Goal: Information Seeking & Learning: Learn about a topic

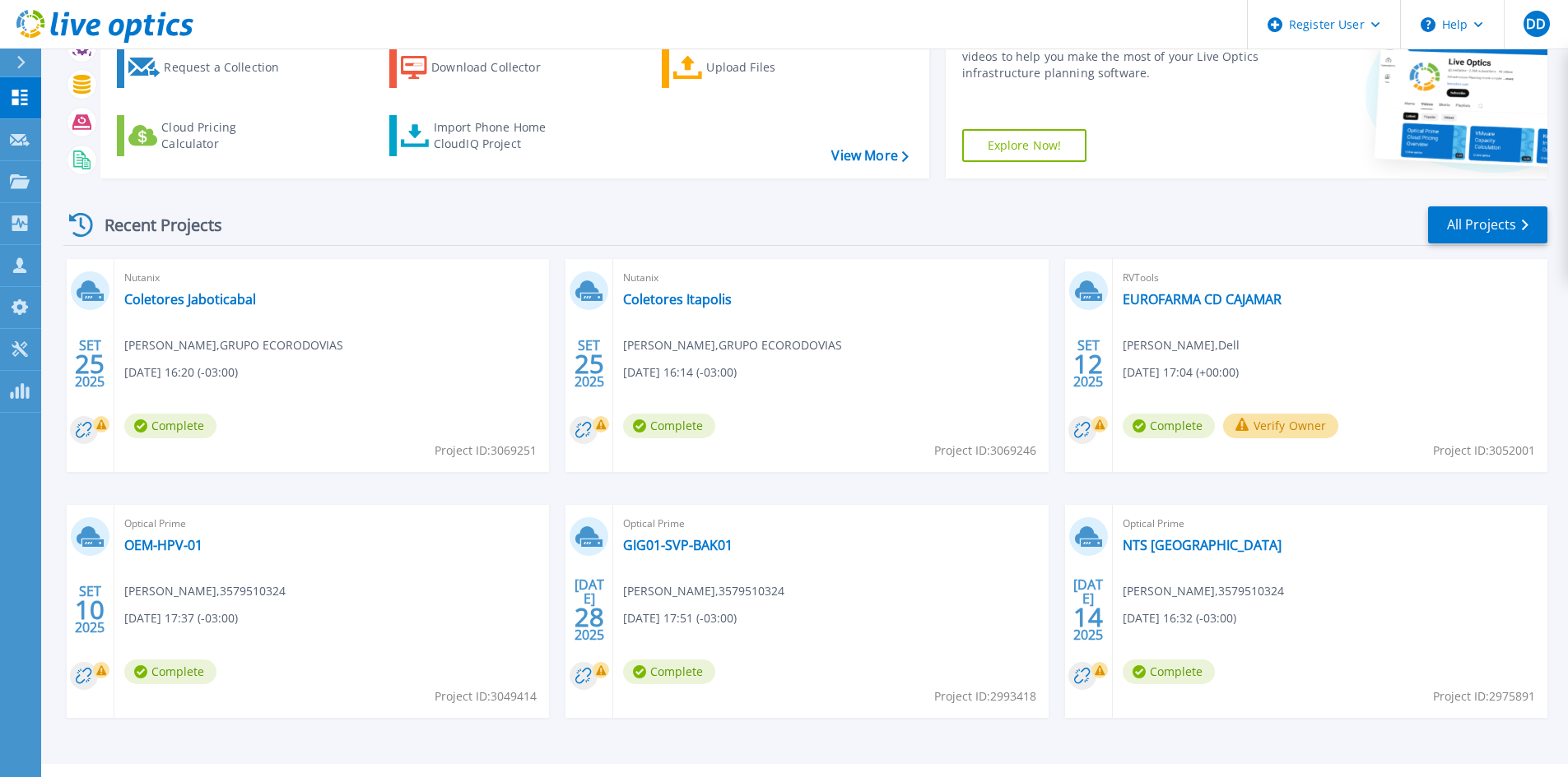
scroll to position [134, 0]
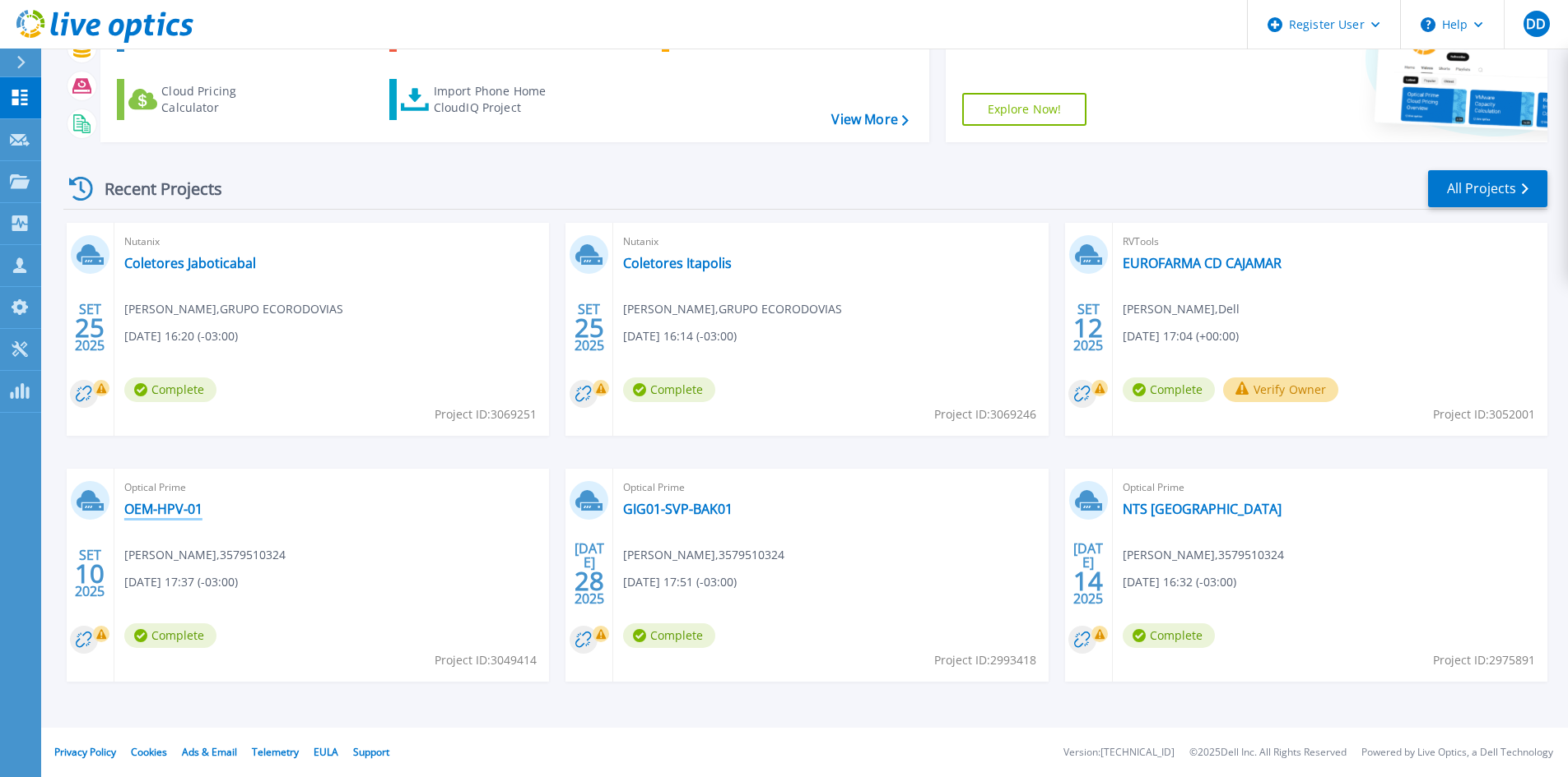
click at [169, 512] on link "OEM-HPV-01" at bounding box center [163, 509] width 78 height 16
click at [660, 508] on link "GIG01-SVP-BAK01" at bounding box center [678, 509] width 110 height 16
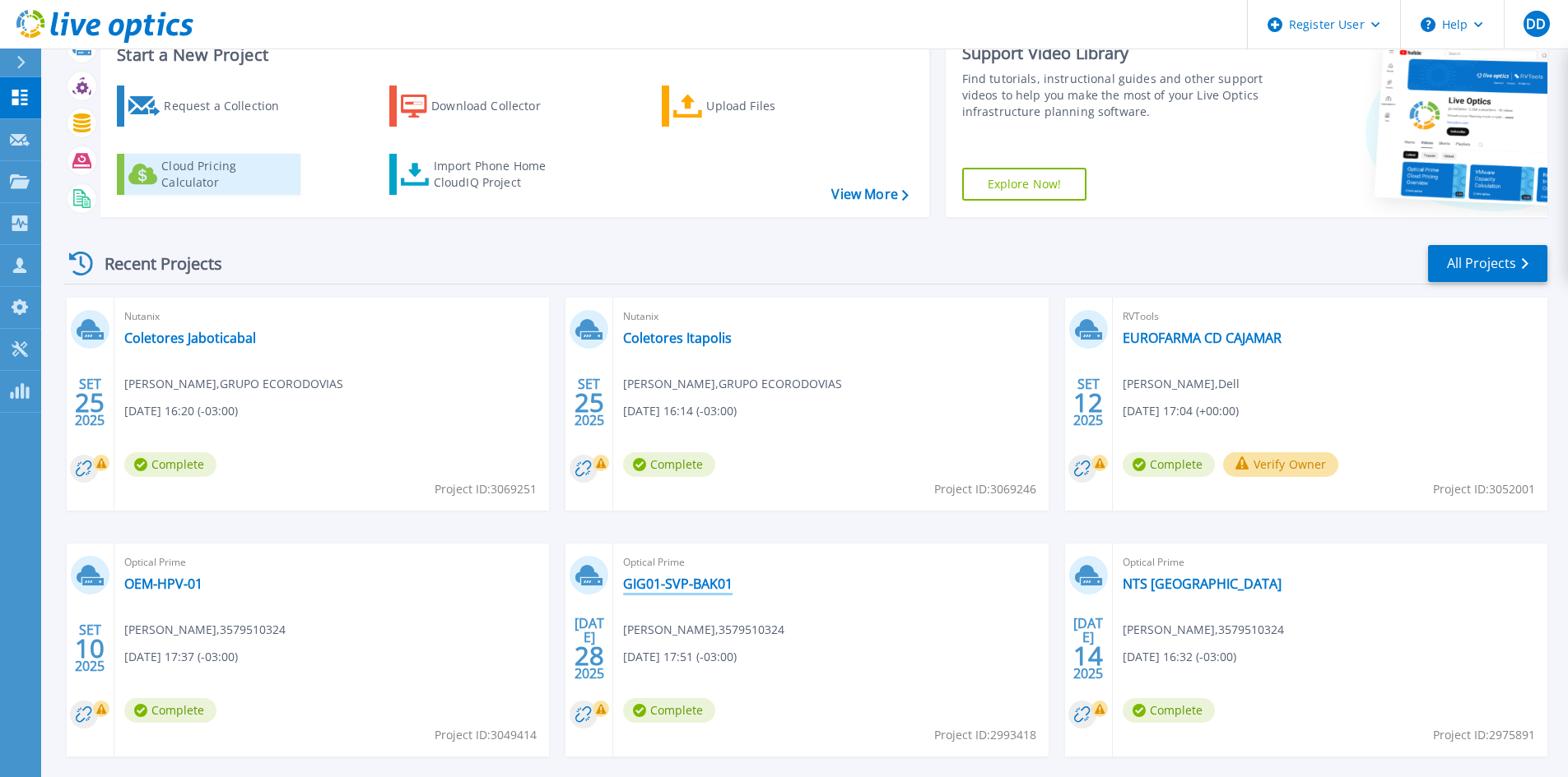
scroll to position [0, 0]
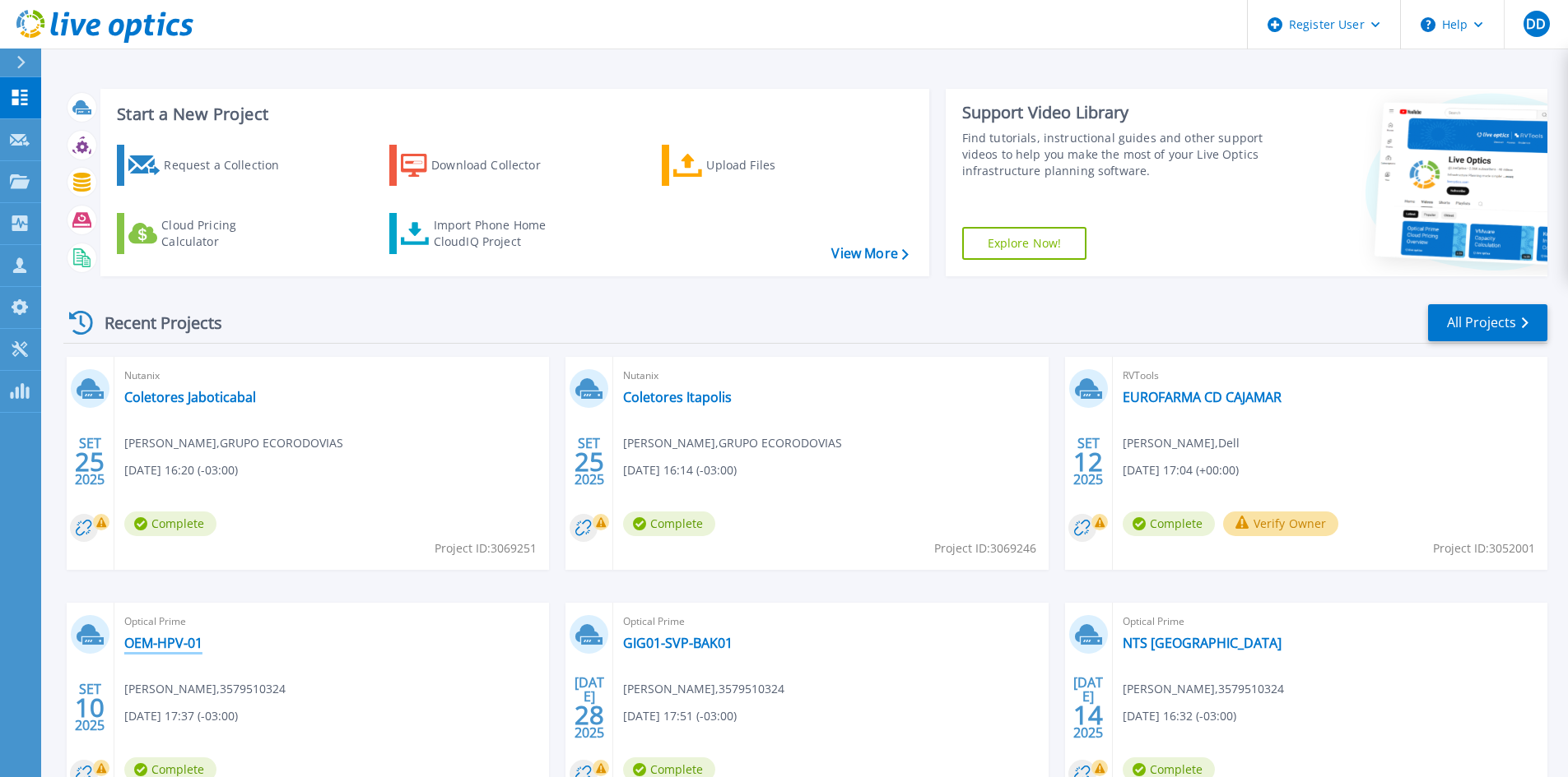
click at [199, 642] on link "OEM-HPV-01" at bounding box center [163, 643] width 78 height 16
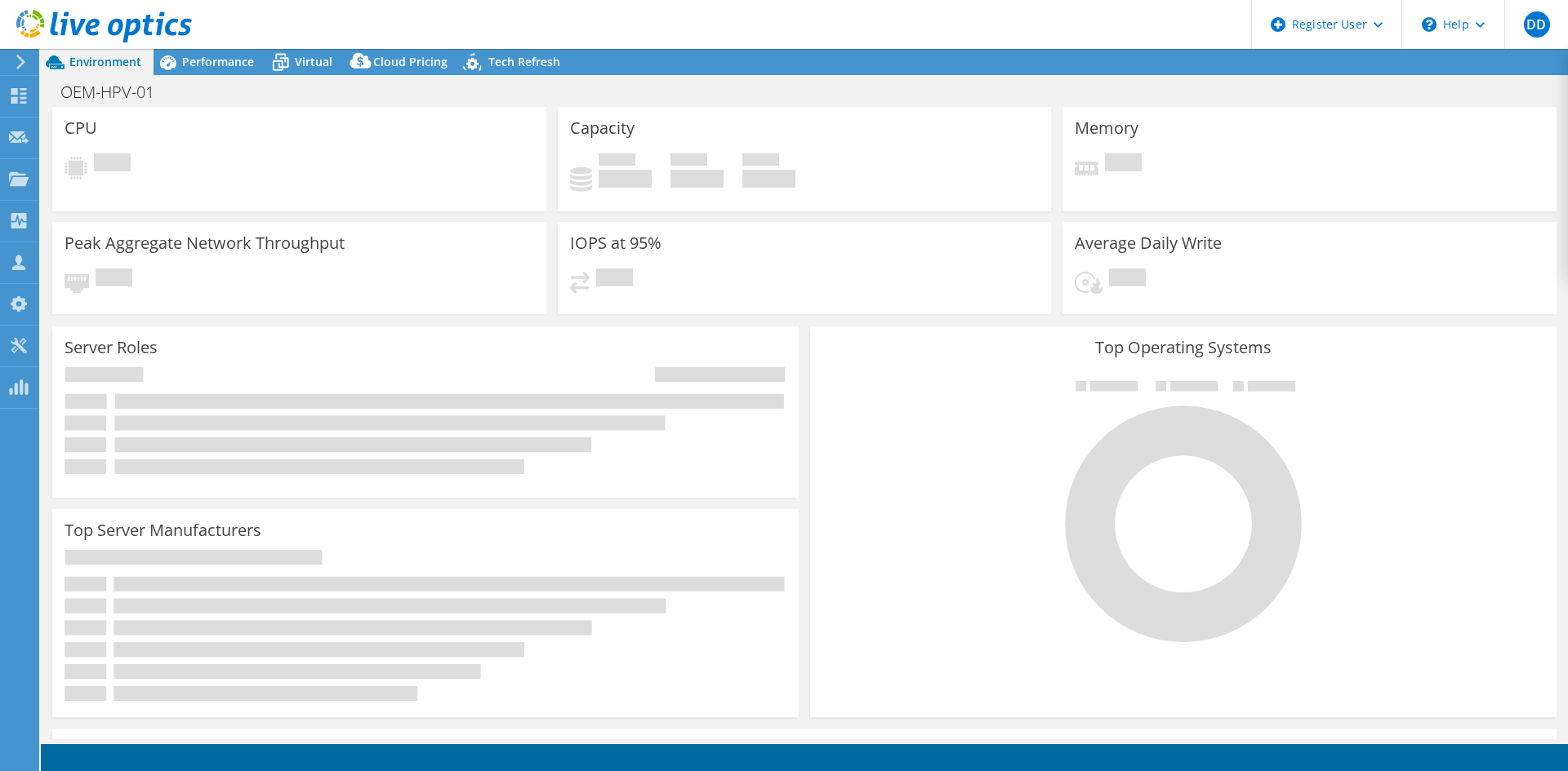
select select "USD"
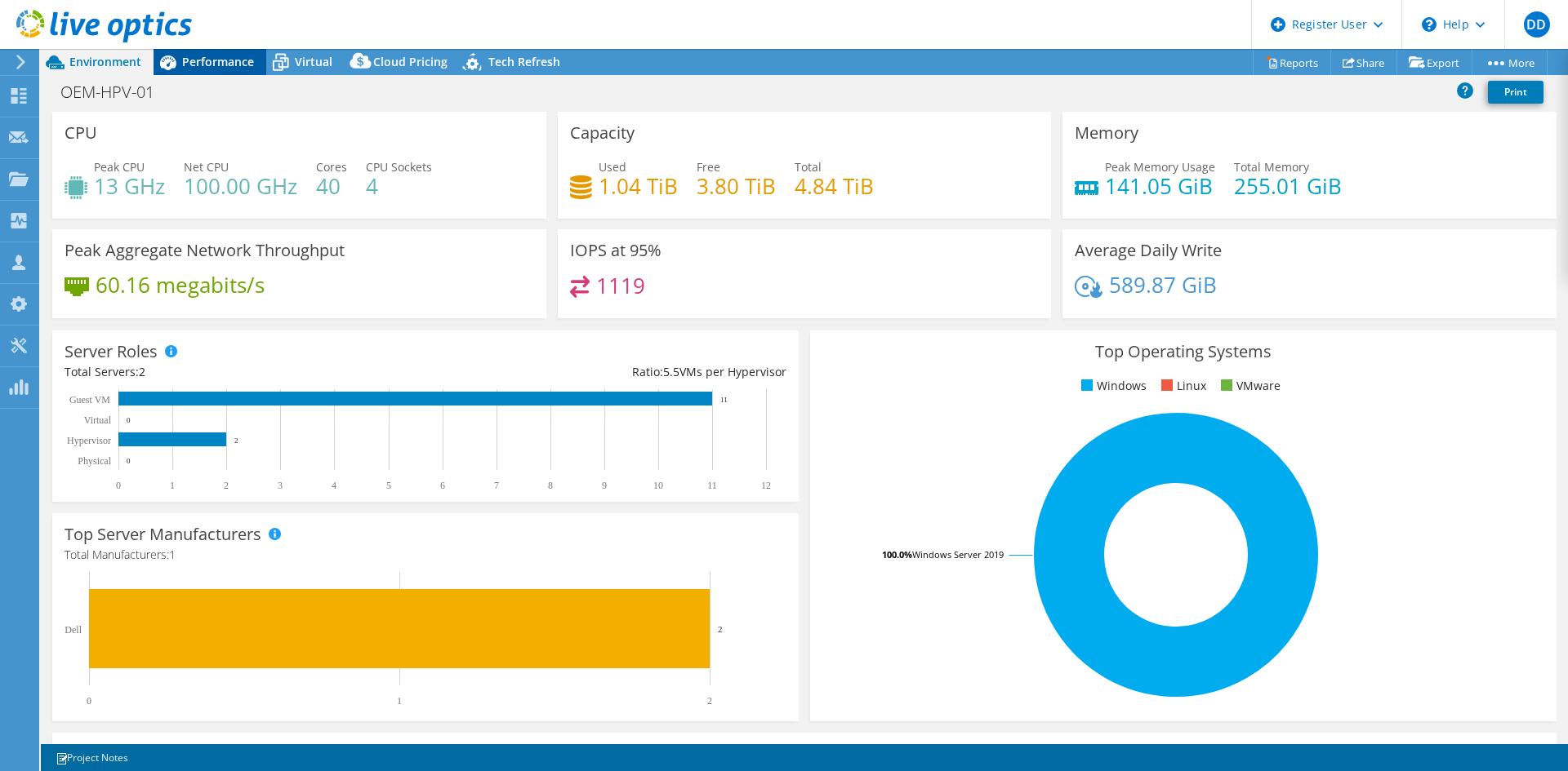
click at [228, 68] on span "Performance" at bounding box center [217, 62] width 72 height 16
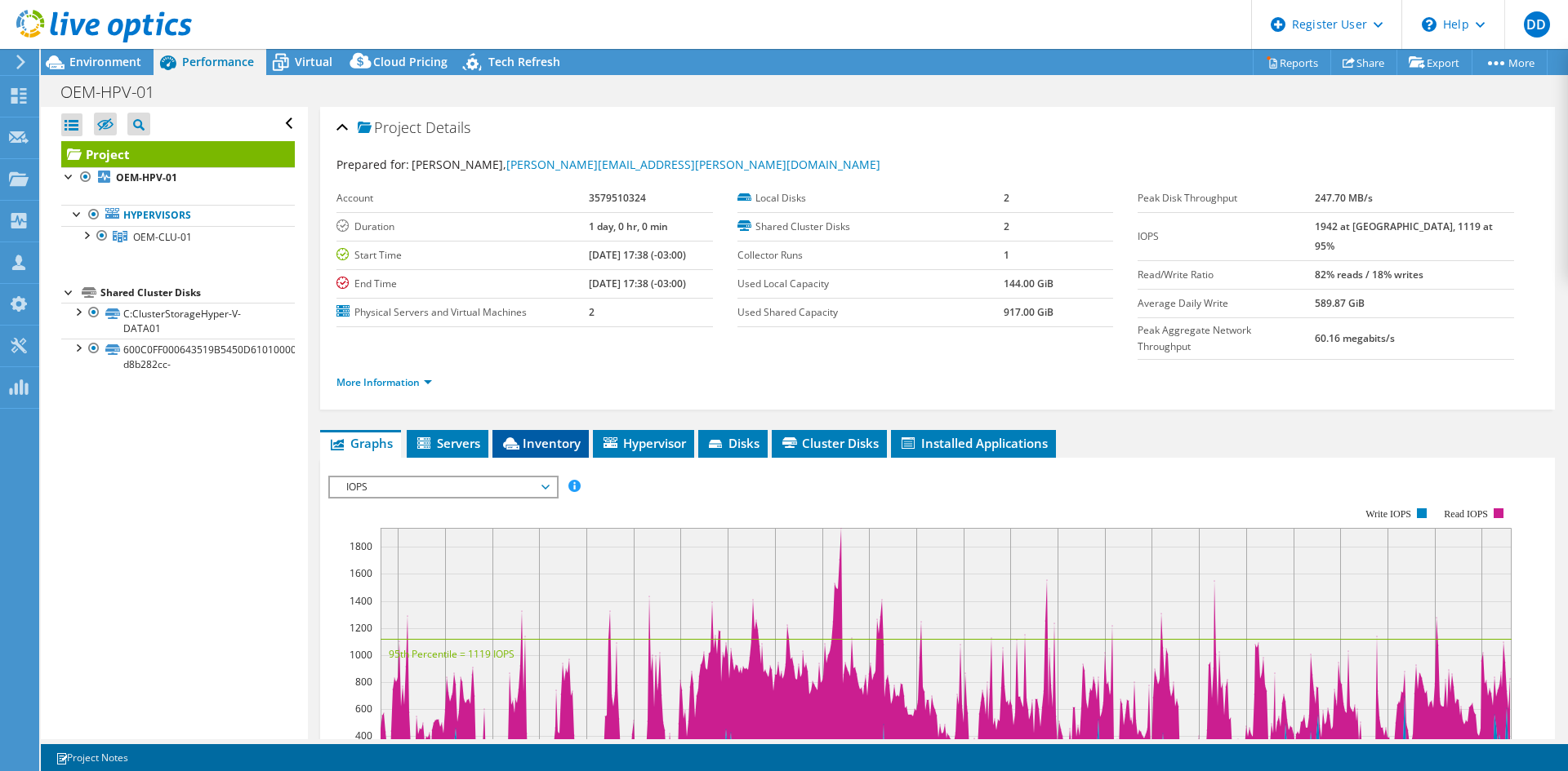
click at [558, 435] on span "Inventory" at bounding box center [540, 442] width 80 height 16
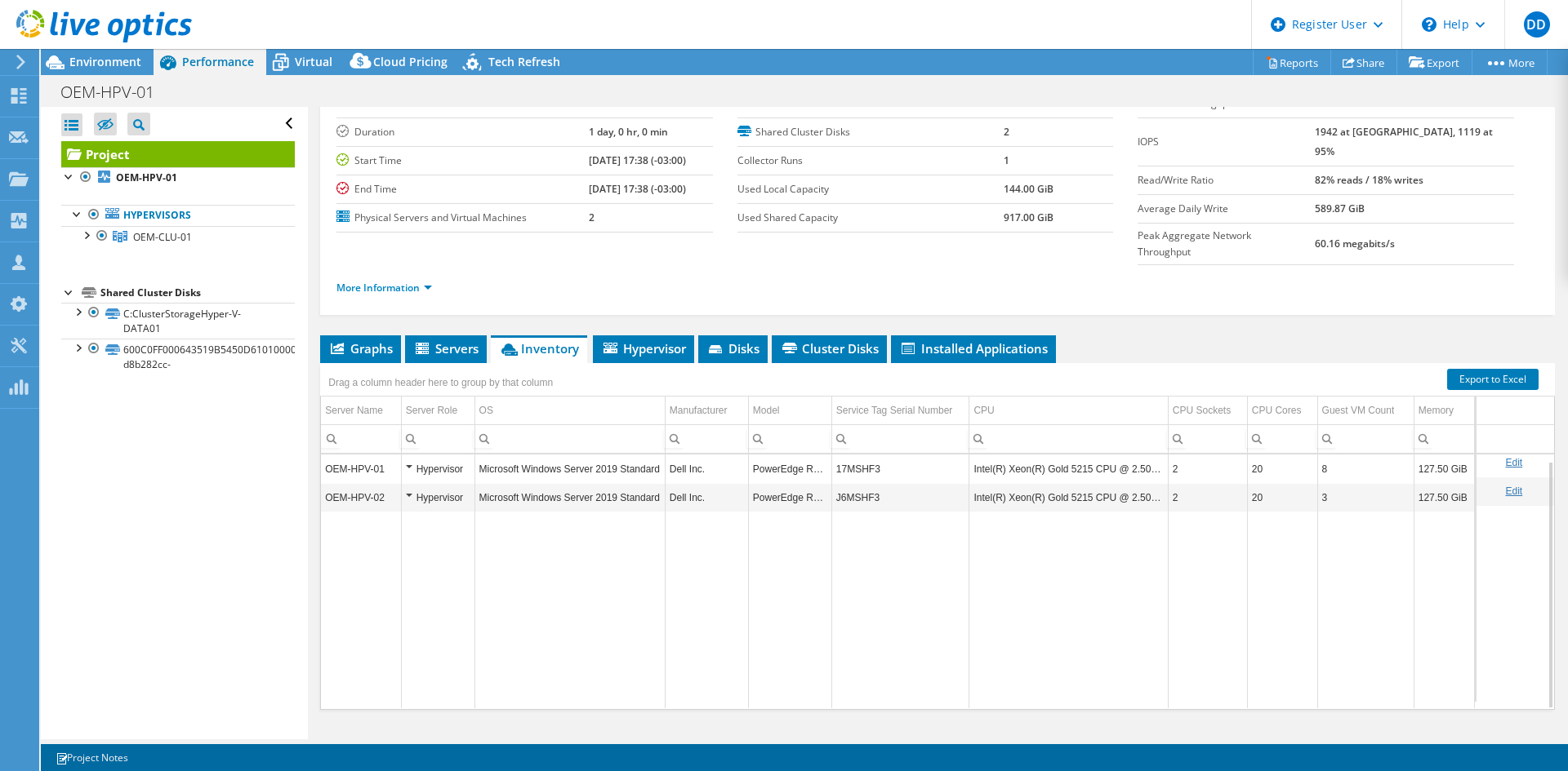
scroll to position [7, 0]
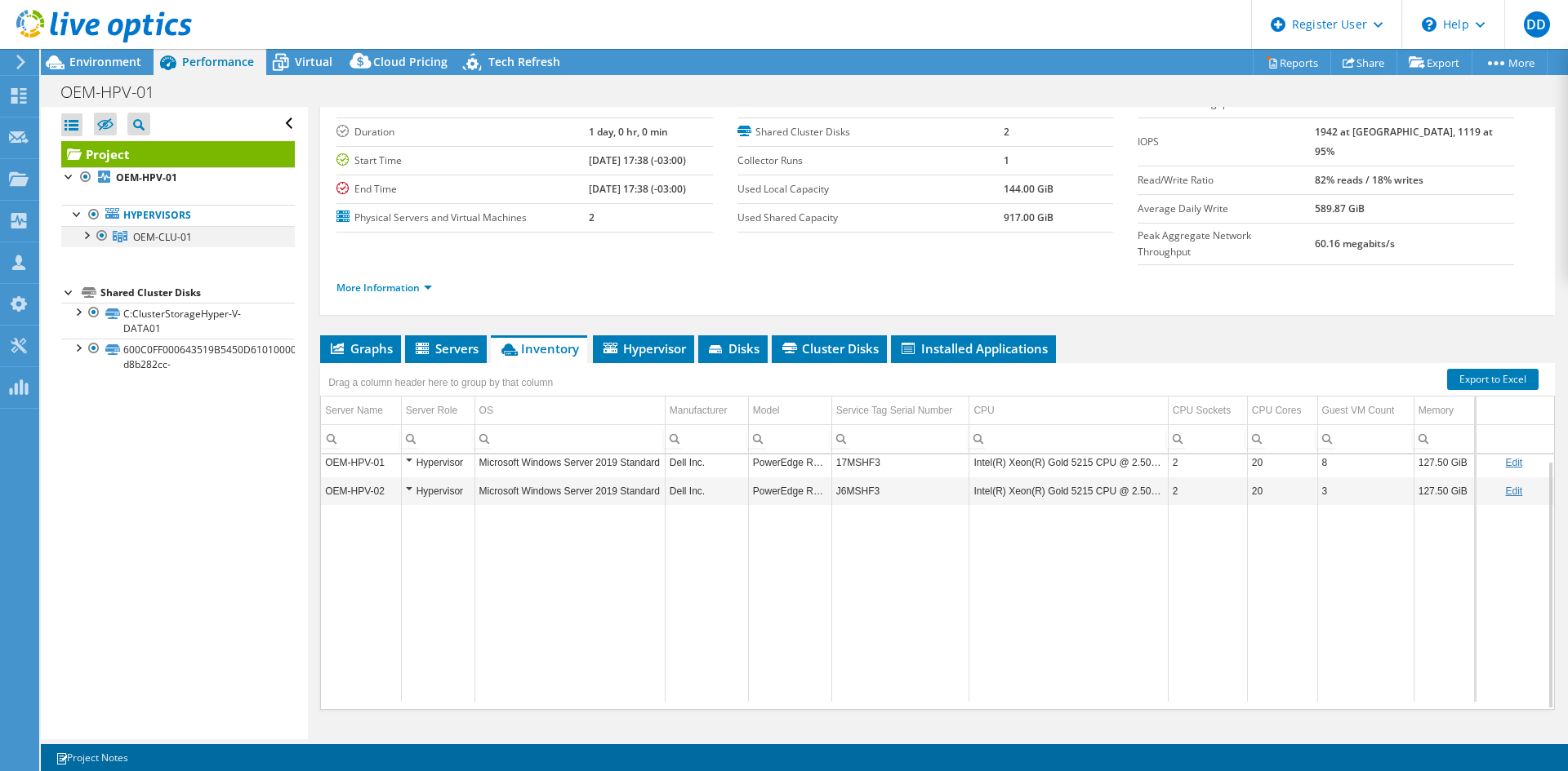
click at [90, 233] on div at bounding box center [85, 233] width 16 height 16
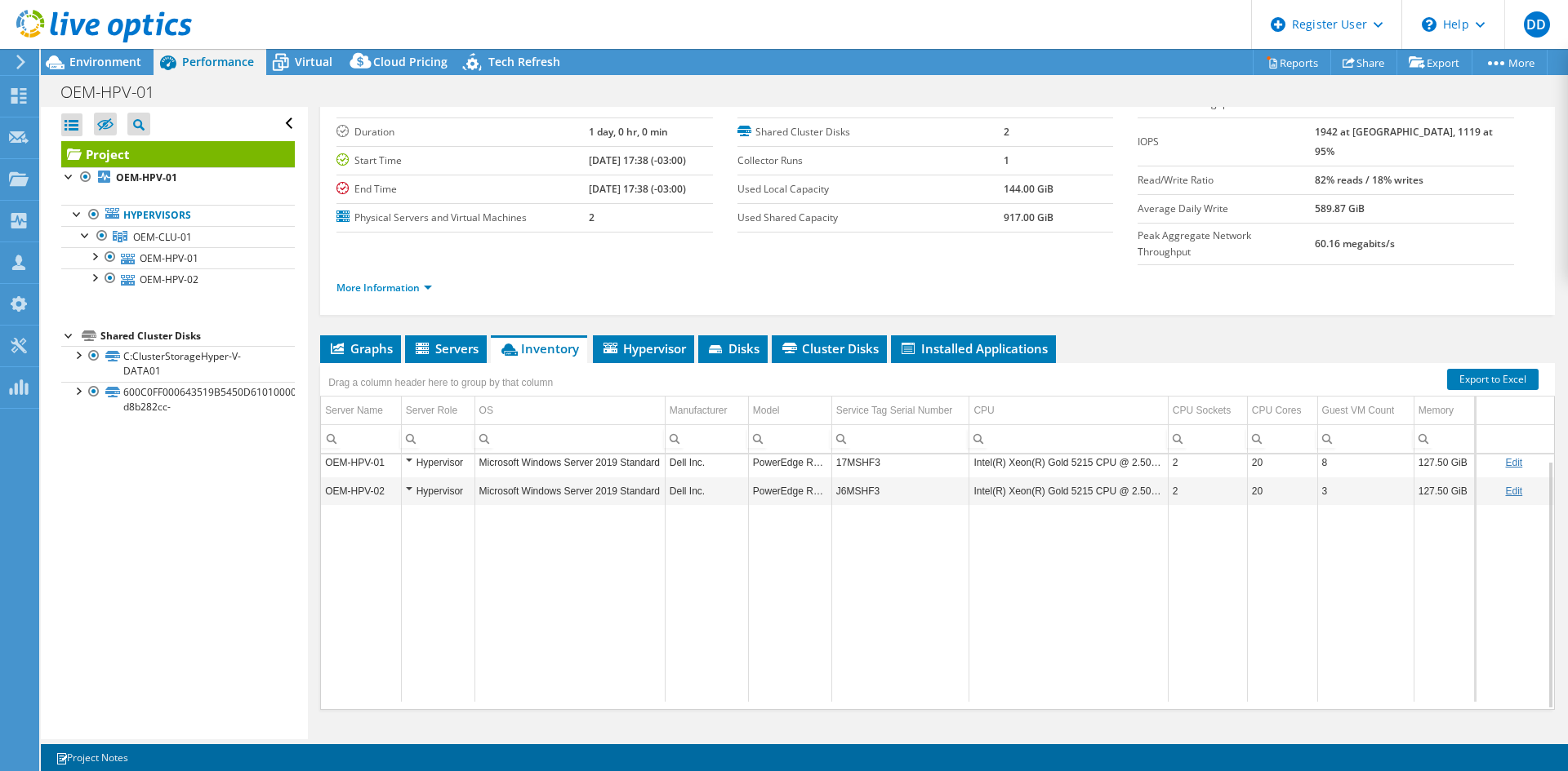
click at [157, 295] on ul "Hypervisors OEM-CLU-01 OEM-HPV-01" at bounding box center [177, 247] width 233 height 118
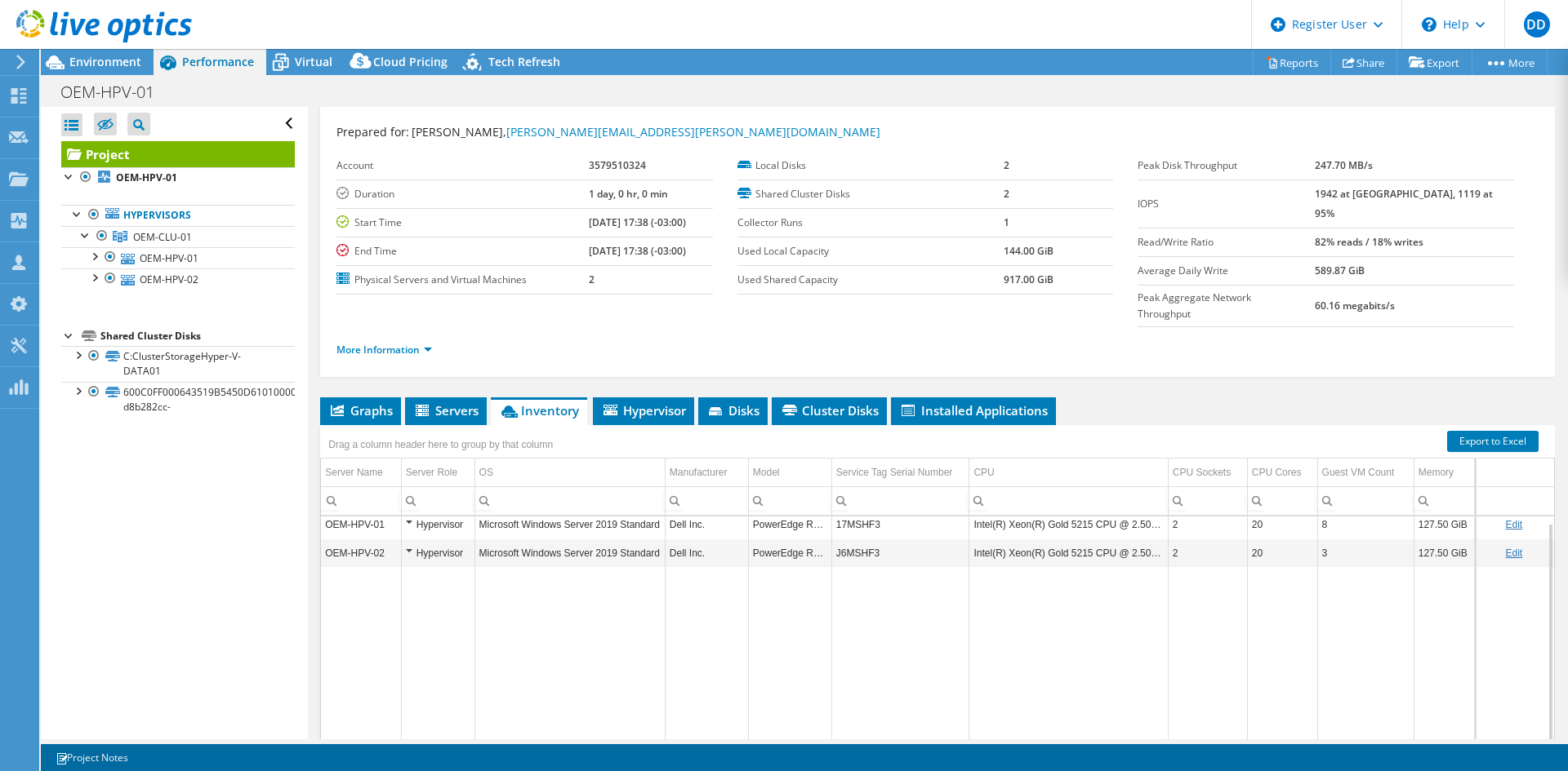
scroll to position [0, 0]
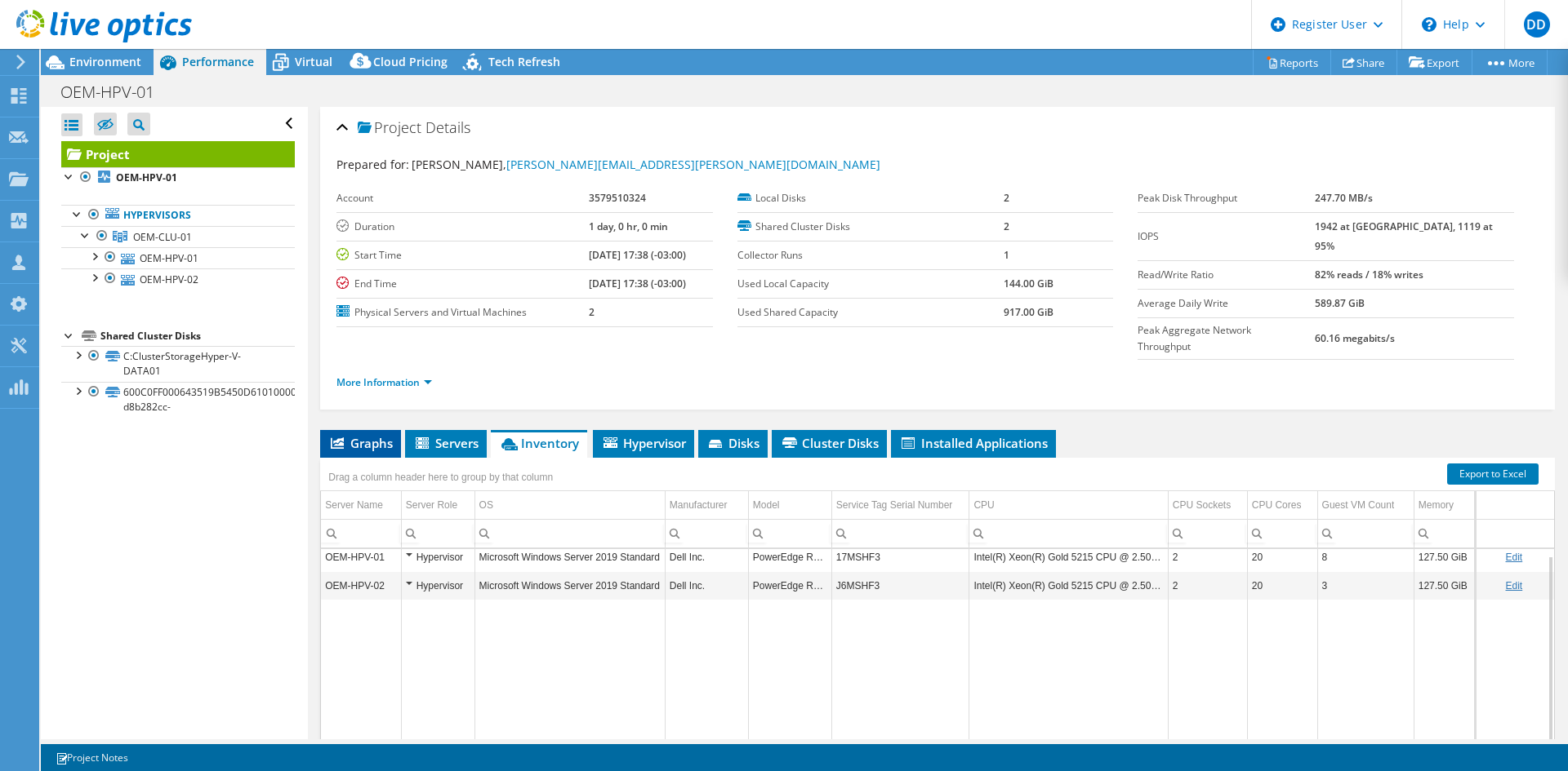
click at [371, 435] on span "Graphs" at bounding box center [360, 442] width 65 height 16
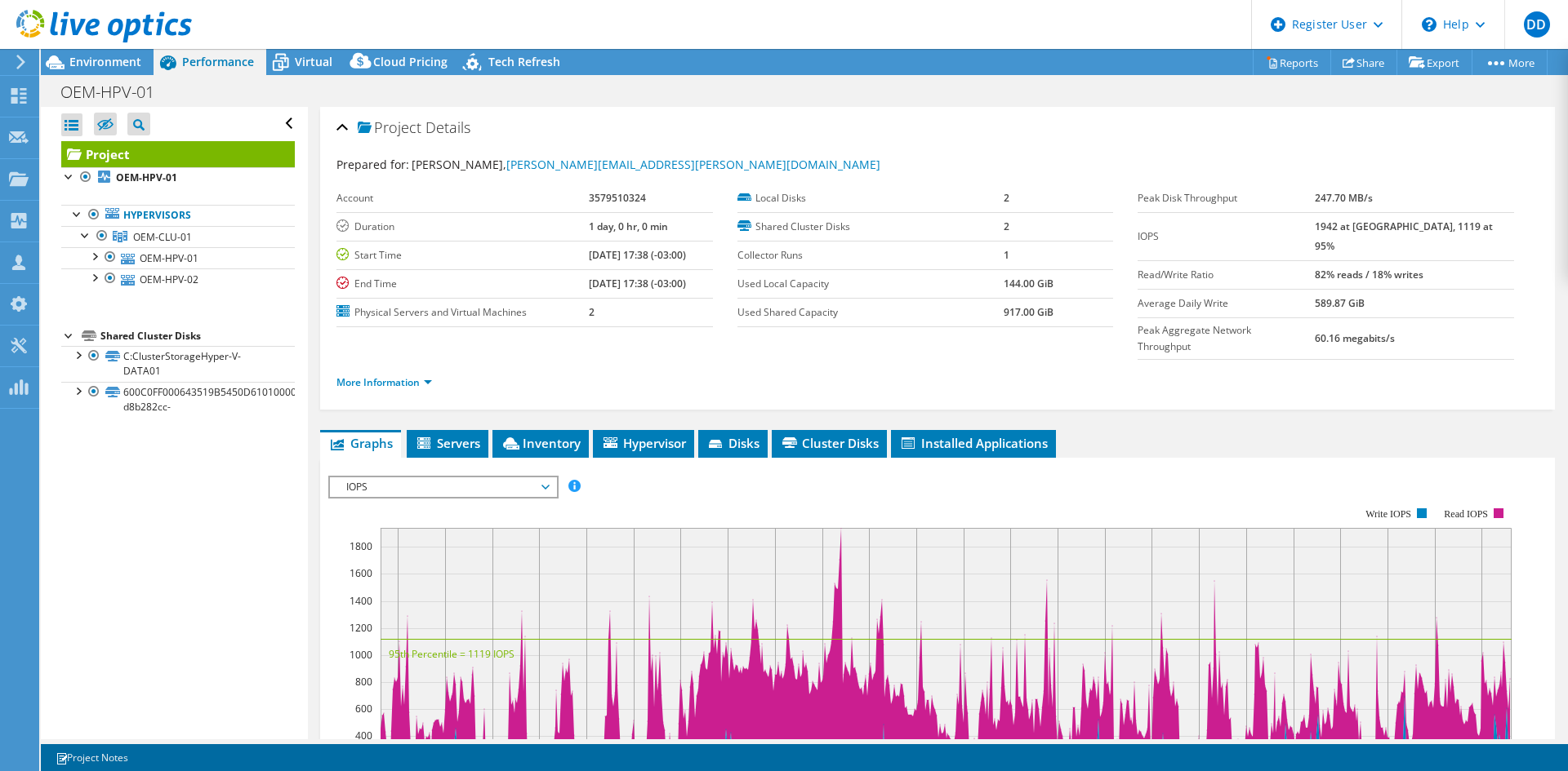
click at [506, 478] on span "IOPS" at bounding box center [443, 487] width 210 height 20
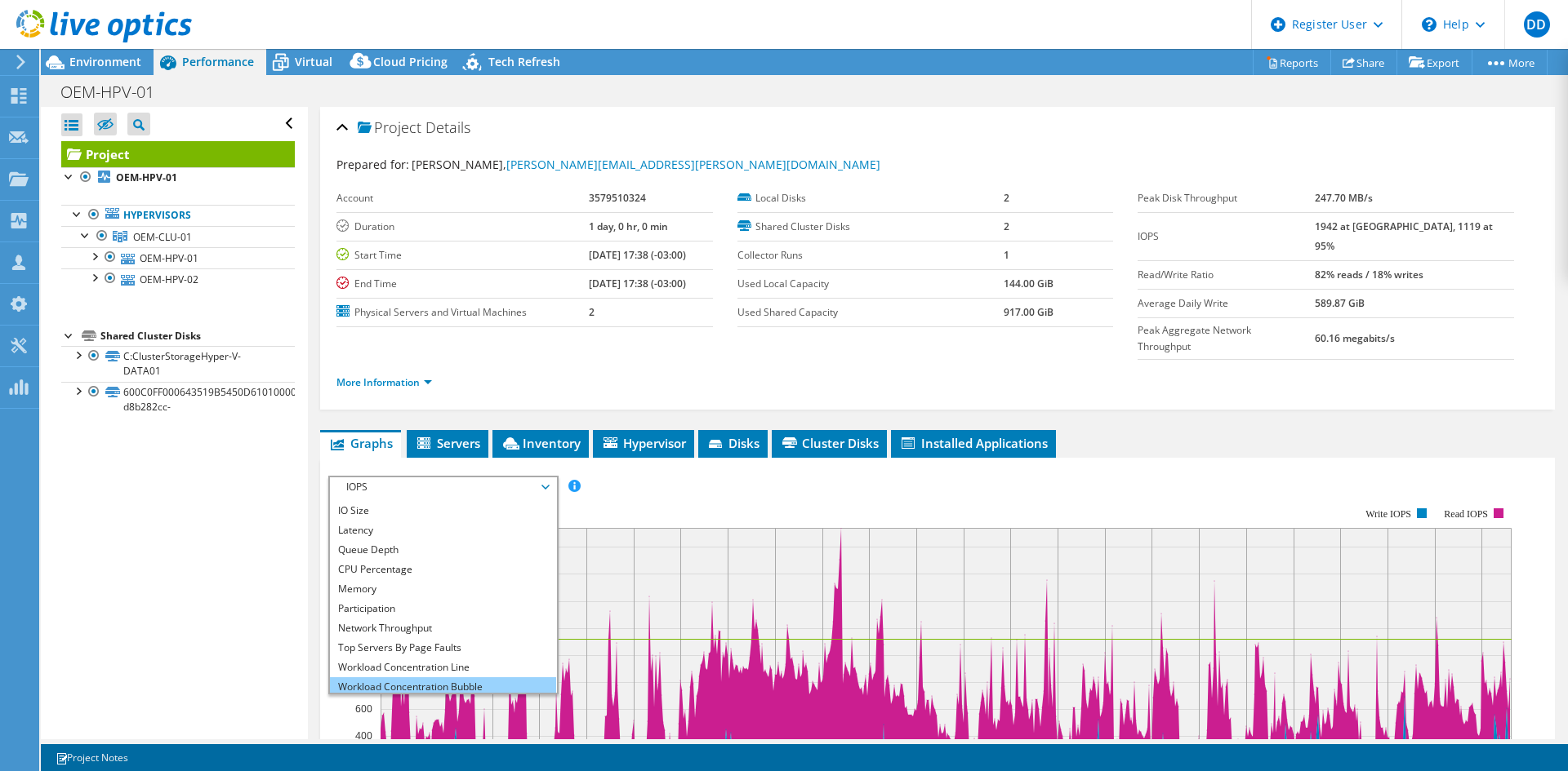
scroll to position [59, 0]
click at [417, 674] on li "All" at bounding box center [442, 683] width 226 height 20
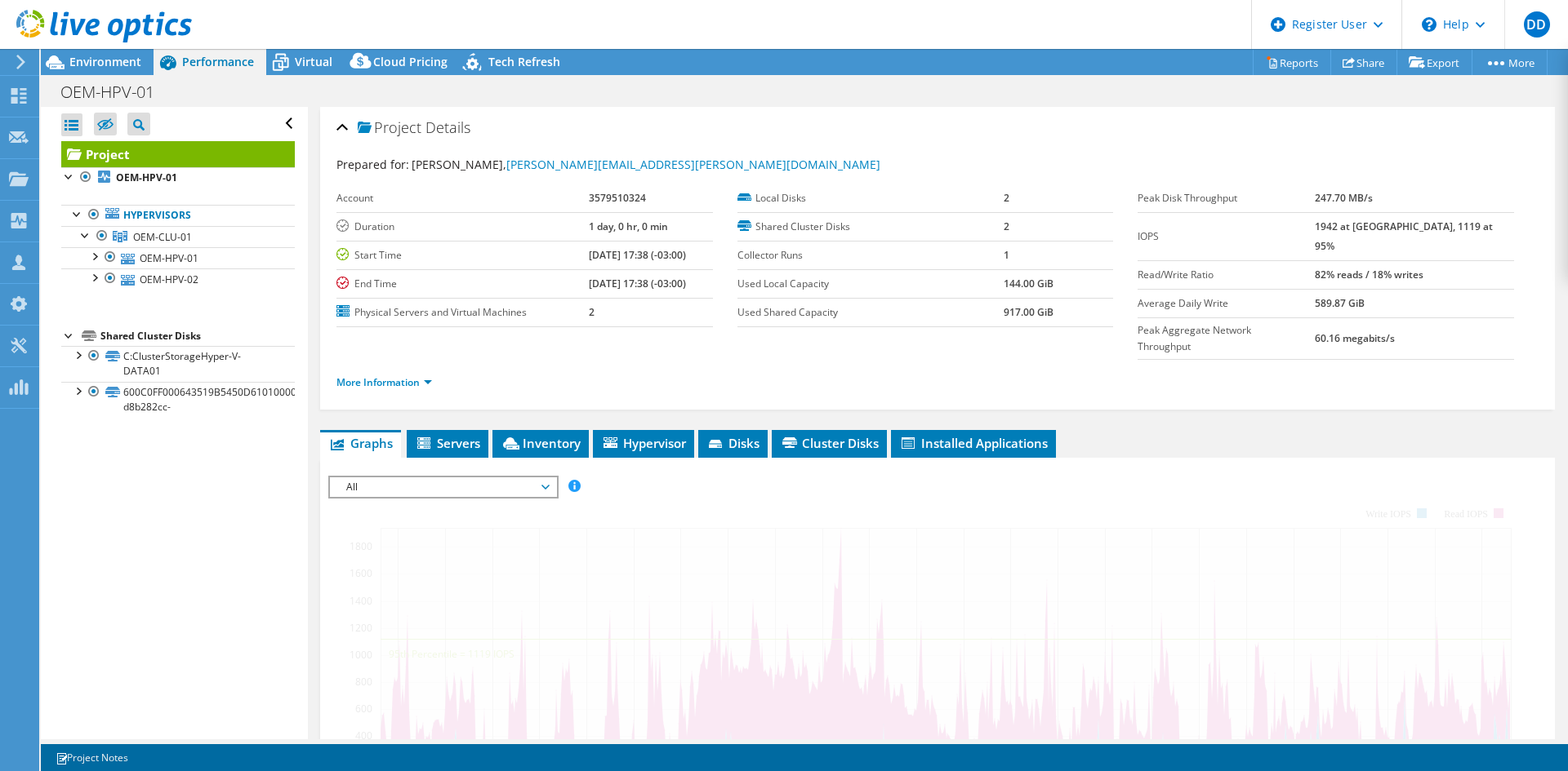
click at [601, 379] on div "Project Details Prepared for: Jefferson Rodrigues, jefferson.rodrigues@ntsbrasi…" at bounding box center [937, 626] width 1260 height 1039
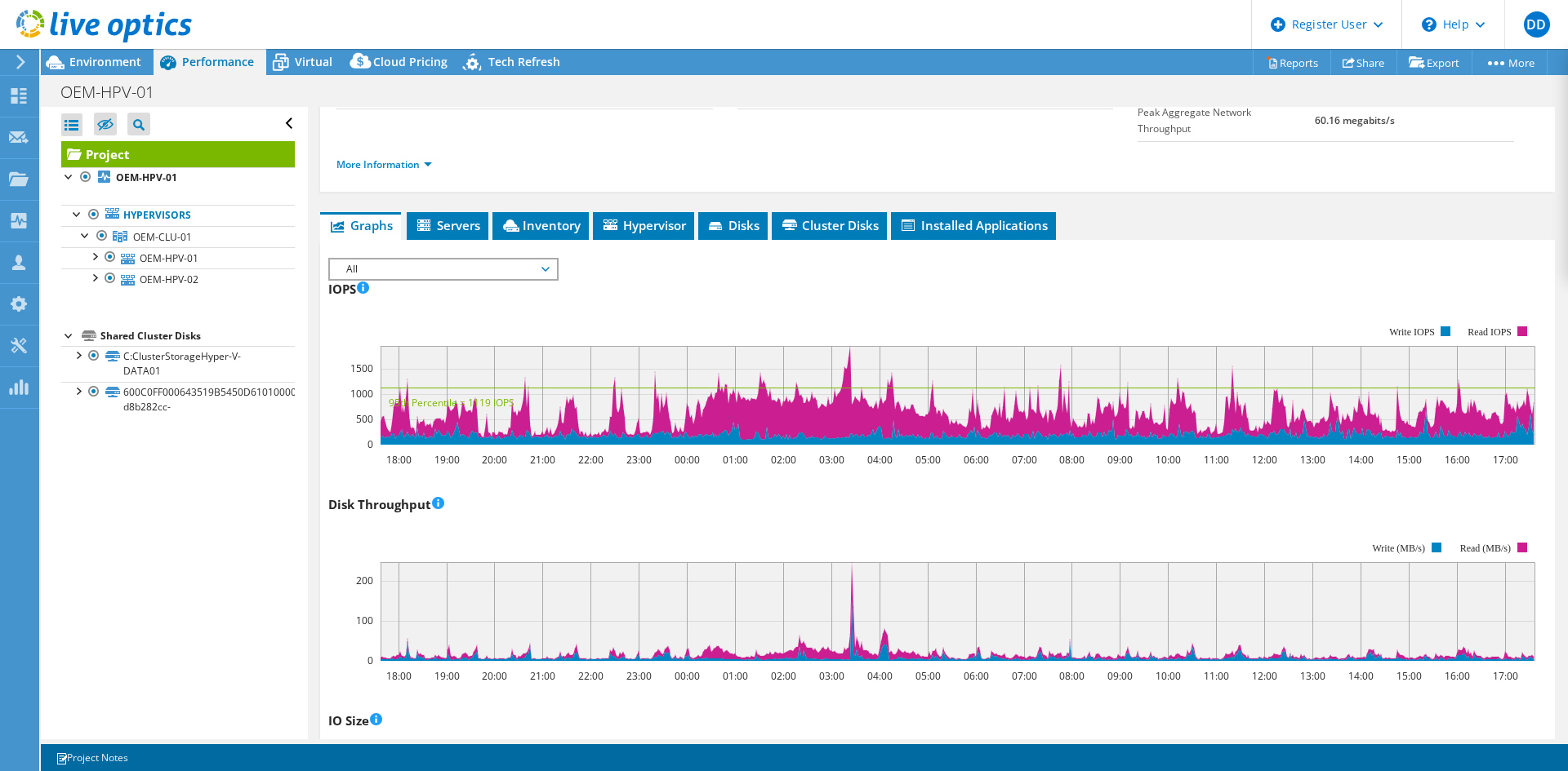
scroll to position [0, 0]
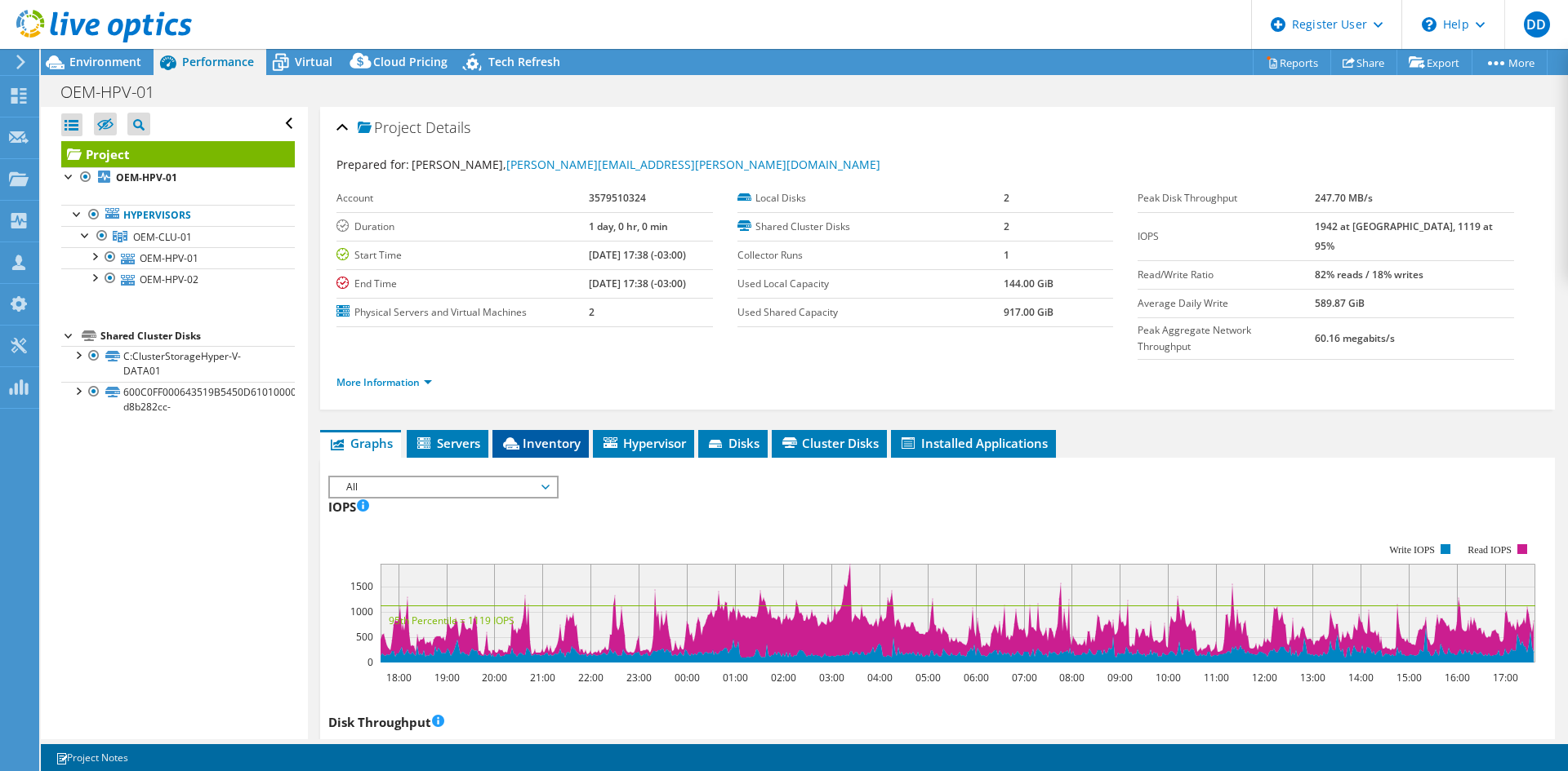
click at [563, 435] on span "Inventory" at bounding box center [540, 442] width 80 height 16
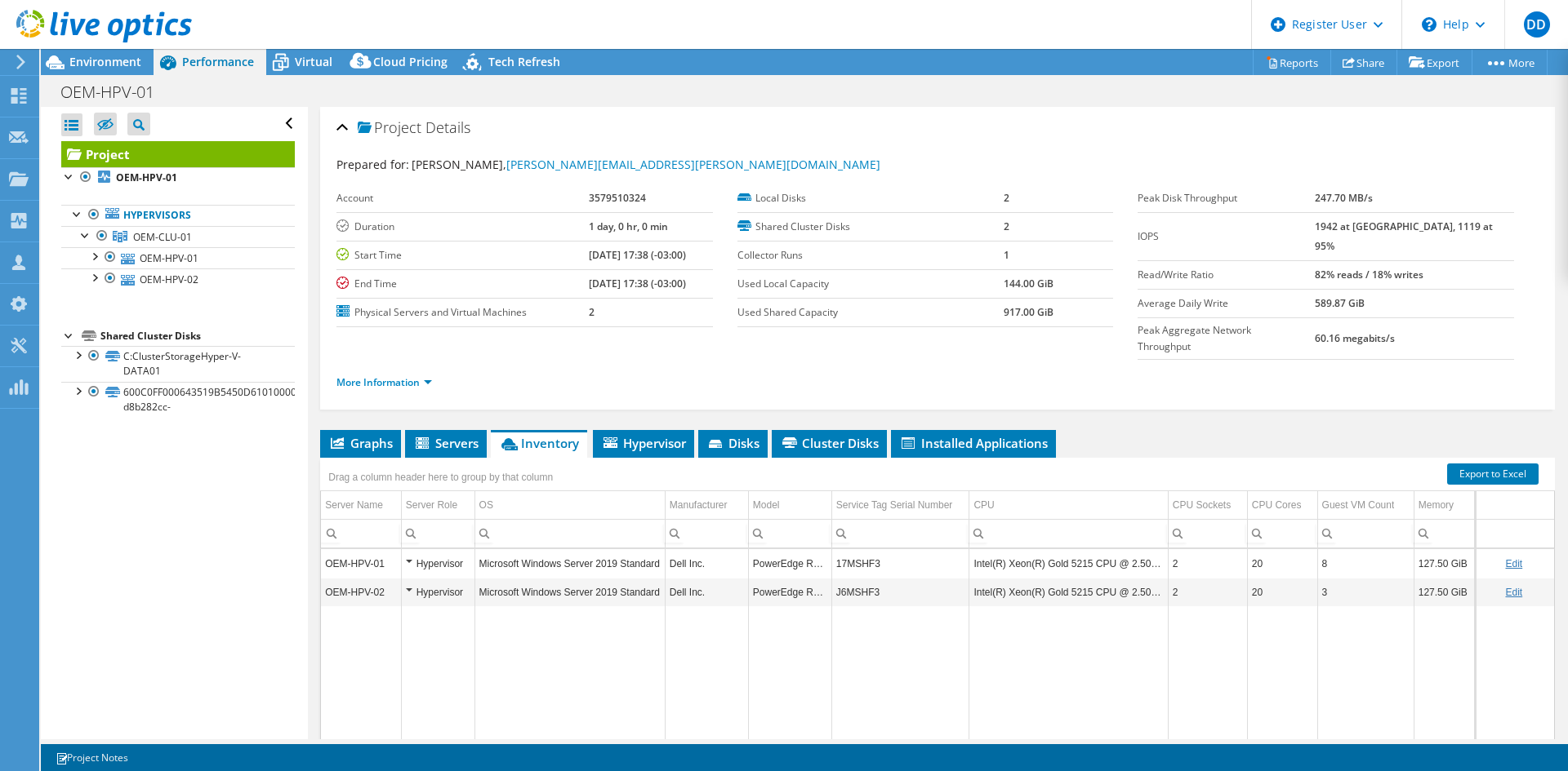
click at [341, 430] on li "Graphs" at bounding box center [361, 444] width 81 height 28
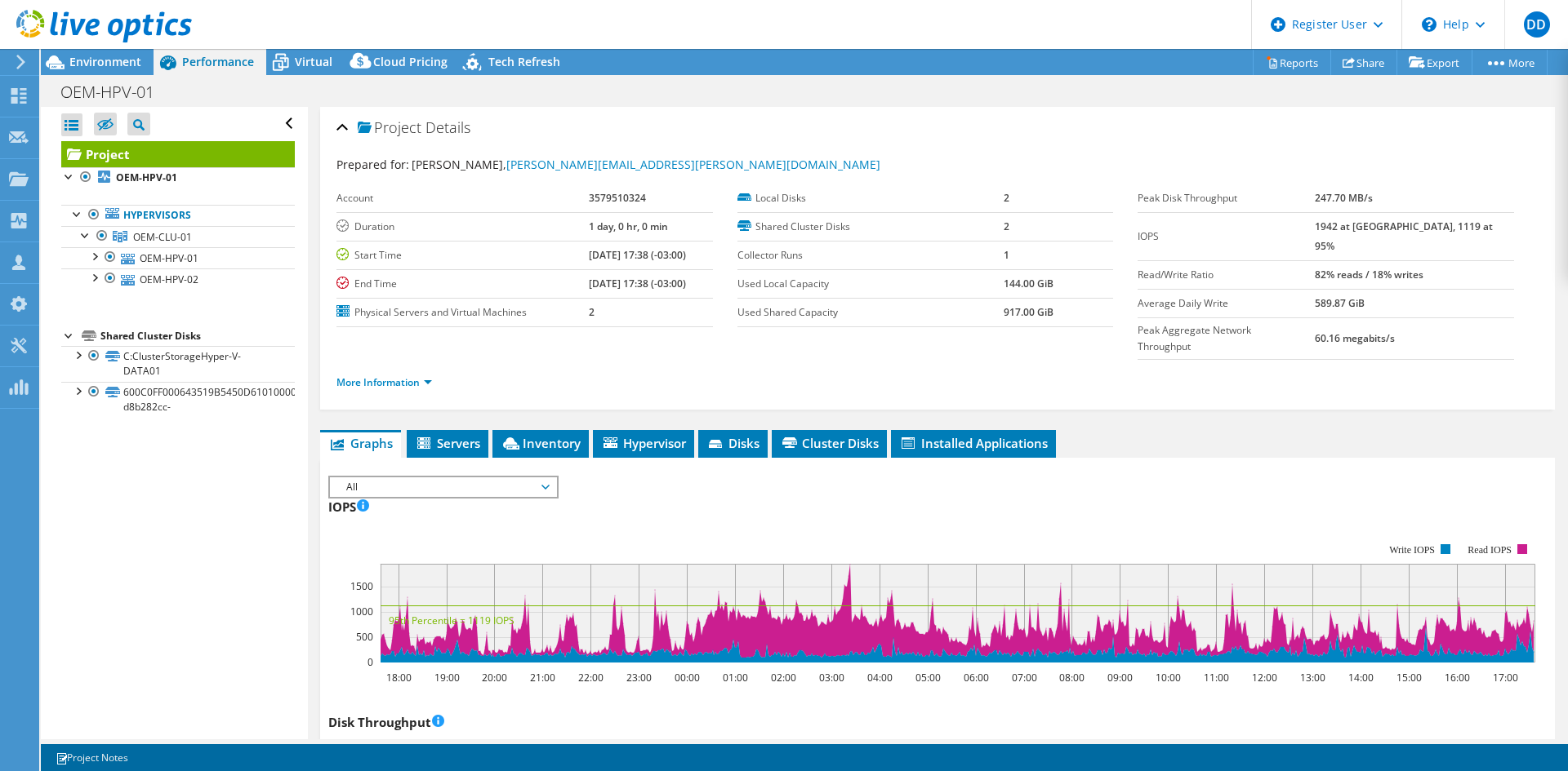
scroll to position [218, 0]
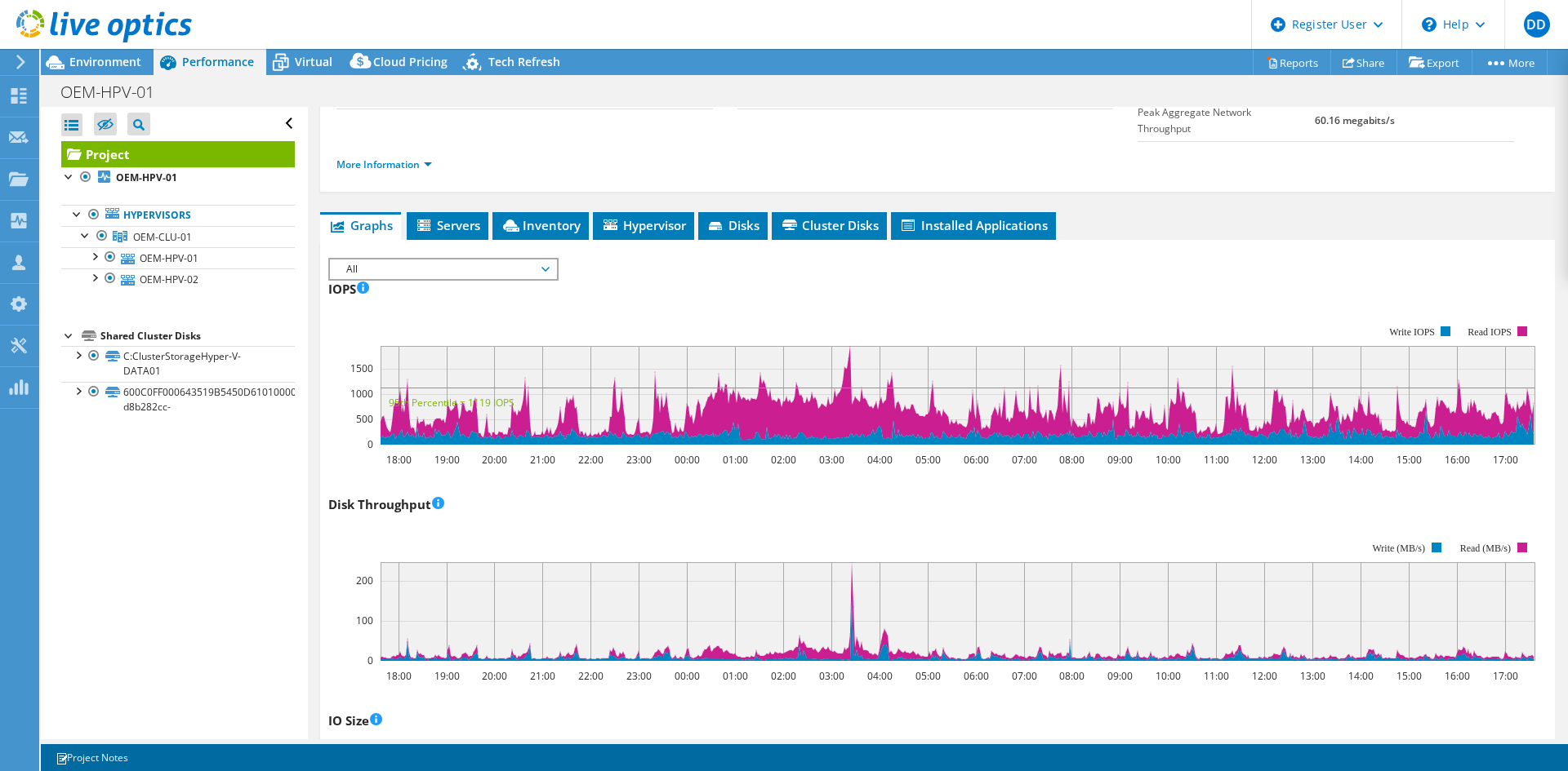
click at [461, 259] on span "All" at bounding box center [443, 269] width 210 height 20
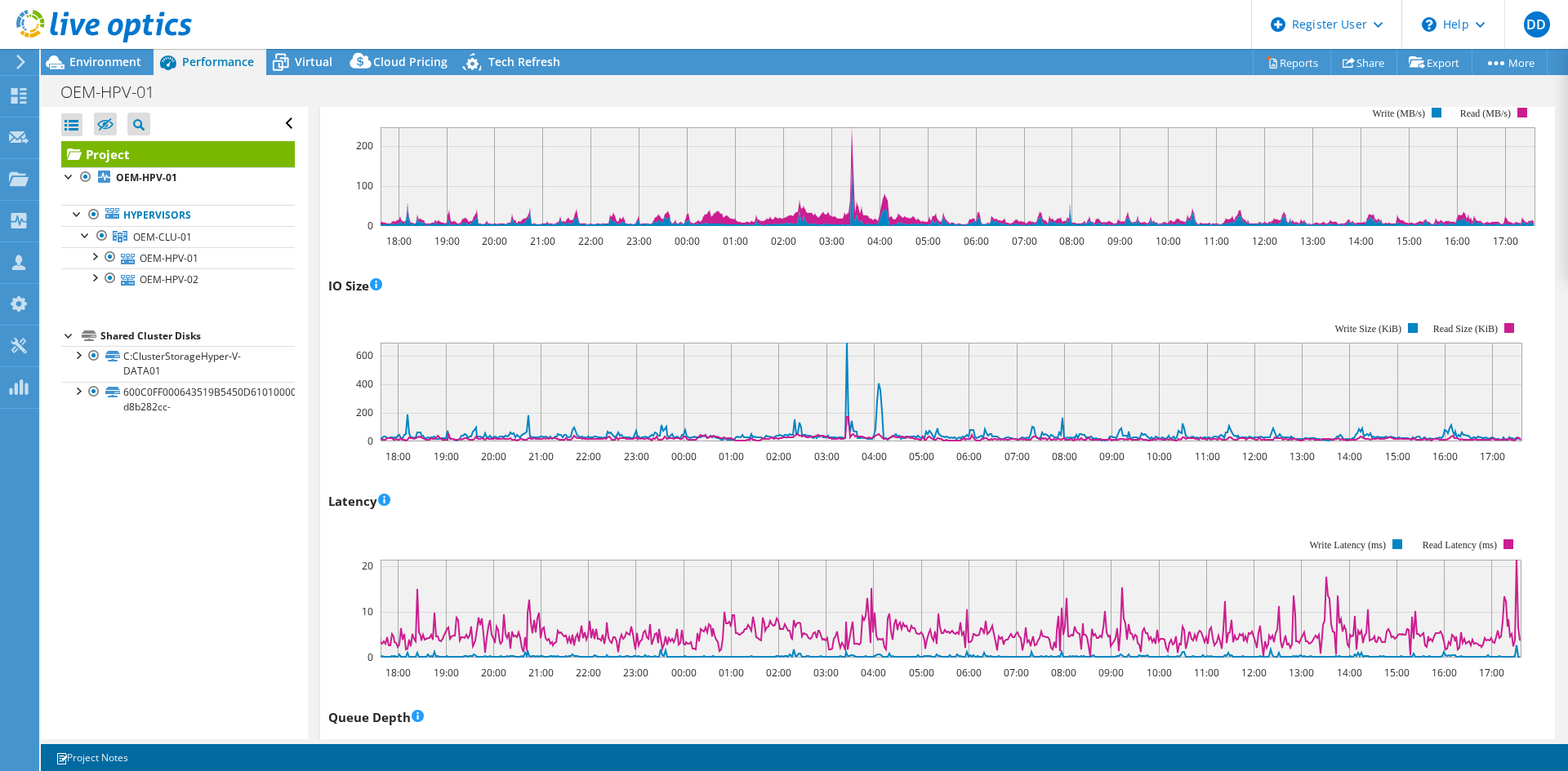
scroll to position [0, 0]
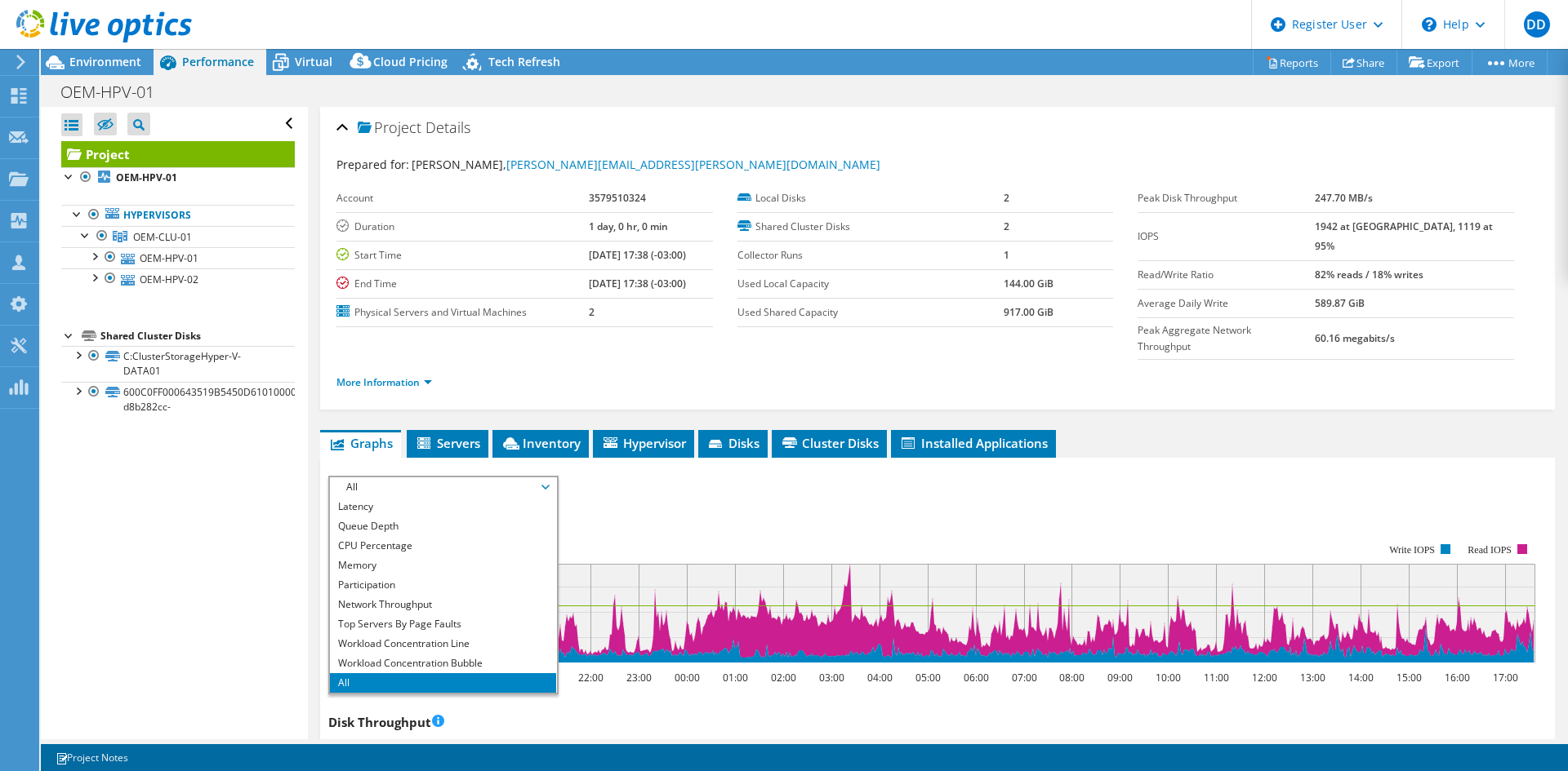
click at [830, 494] on div "IOPS 18:00 19:00 20:00 21:00 22:00 23:00 00:00 01:00 02:00 03:00 04:00 05:00 06…" at bounding box center [937, 589] width 1218 height 192
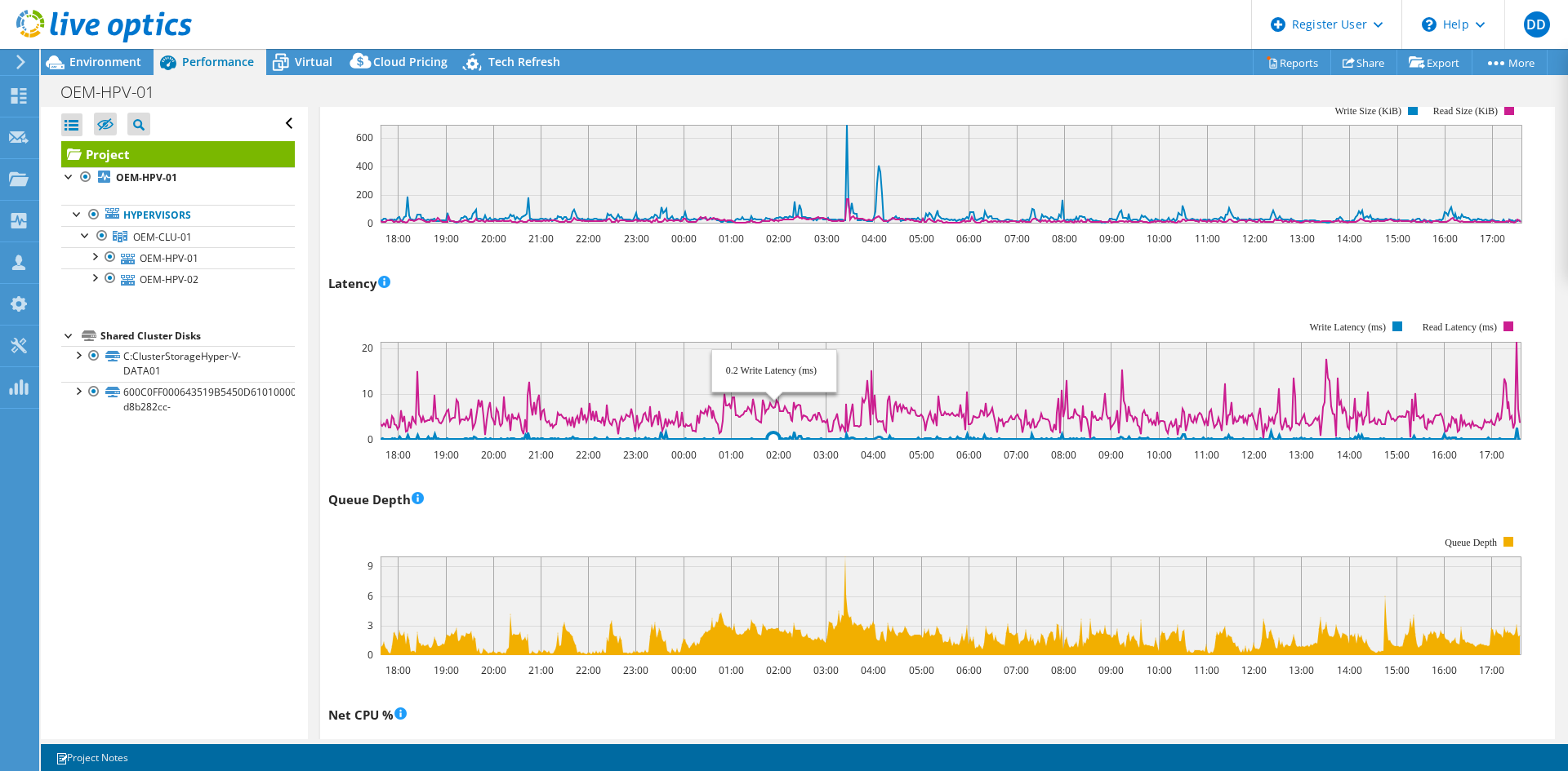
scroll to position [1088, 0]
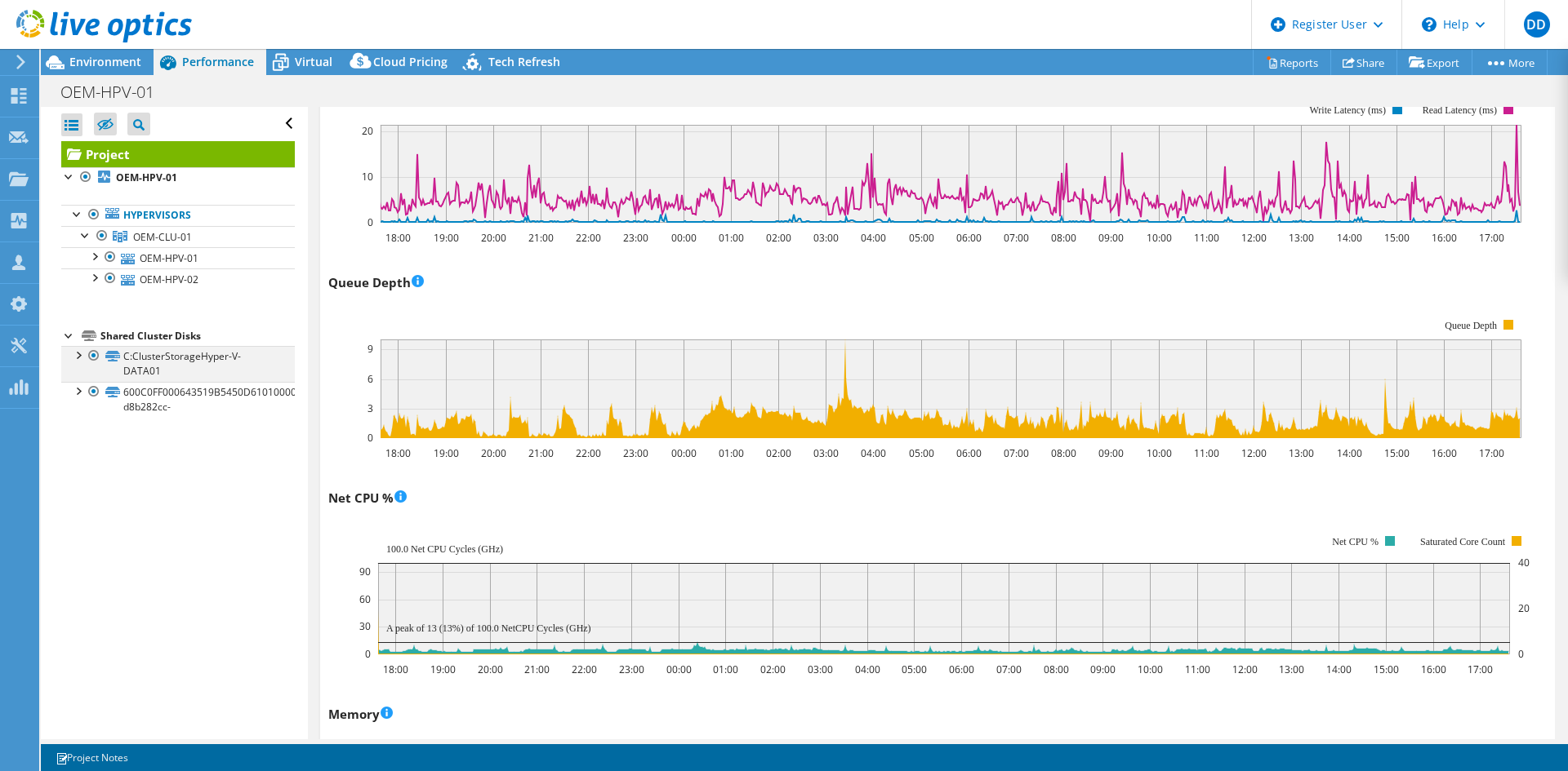
click at [81, 361] on div at bounding box center [77, 353] width 16 height 16
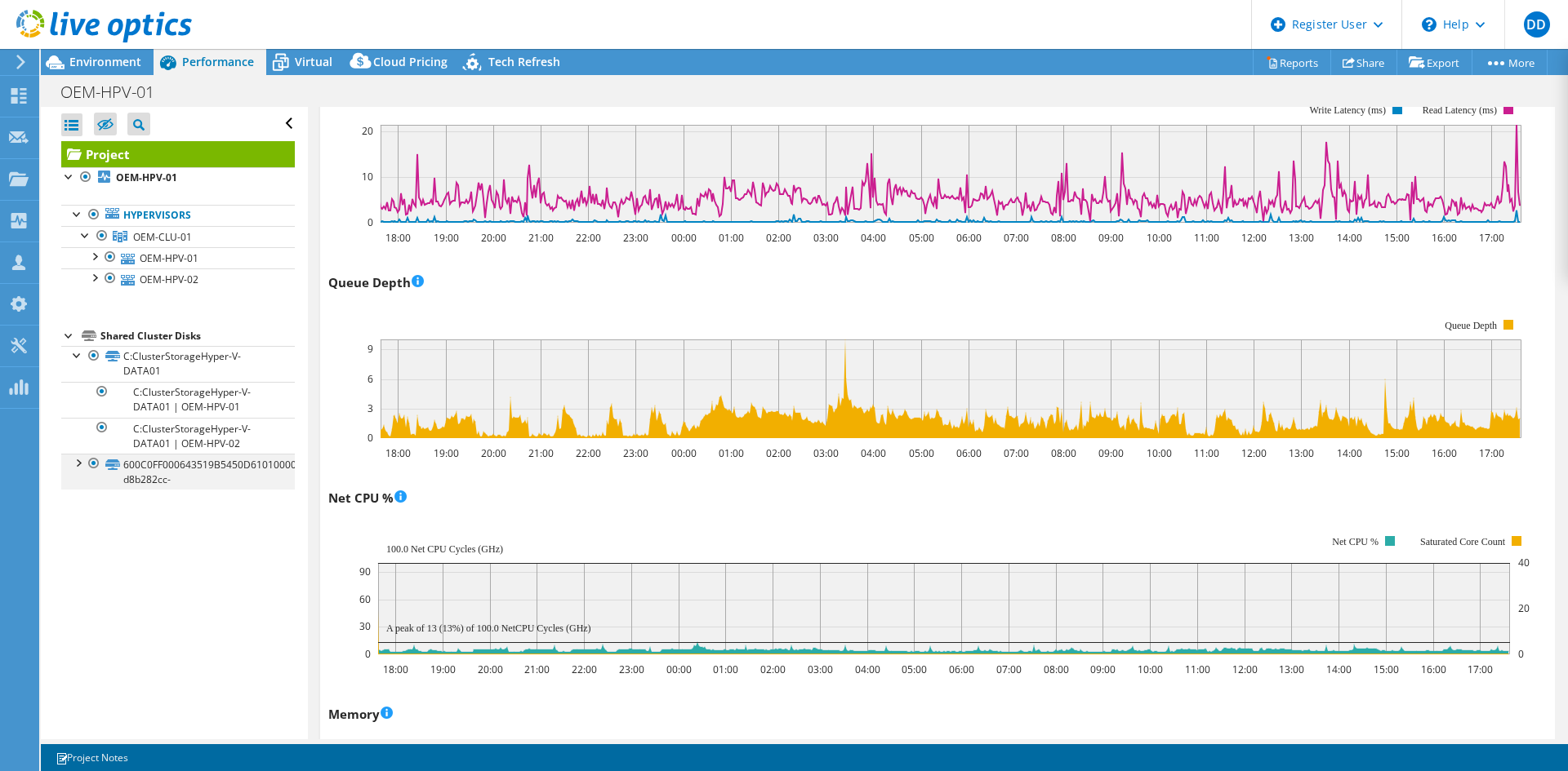
click at [75, 463] on div at bounding box center [77, 461] width 16 height 16
click at [274, 299] on ul "Hypervisors OEM-CLU-01 OEM-HPV-01" at bounding box center [177, 247] width 233 height 118
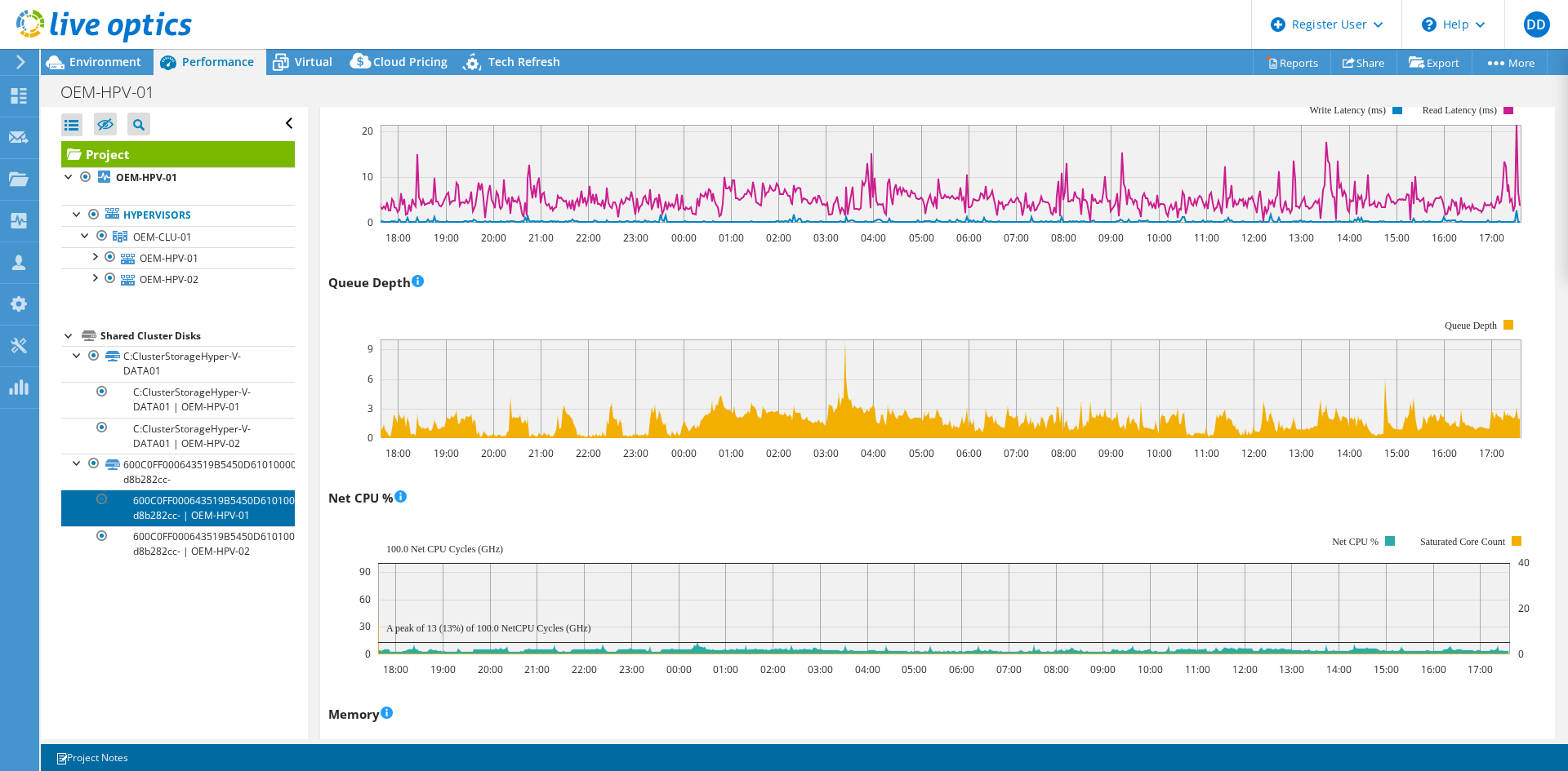
click at [224, 500] on link "600C0FF000643519B5450D6101000000-d8b282cc- | OEM-HPV-01" at bounding box center [177, 508] width 233 height 36
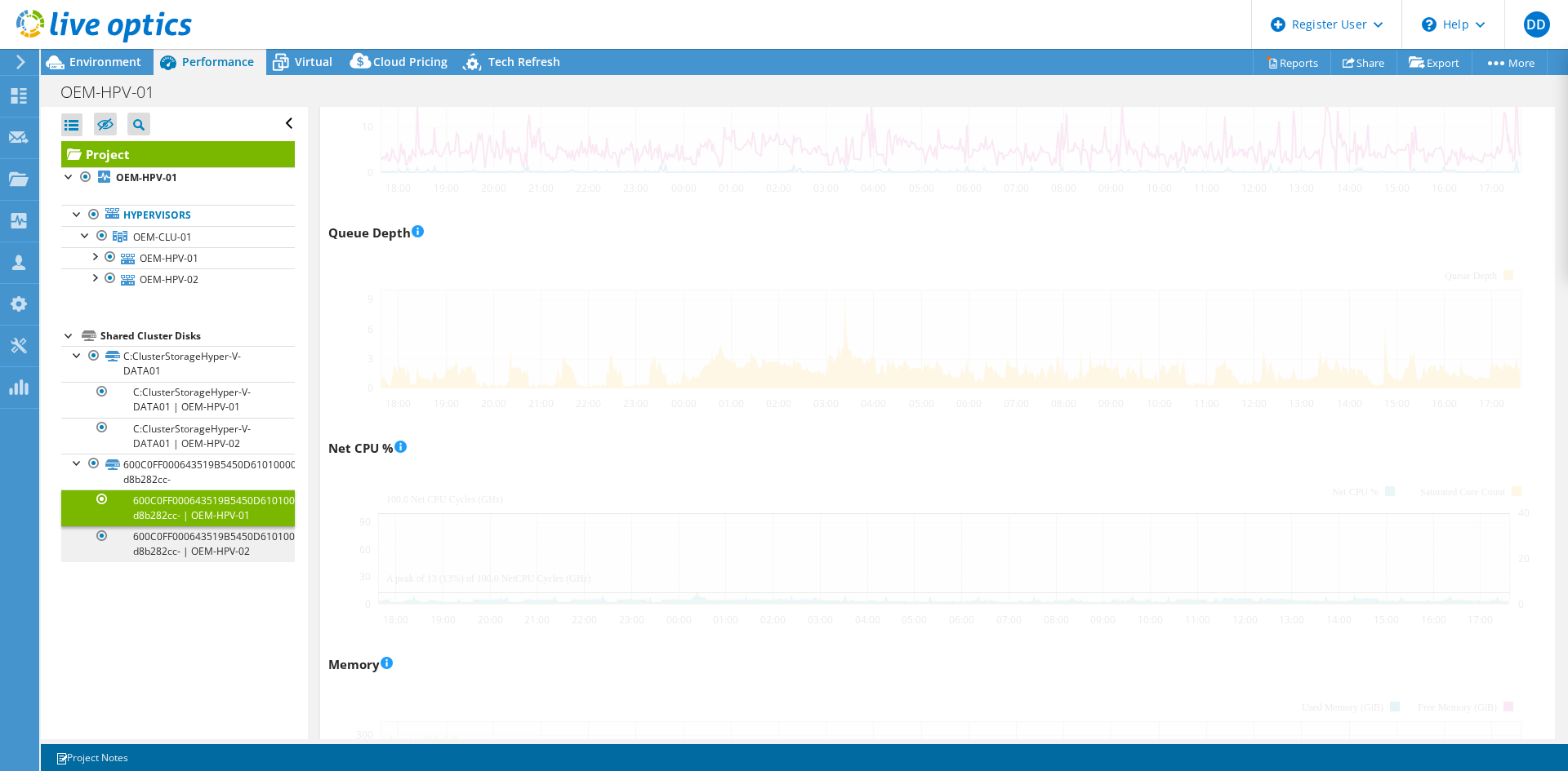
scroll to position [1071, 0]
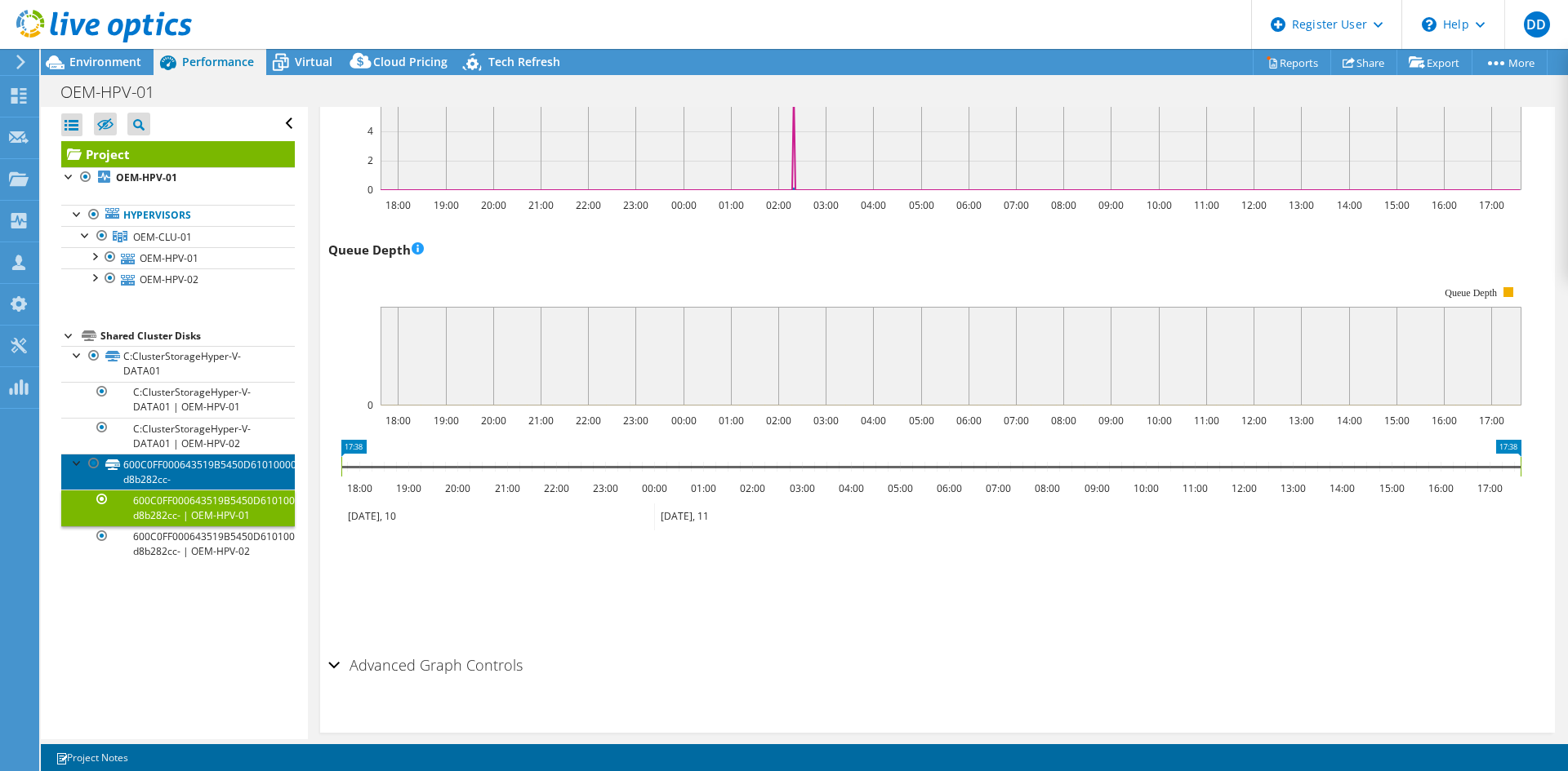
click at [187, 482] on link "600C0FF000643519B5450D6101000000-d8b282cc-" at bounding box center [177, 471] width 233 height 36
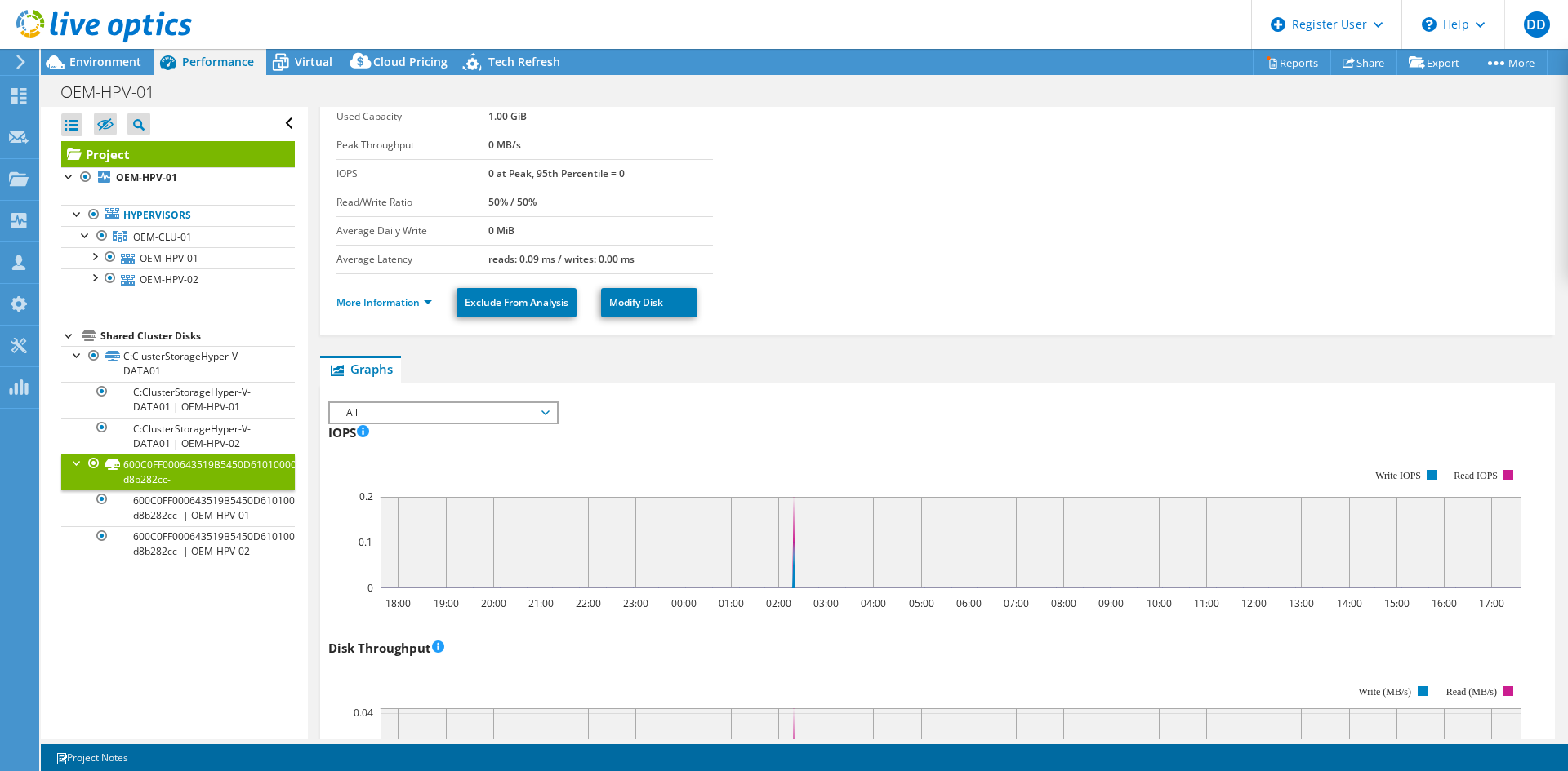
scroll to position [40, 0]
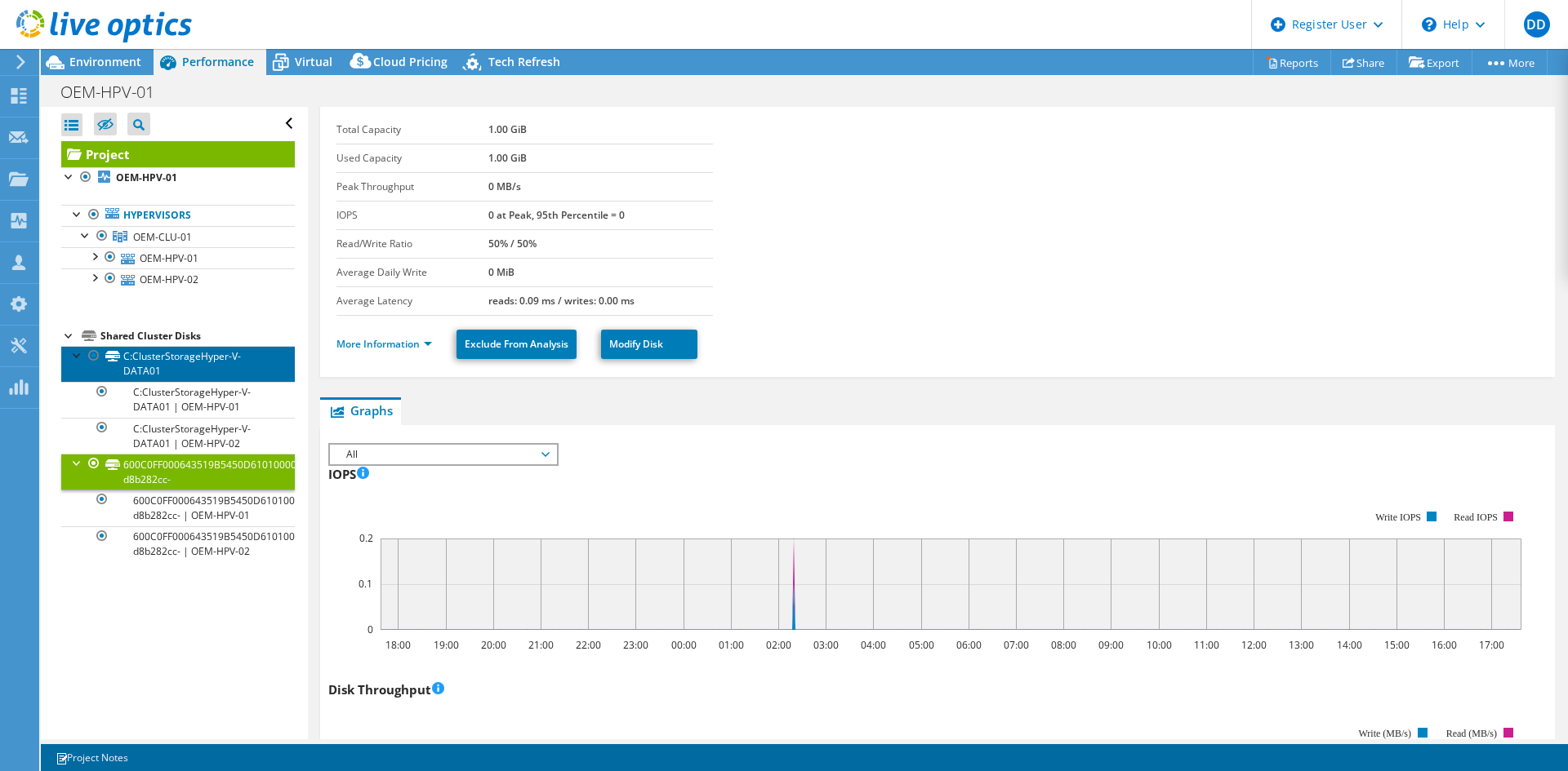
click at [208, 359] on link "C:ClusterStorageHyper-V-DATA01" at bounding box center [177, 363] width 233 height 36
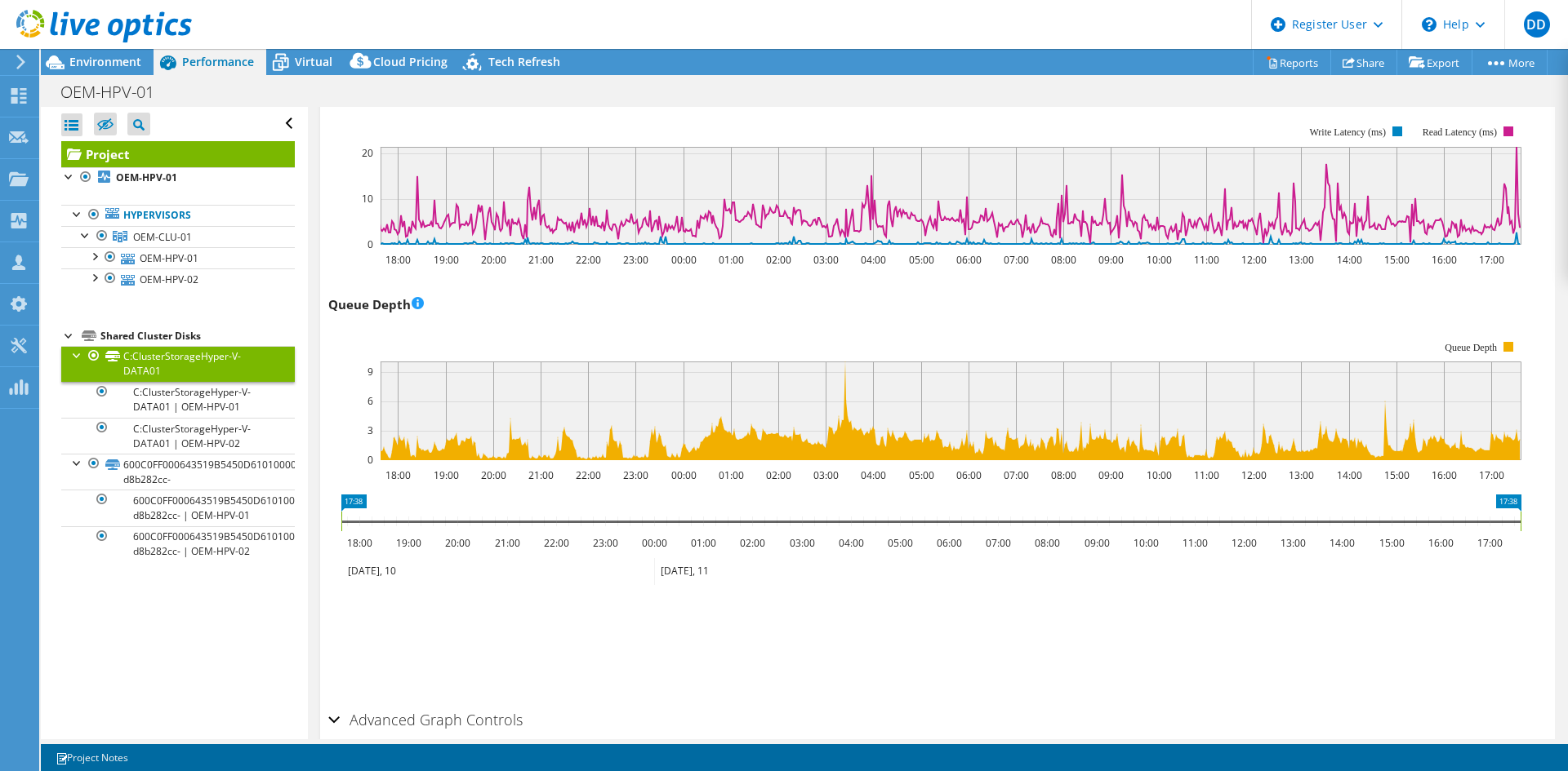
scroll to position [1128, 0]
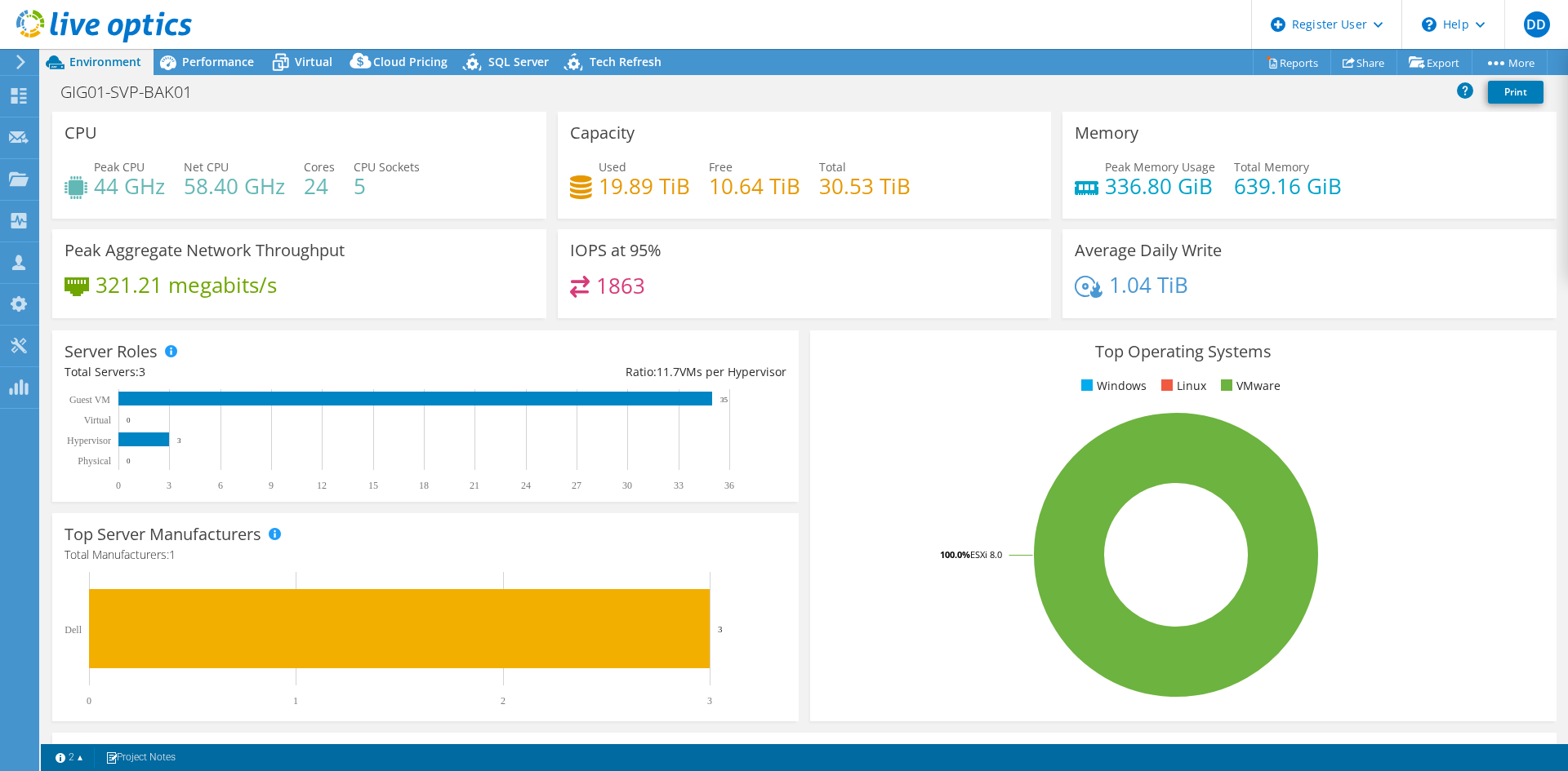
select select "USD"
click at [216, 57] on span "Performance" at bounding box center [217, 62] width 72 height 16
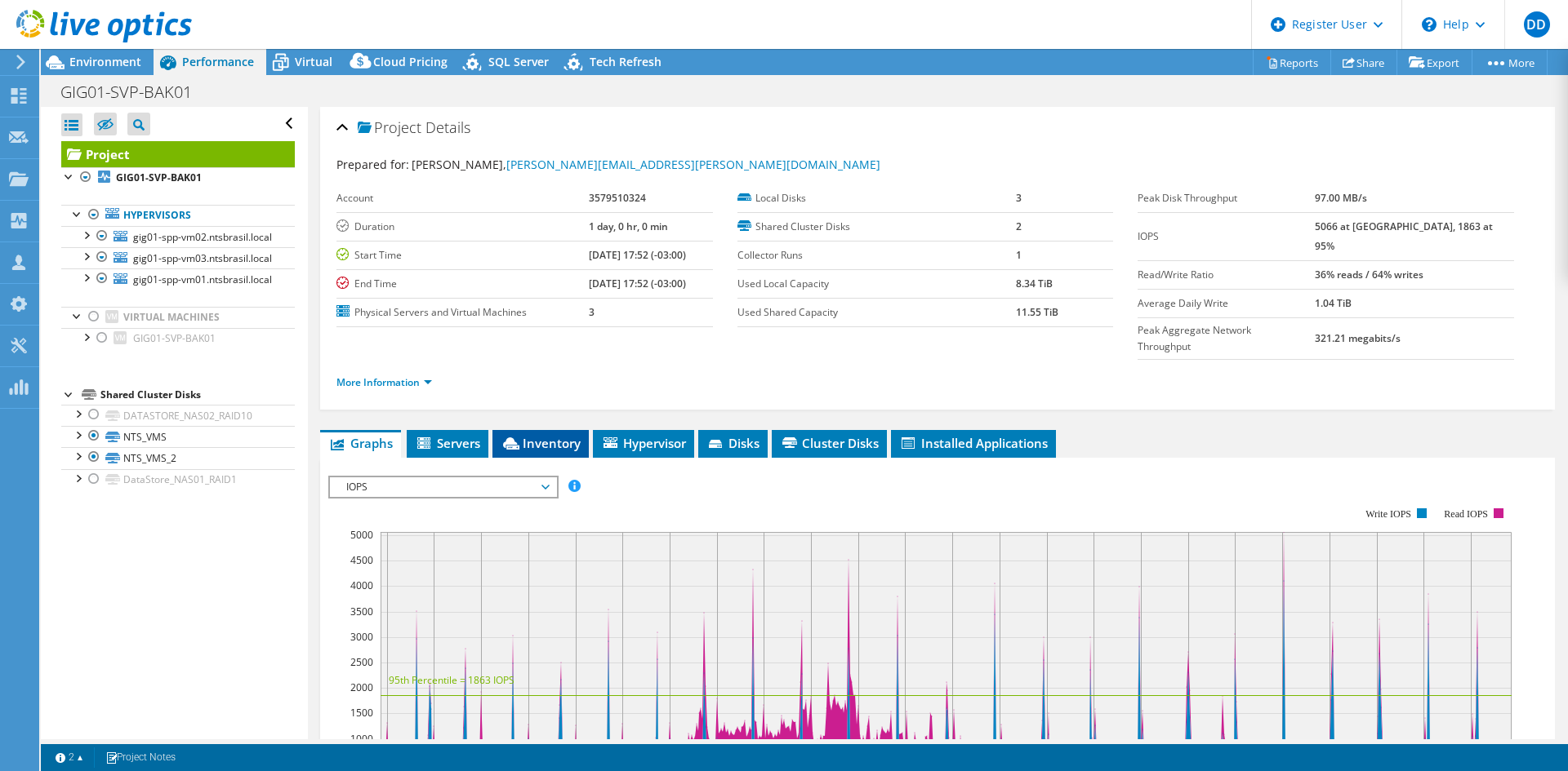
click at [529, 435] on span "Inventory" at bounding box center [540, 442] width 80 height 16
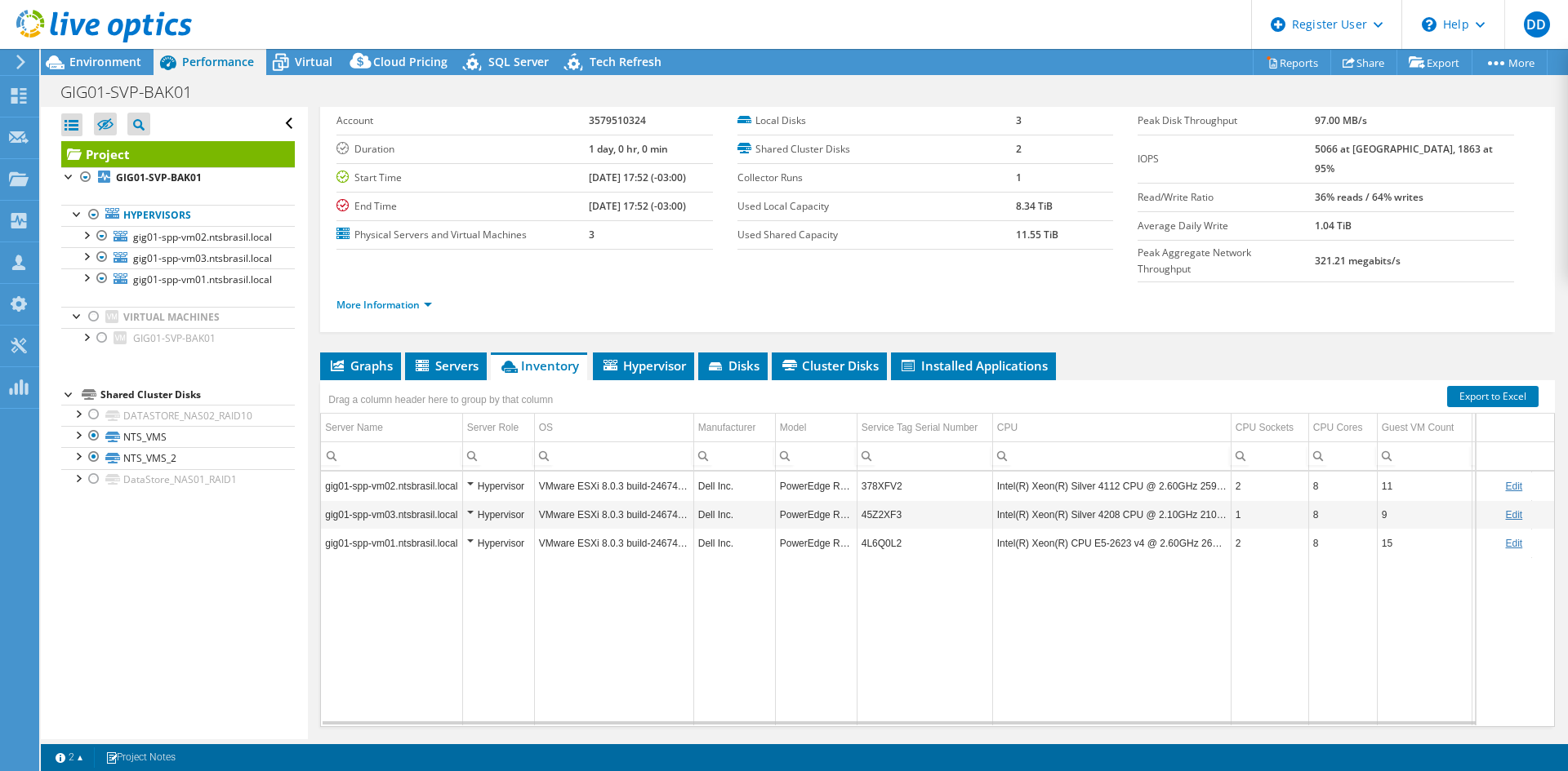
scroll to position [95, 0]
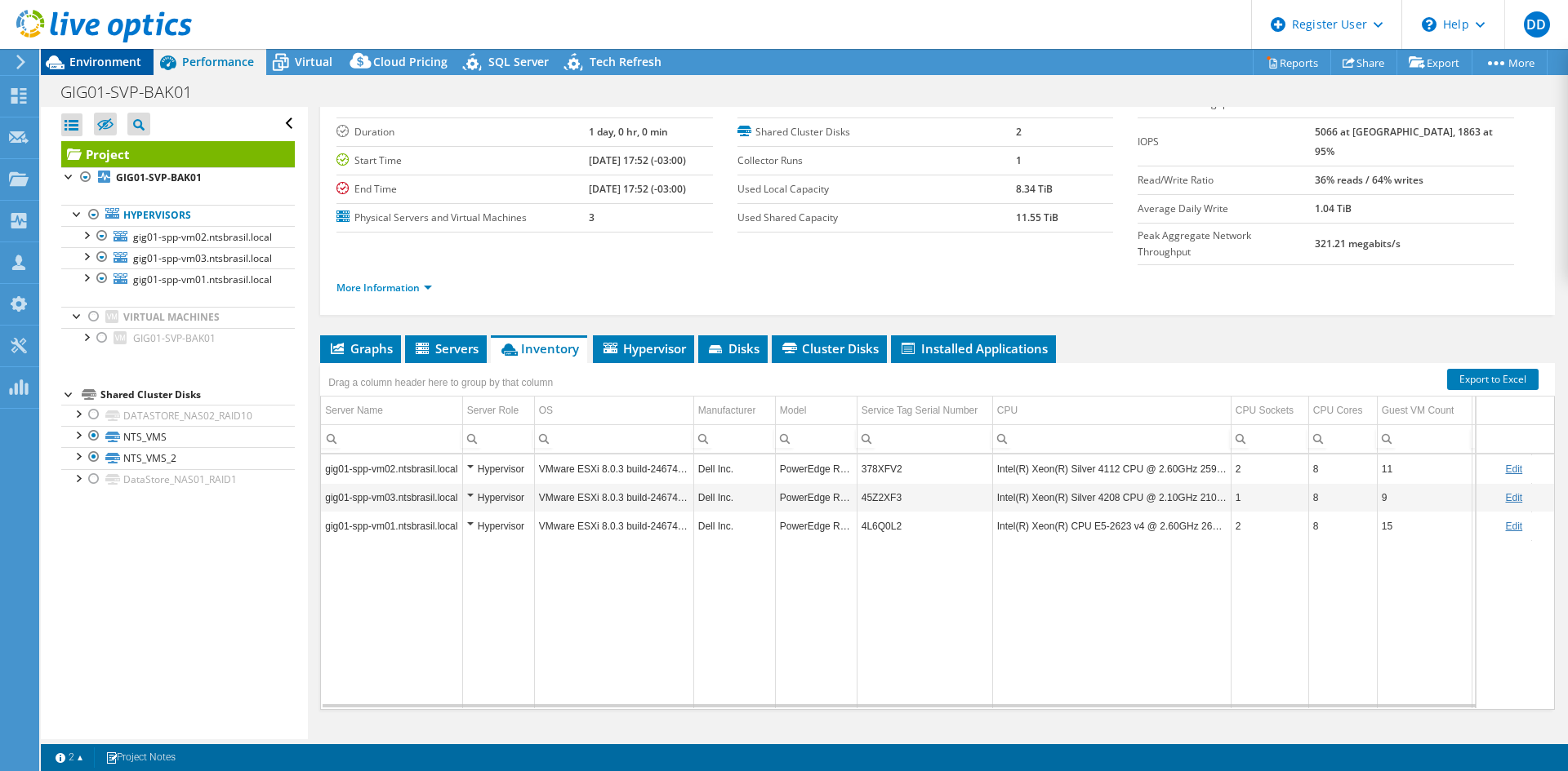
click at [132, 56] on span "Environment" at bounding box center [105, 62] width 72 height 16
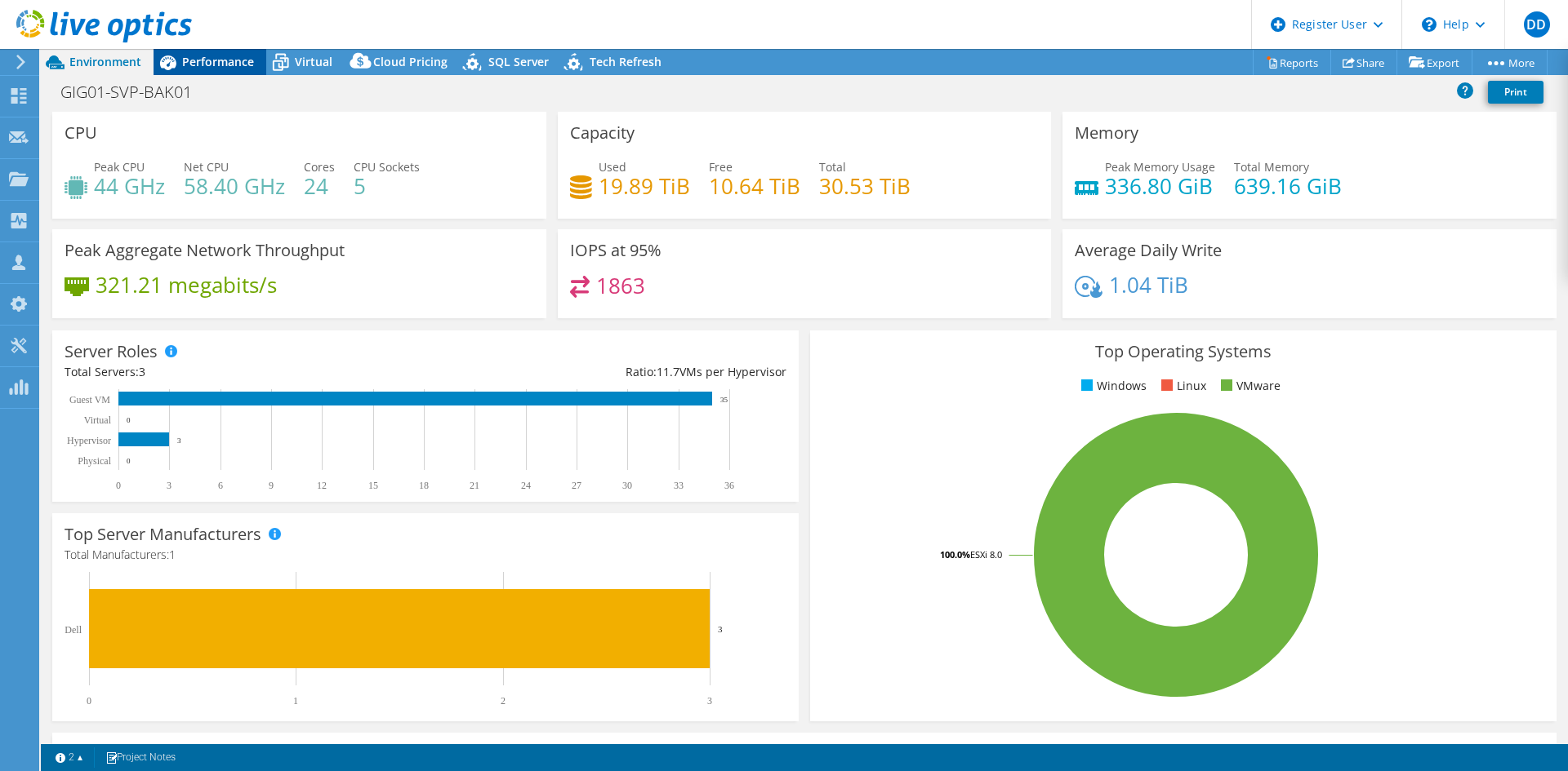
click at [249, 63] on span "Performance" at bounding box center [217, 62] width 72 height 16
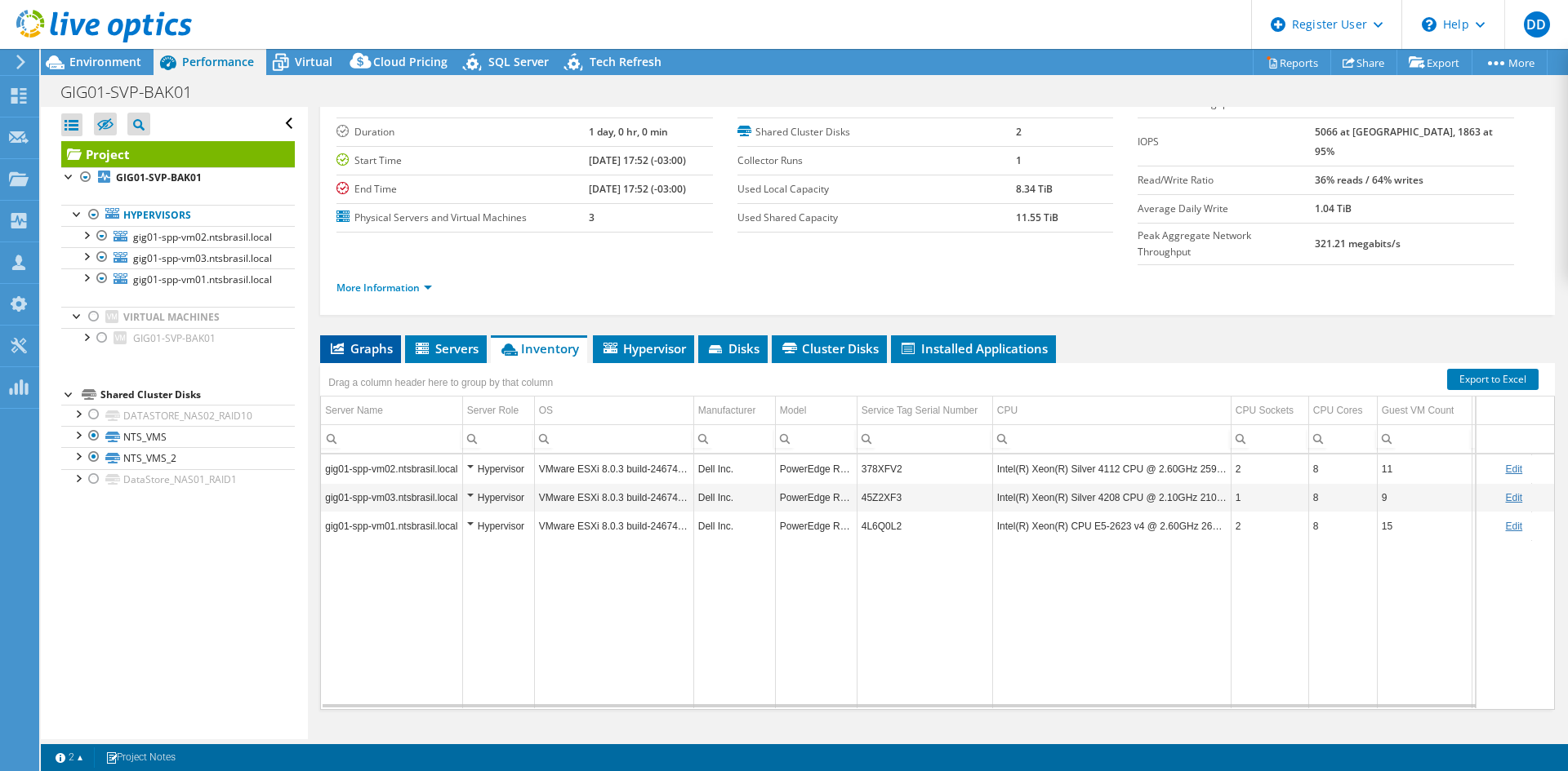
click at [358, 340] on span "Graphs" at bounding box center [360, 348] width 65 height 16
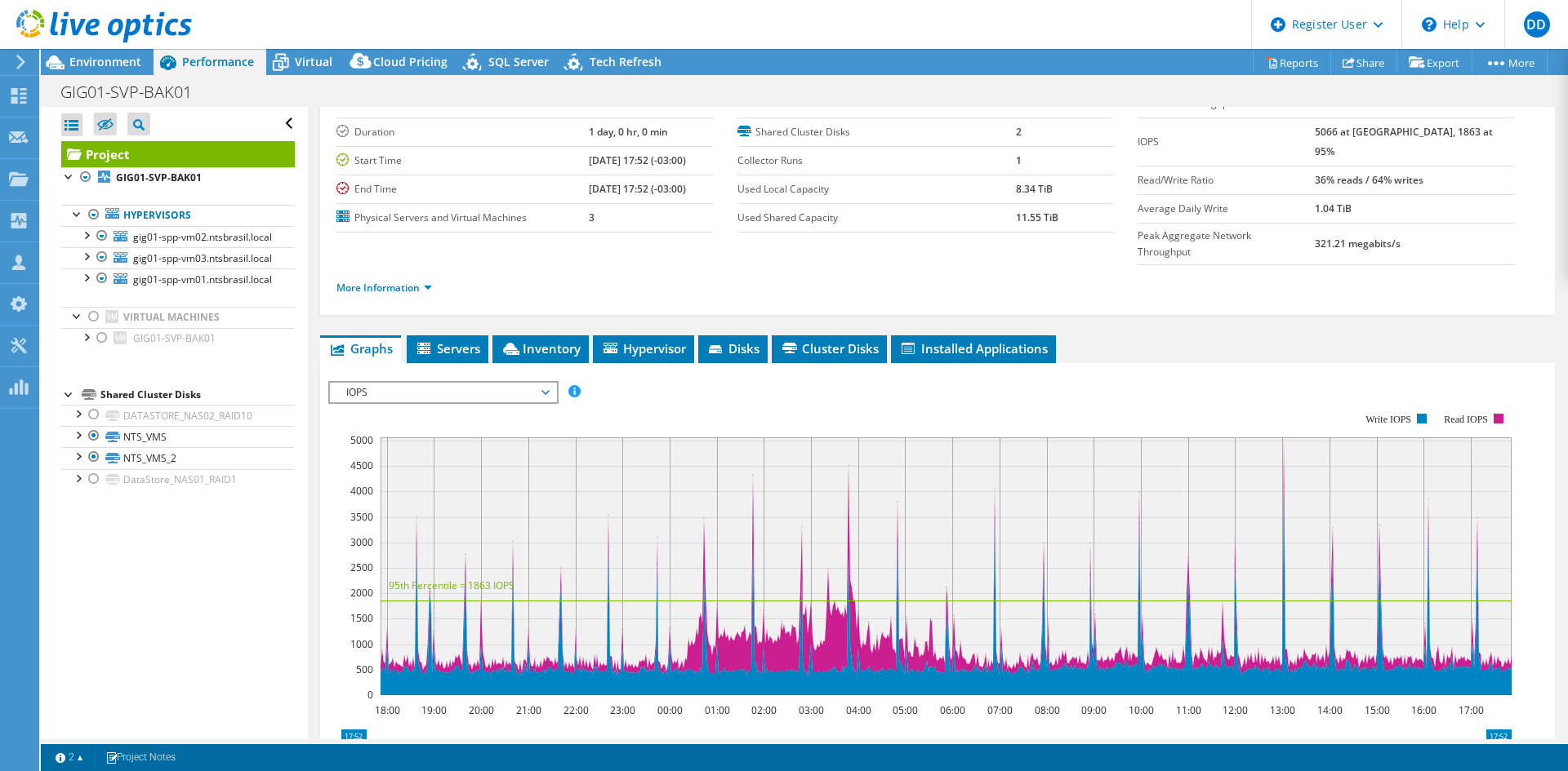
click at [471, 383] on span "IOPS" at bounding box center [443, 393] width 210 height 20
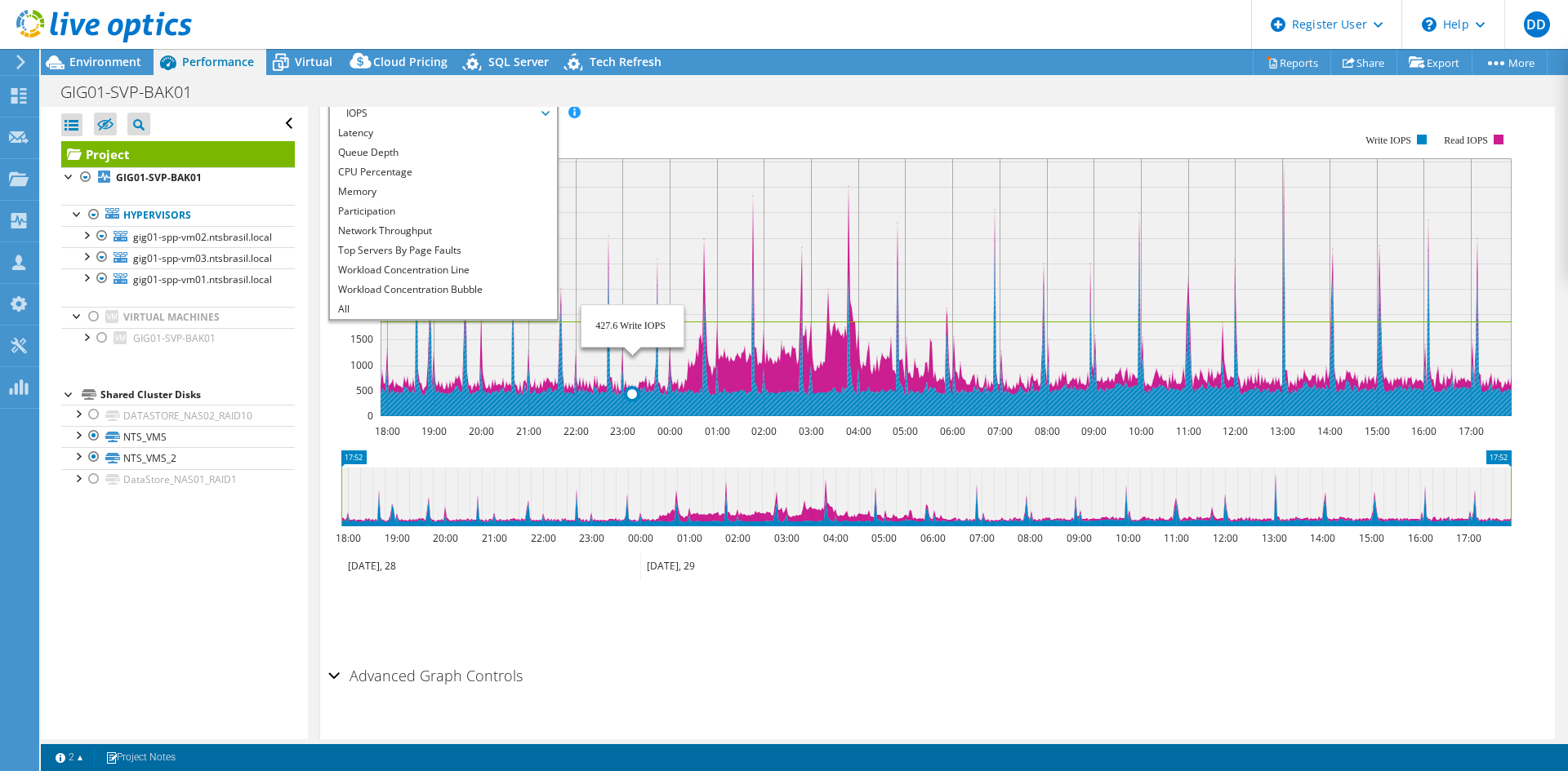
scroll to position [156, 0]
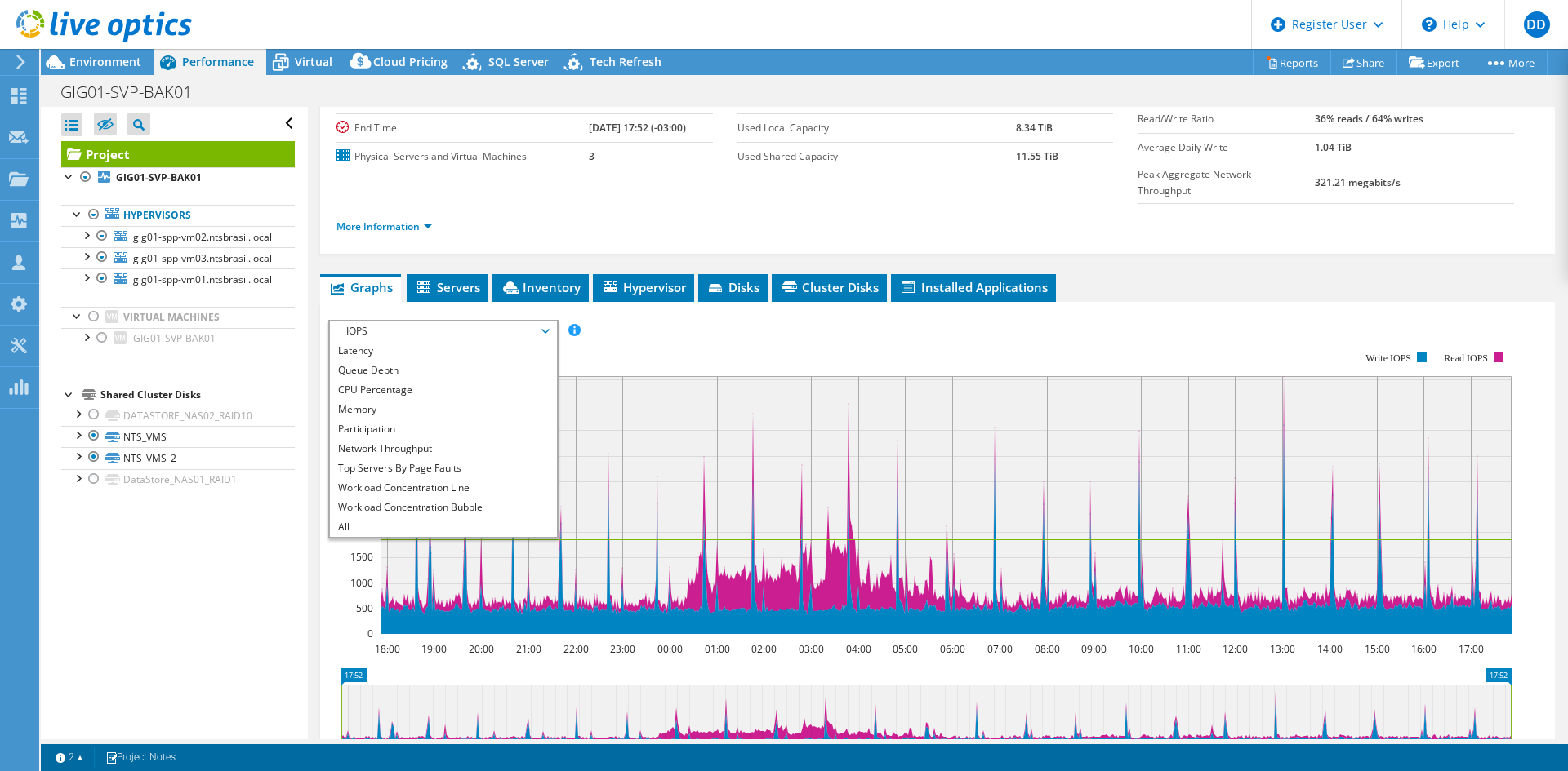
drag, startPoint x: 692, startPoint y: 319, endPoint x: 688, endPoint y: 310, distance: 9.8
click at [692, 330] on rect at bounding box center [919, 493] width 1184 height 327
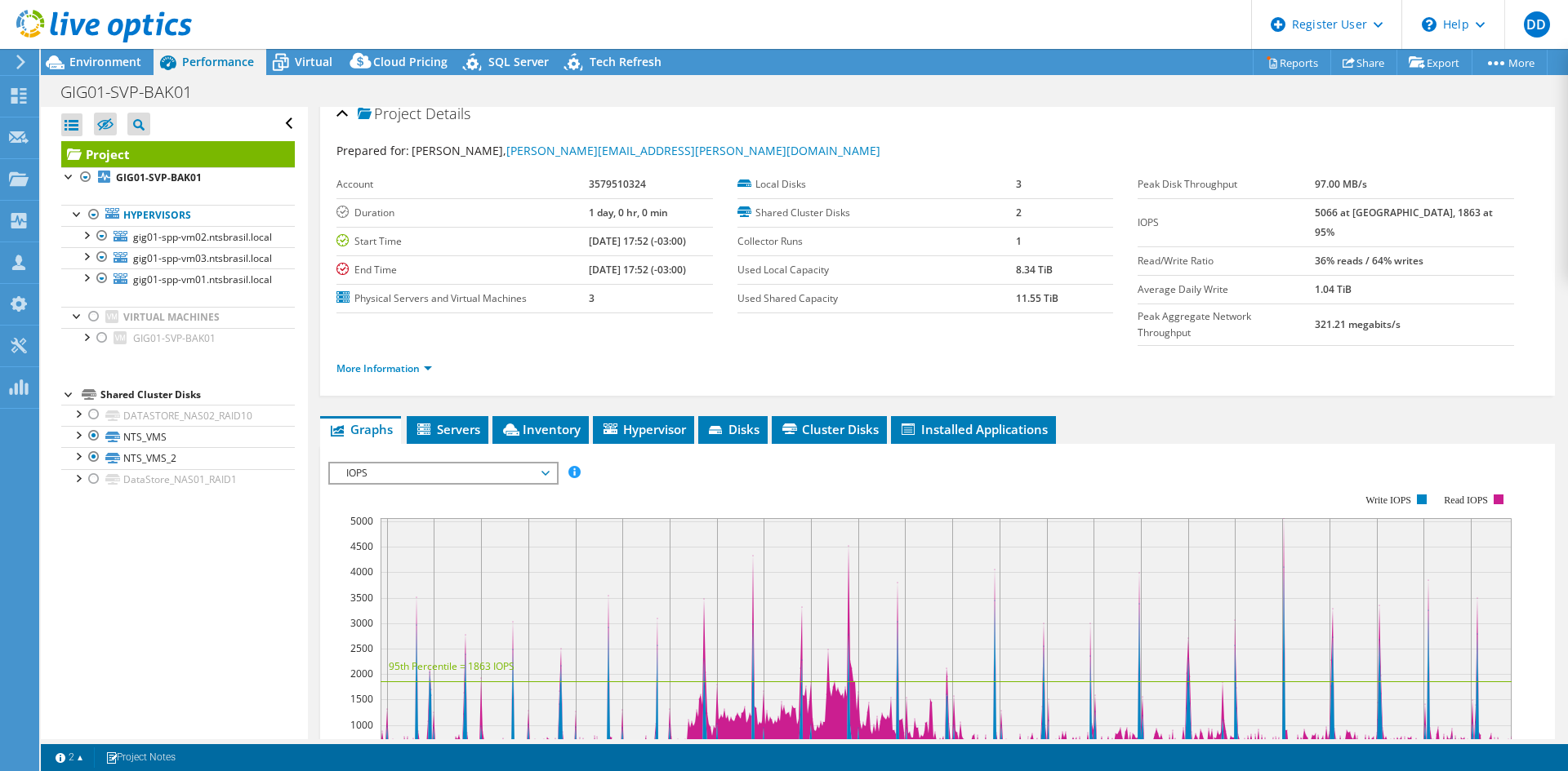
scroll to position [0, 0]
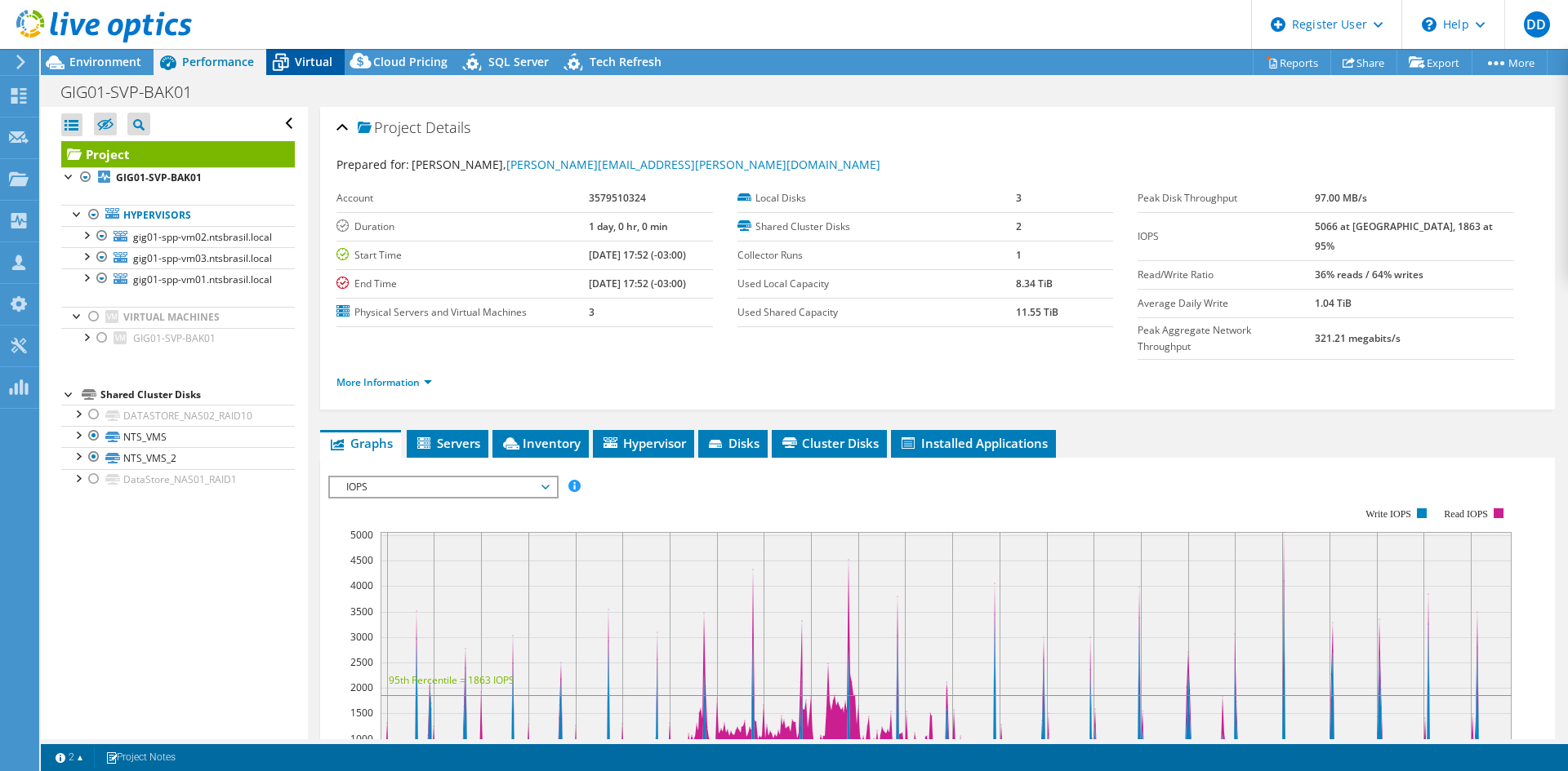
click at [332, 64] on div "Virtual" at bounding box center [306, 62] width 79 height 26
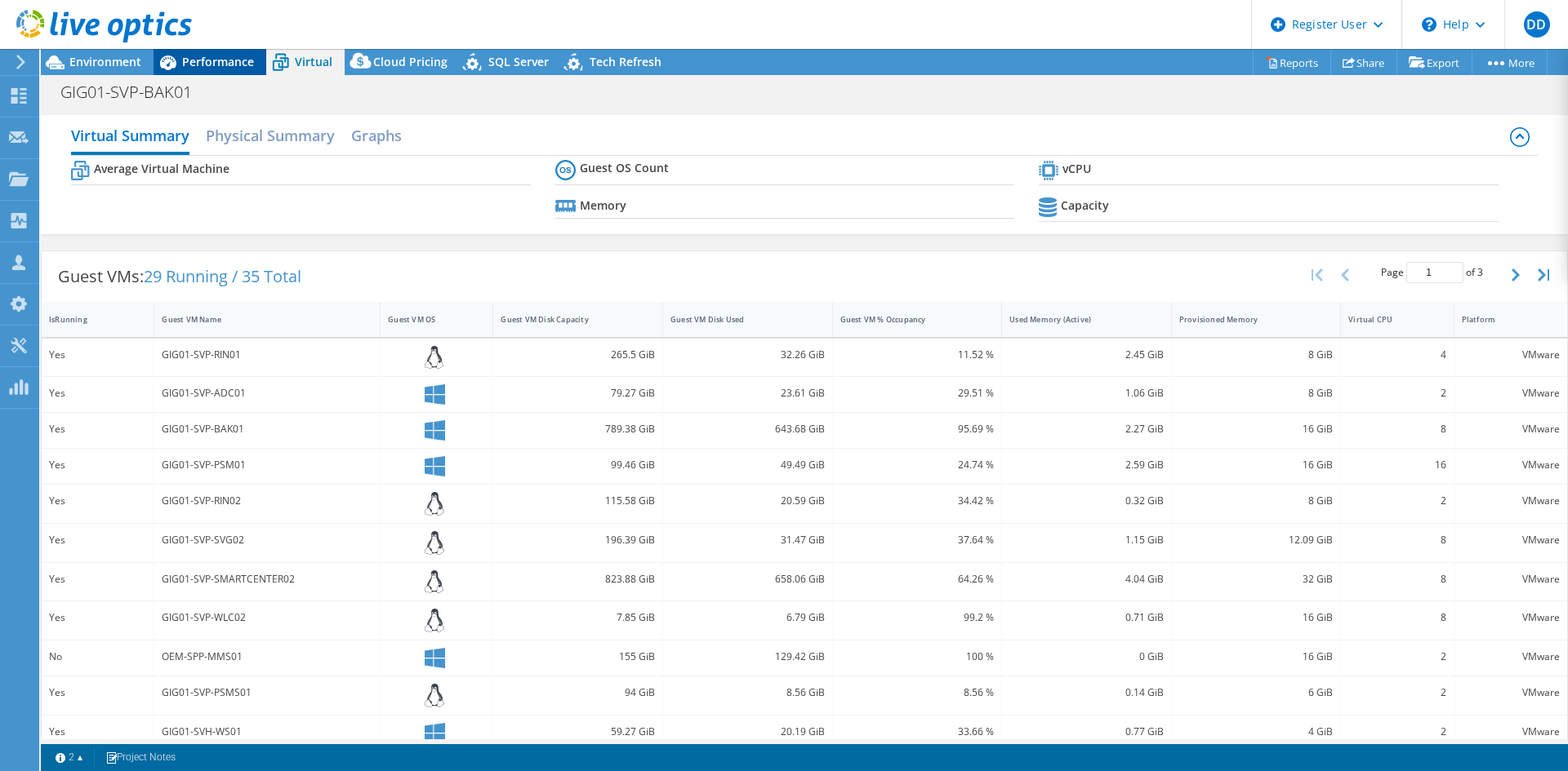
click at [227, 64] on span "Performance" at bounding box center [217, 62] width 72 height 16
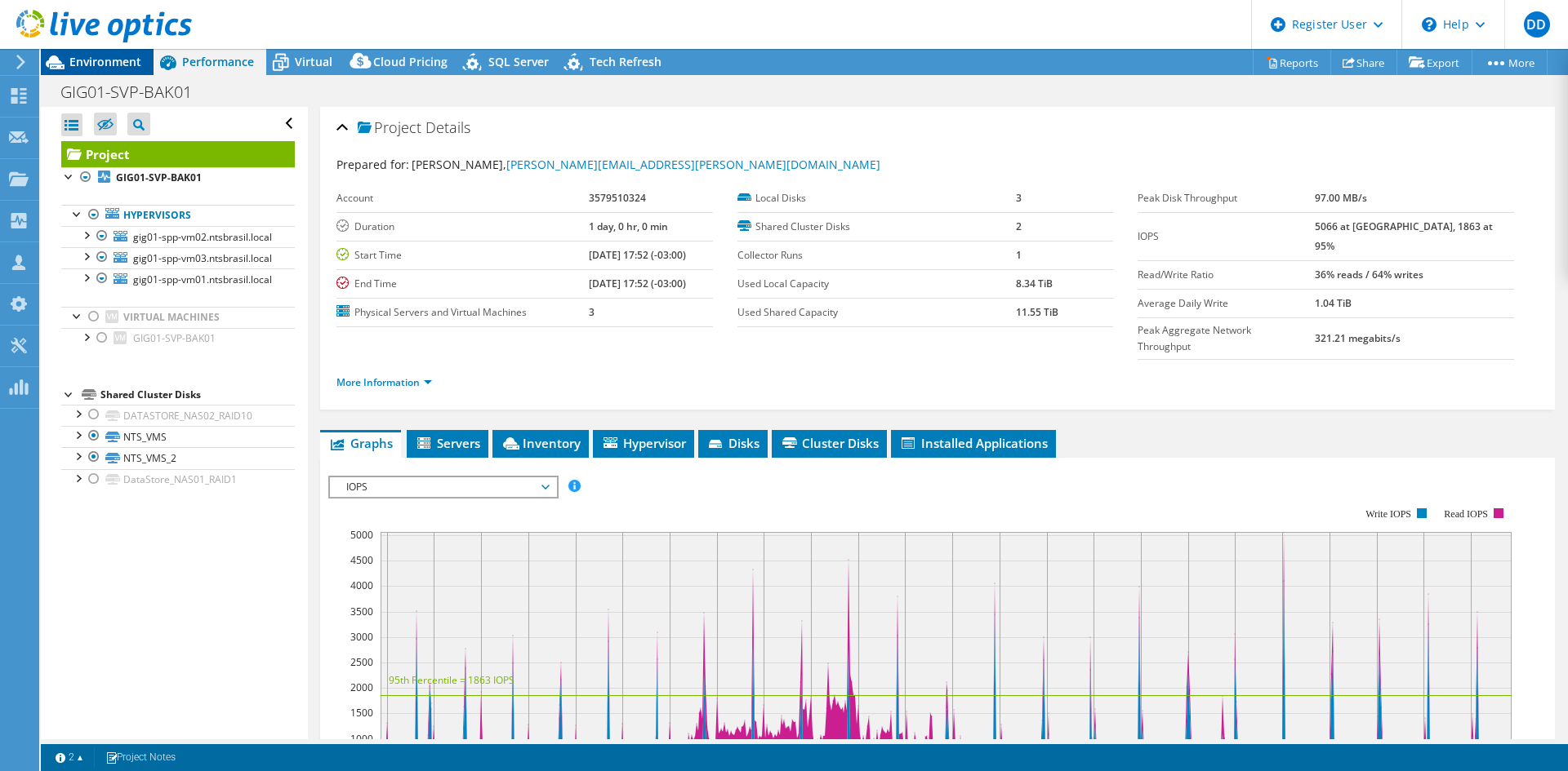
click at [104, 69] on div "Environment" at bounding box center [97, 62] width 112 height 26
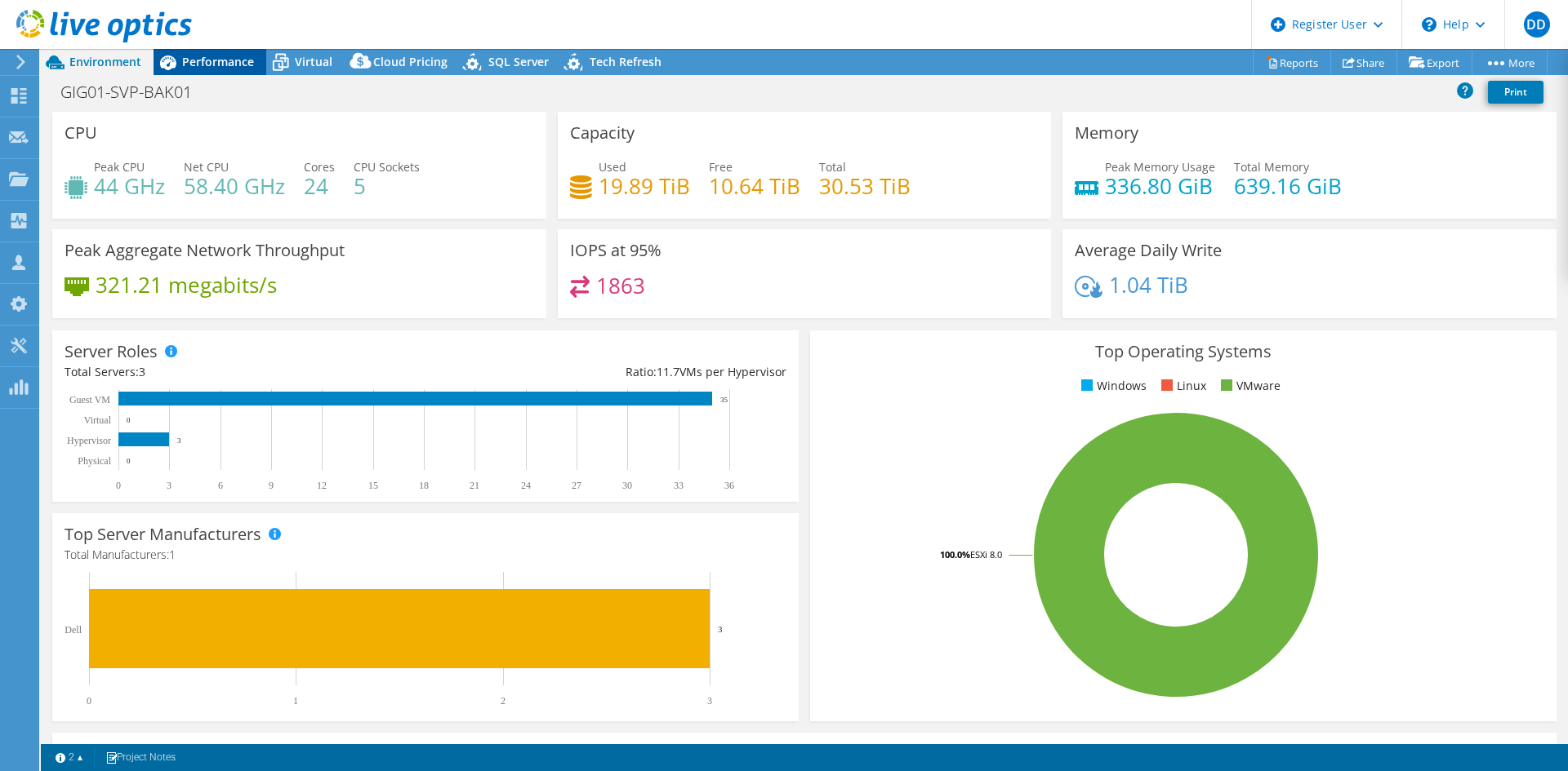
click at [155, 63] on icon at bounding box center [168, 62] width 28 height 28
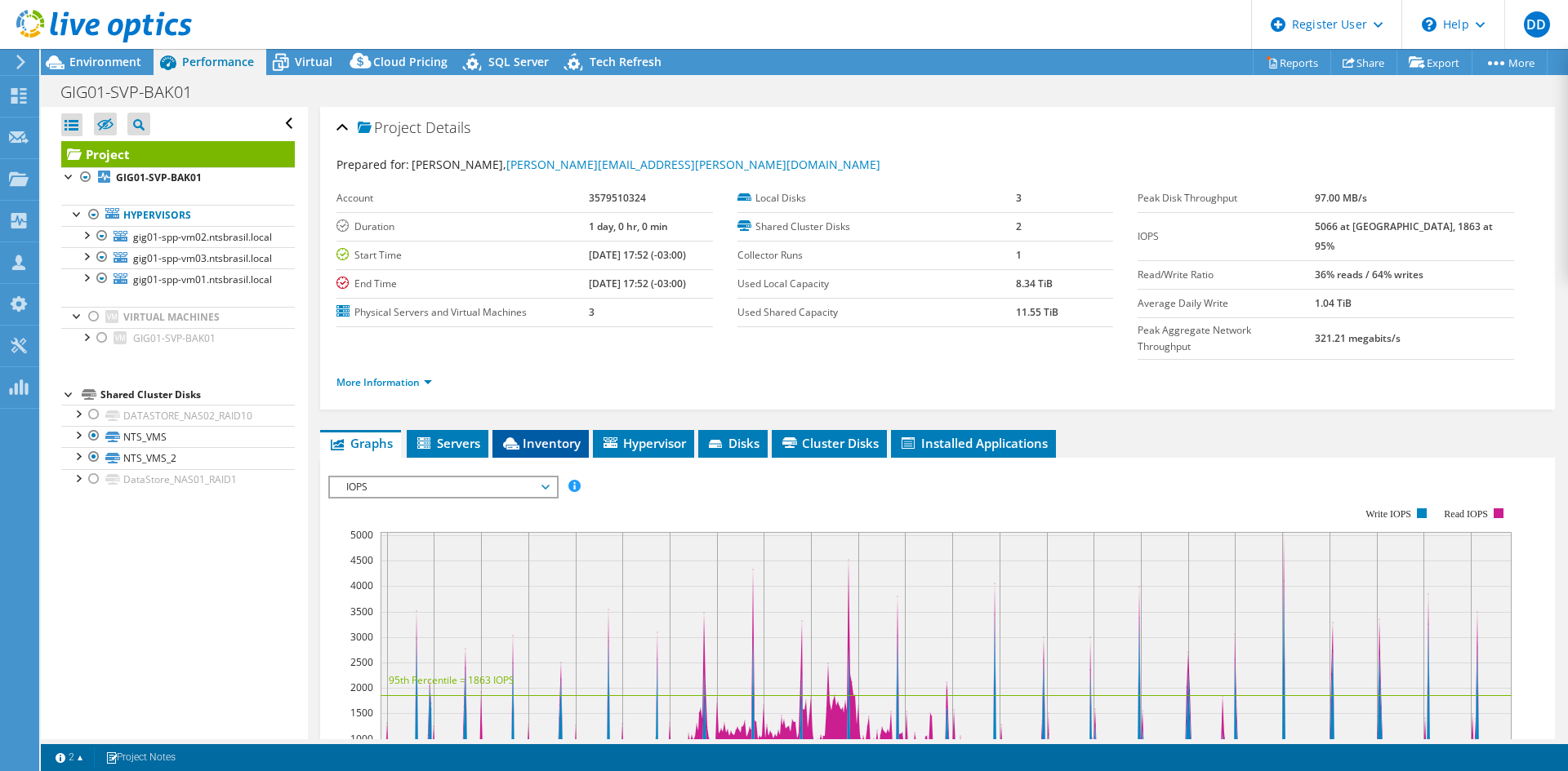
click at [535, 430] on li "Inventory" at bounding box center [540, 444] width 97 height 28
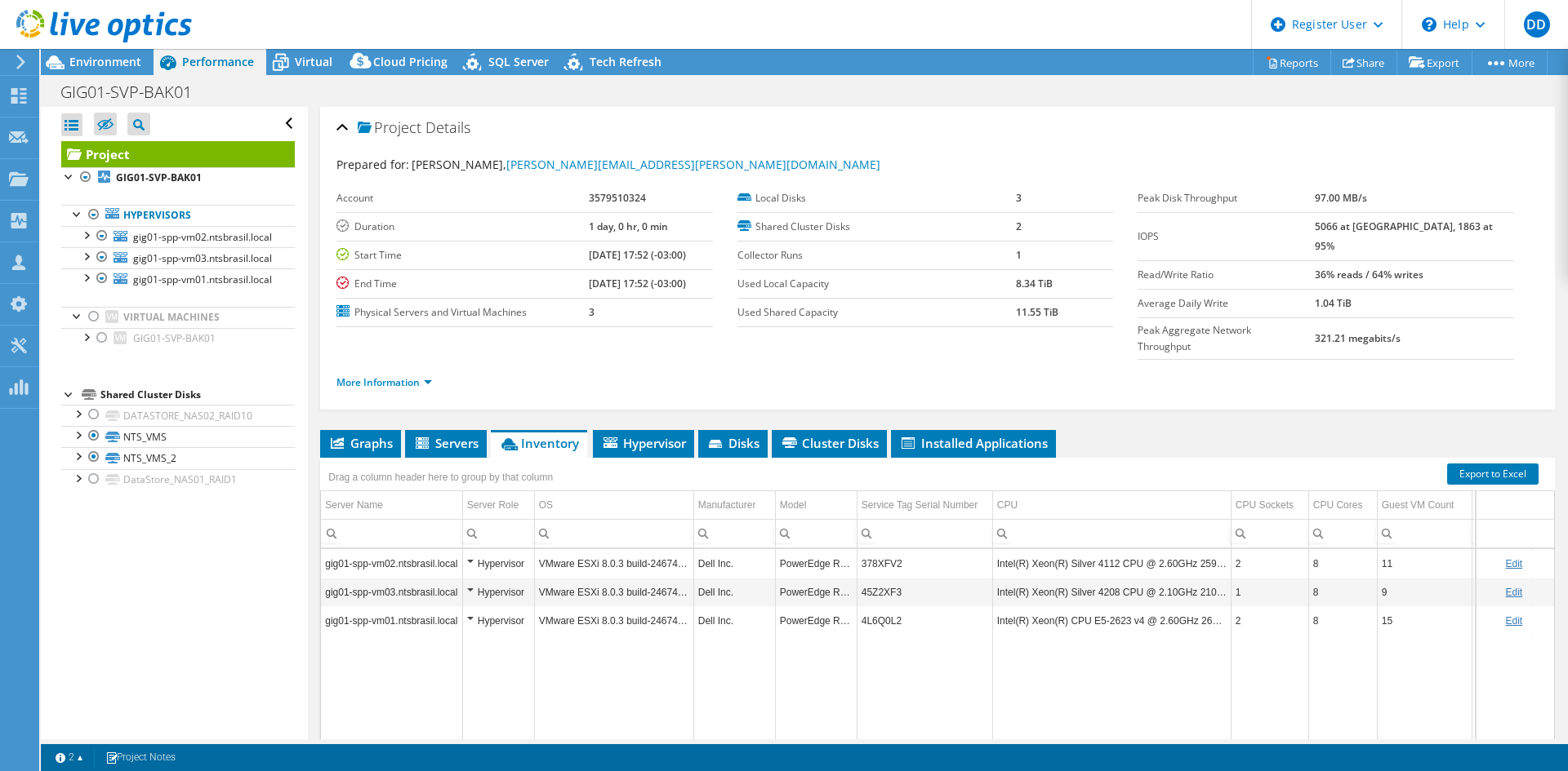
scroll to position [95, 0]
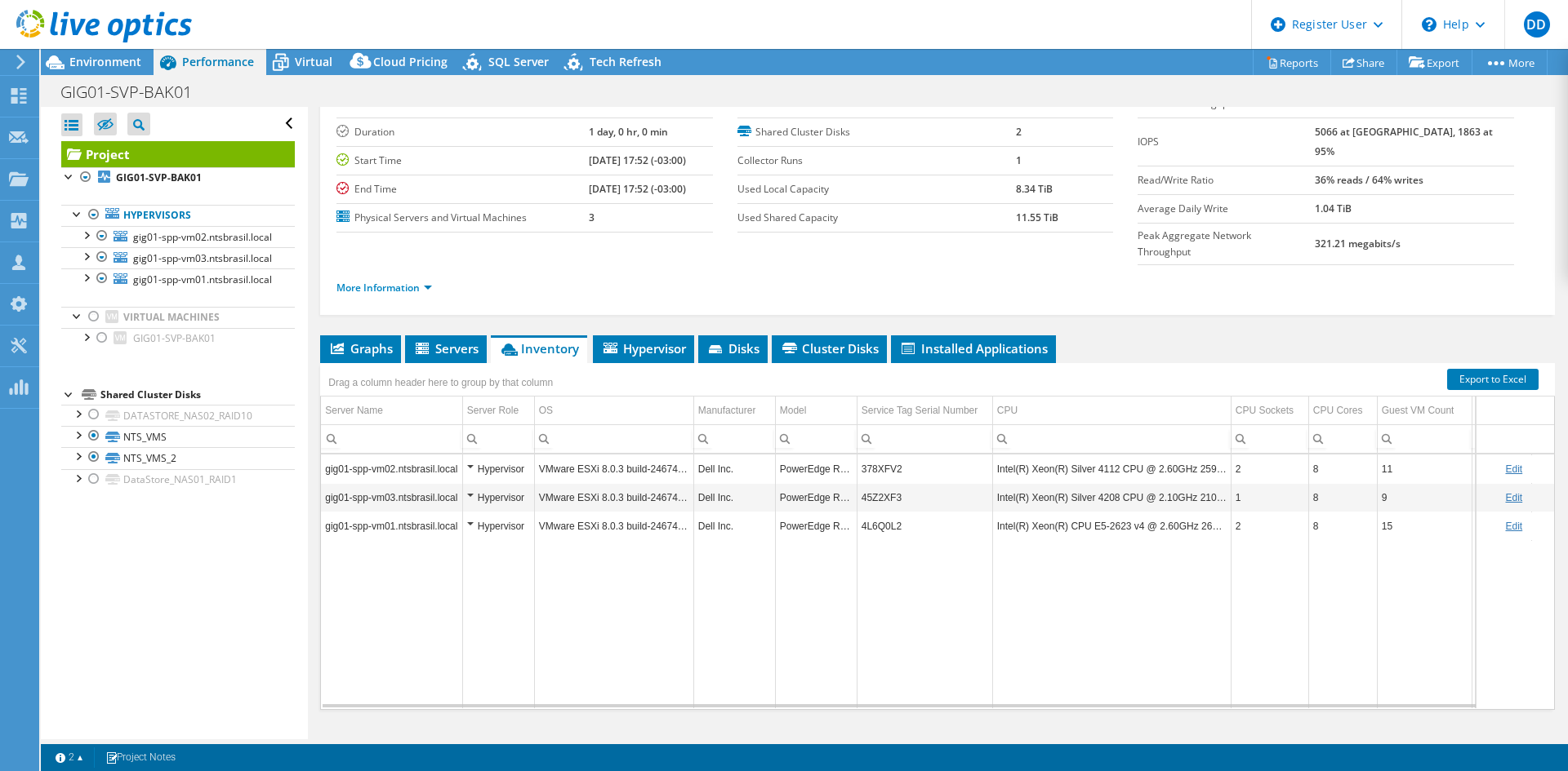
click at [157, 58] on icon at bounding box center [168, 62] width 28 height 28
click at [107, 65] on span "Environment" at bounding box center [105, 62] width 72 height 16
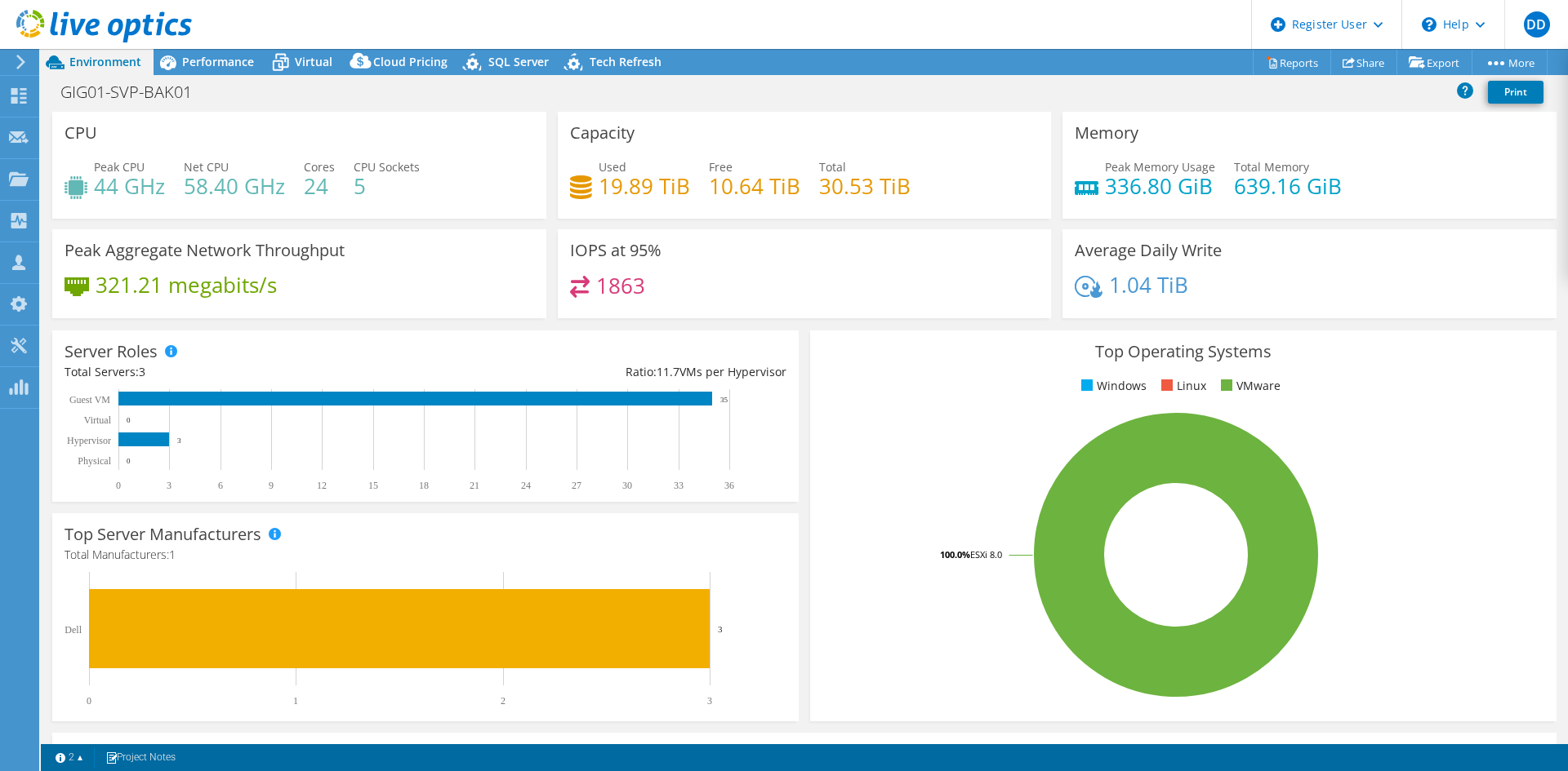
click at [1138, 192] on h4 "336.80 GiB" at bounding box center [1160, 185] width 111 height 18
click at [1157, 177] on h4 "336.80 GiB" at bounding box center [1160, 185] width 111 height 18
click at [199, 63] on span "Performance" at bounding box center [217, 62] width 72 height 16
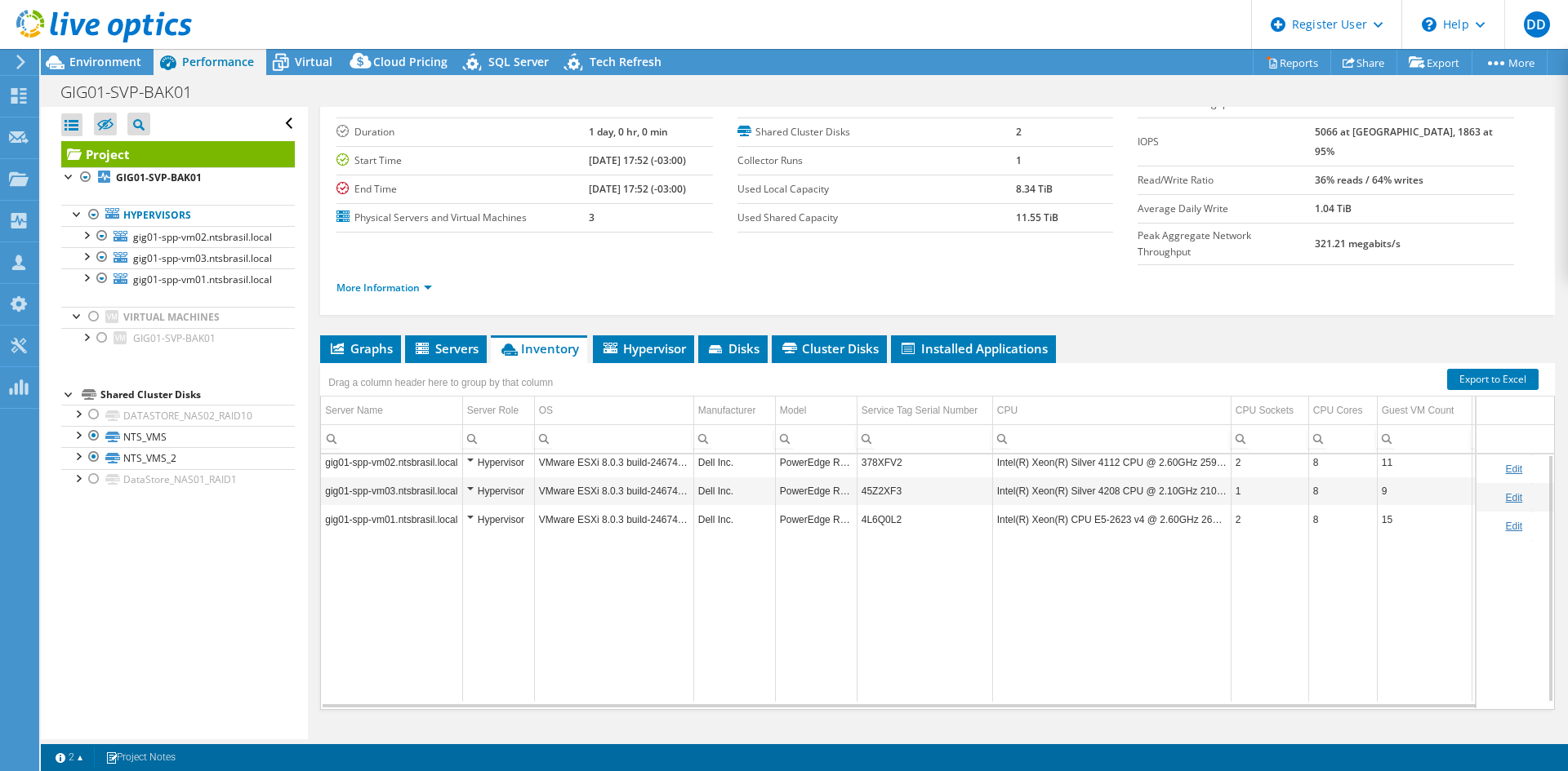
scroll to position [0, 0]
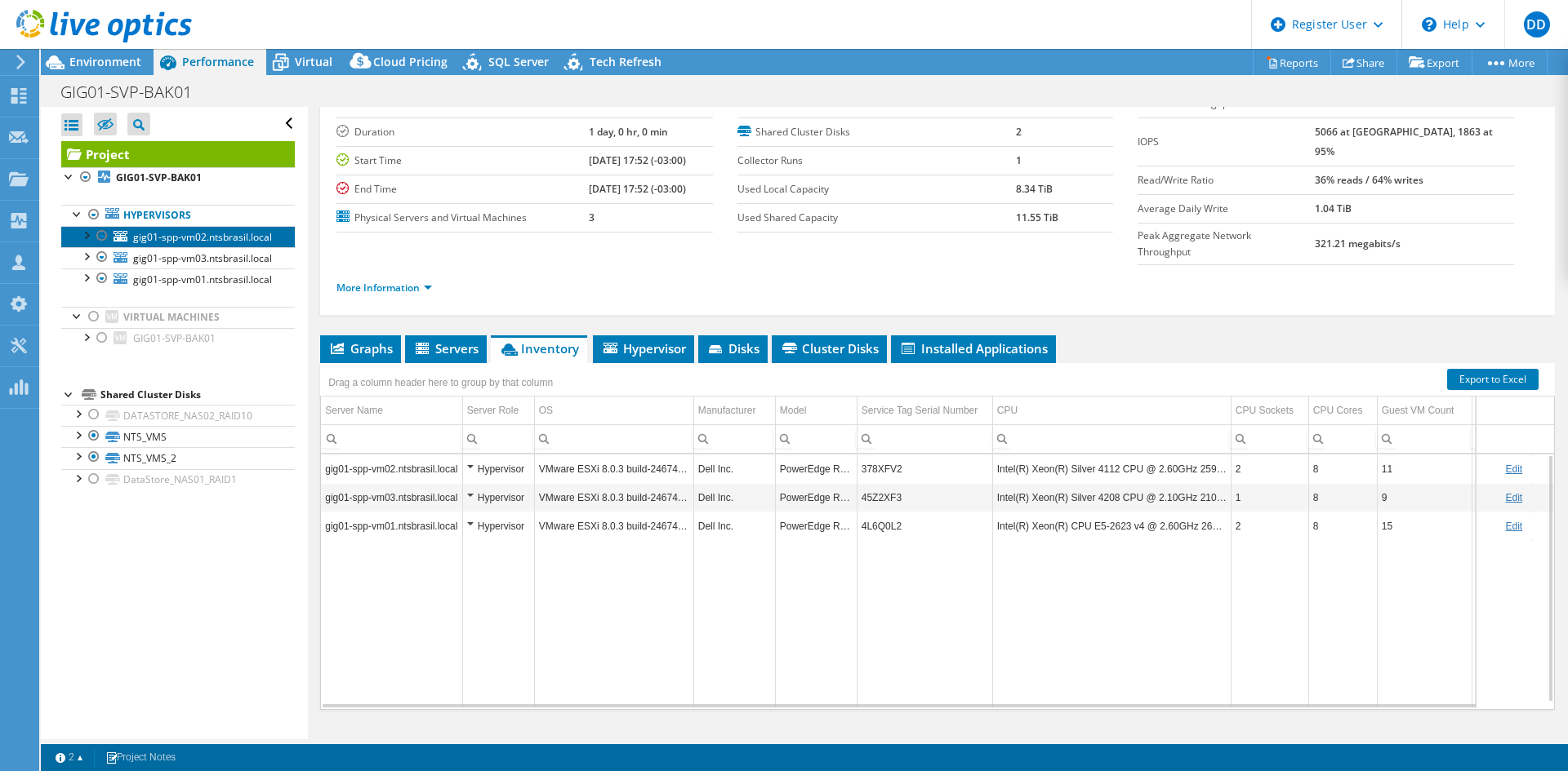
click at [162, 243] on span "gig01-spp-vm02.ntsbrasil.local" at bounding box center [202, 237] width 139 height 14
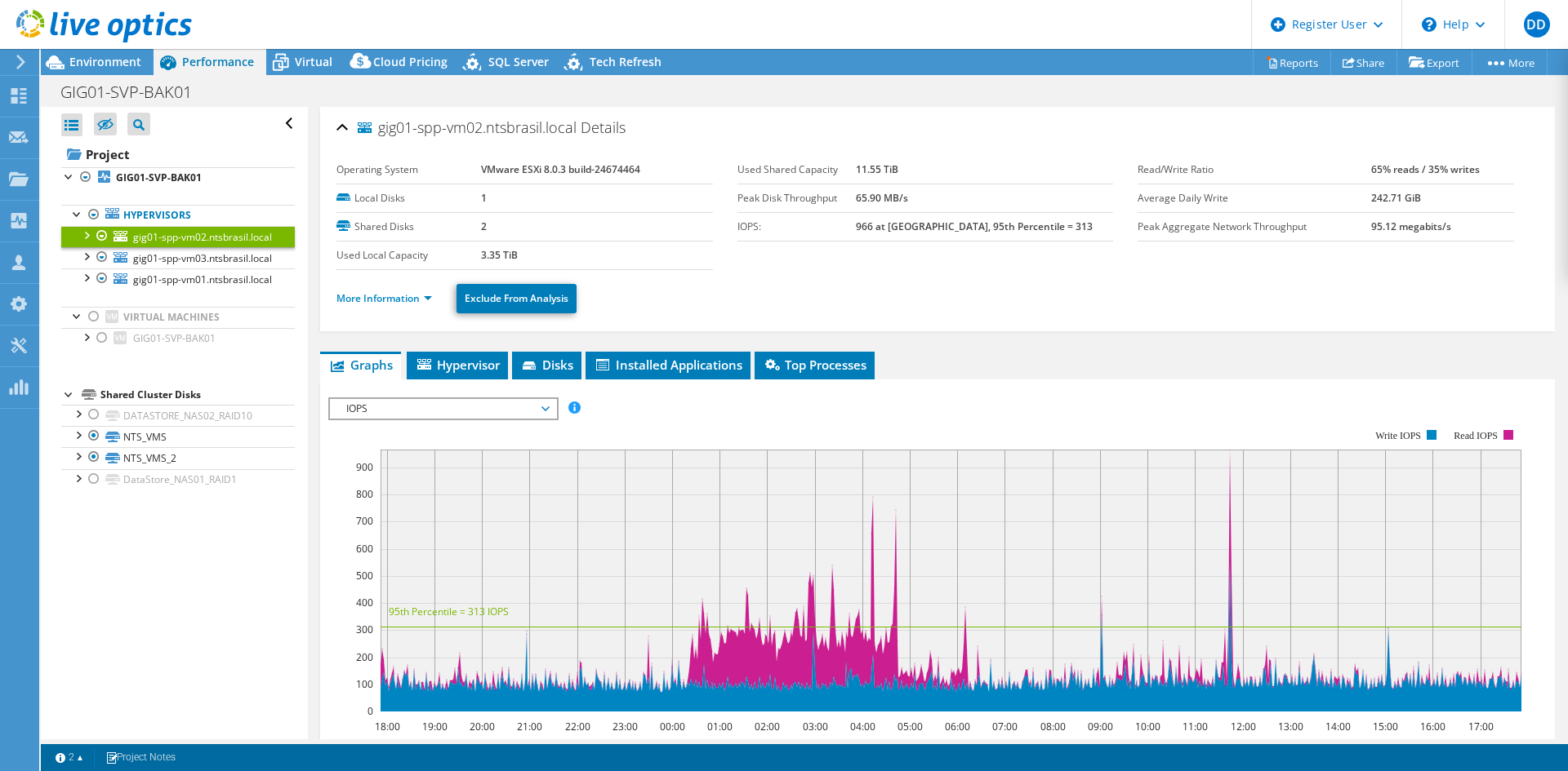
click at [421, 409] on span "IOPS" at bounding box center [443, 408] width 210 height 20
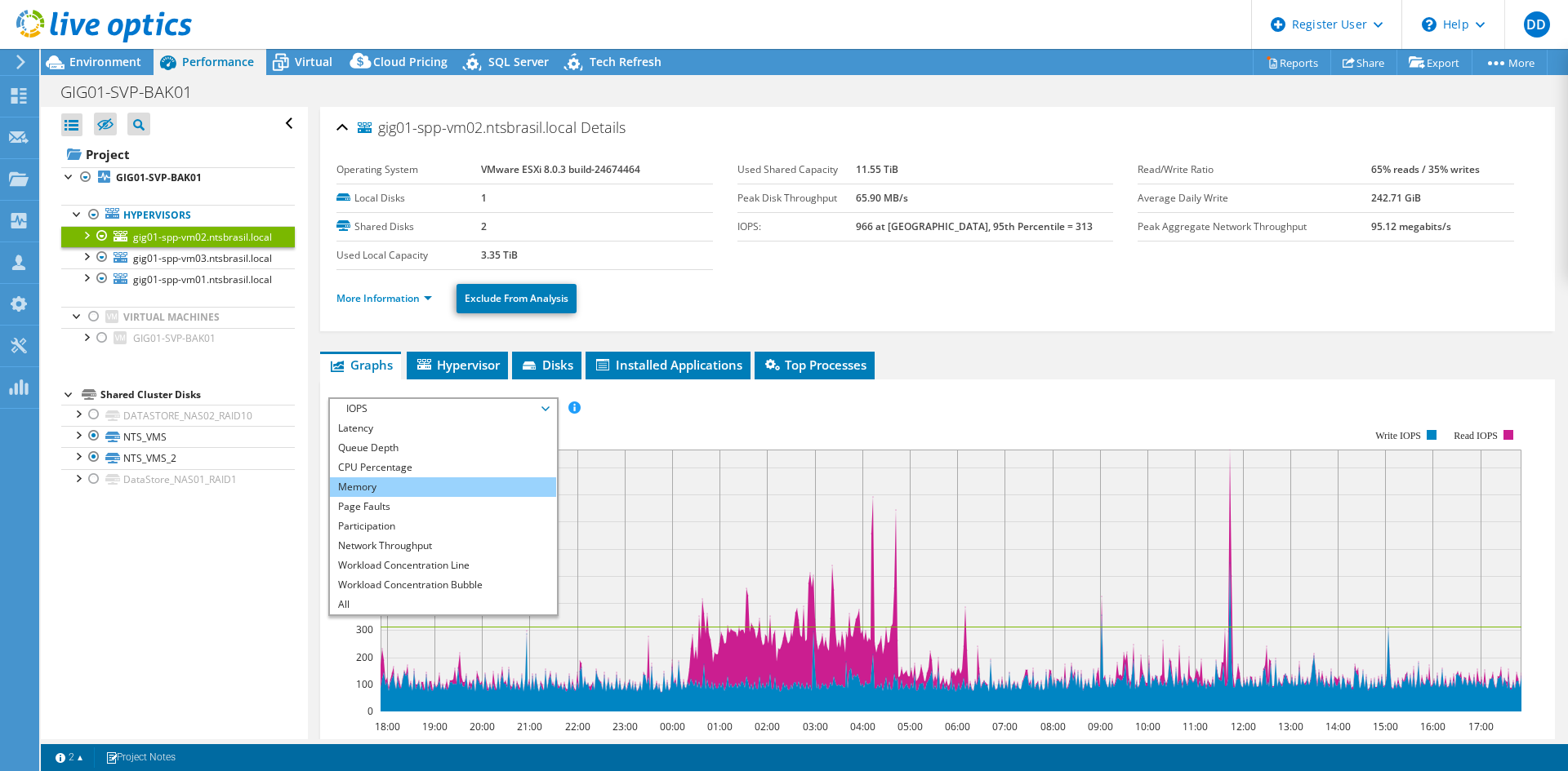
click at [416, 489] on li "Memory" at bounding box center [442, 487] width 226 height 20
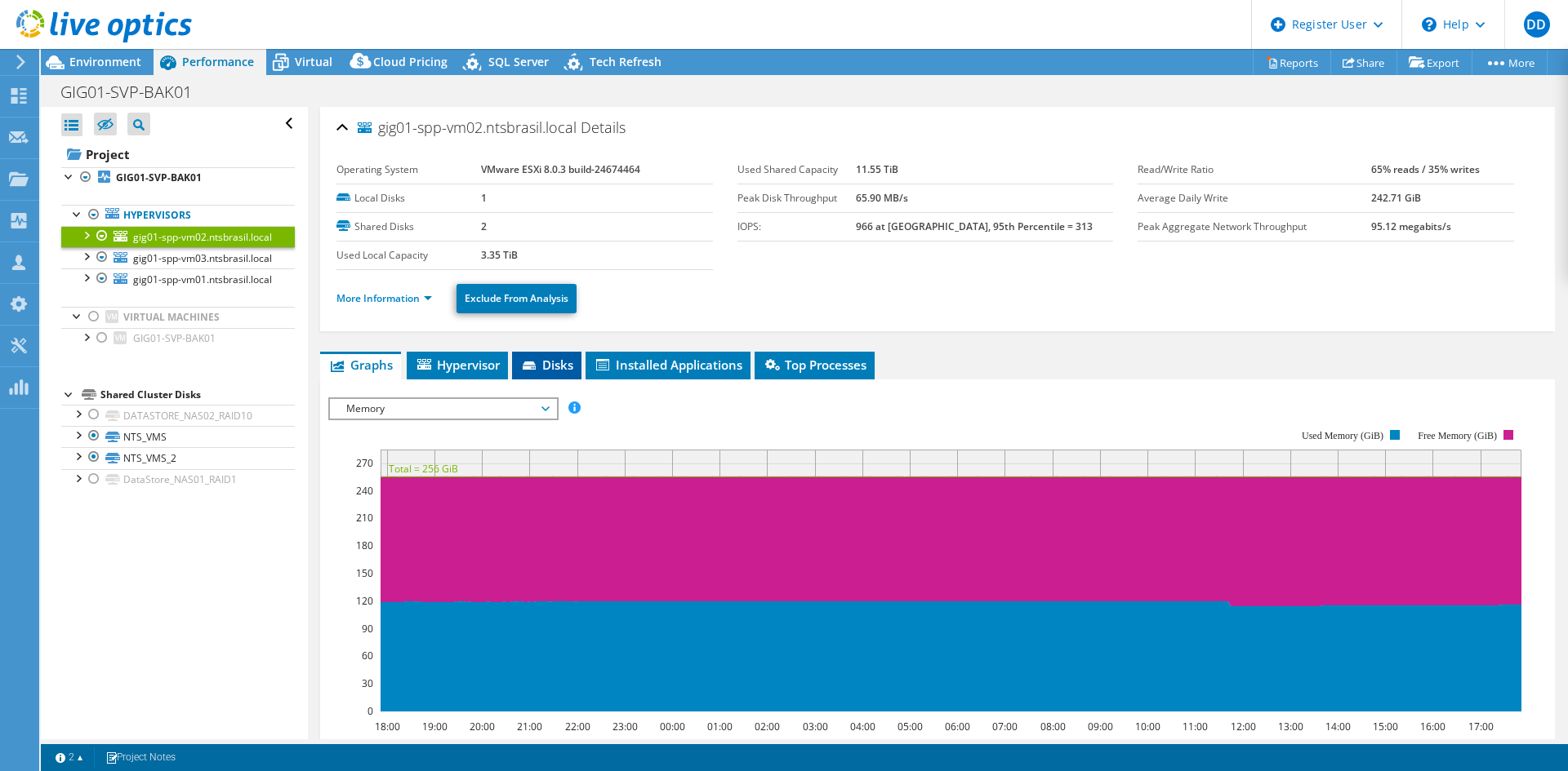
click at [554, 374] on li "Disks" at bounding box center [546, 366] width 69 height 28
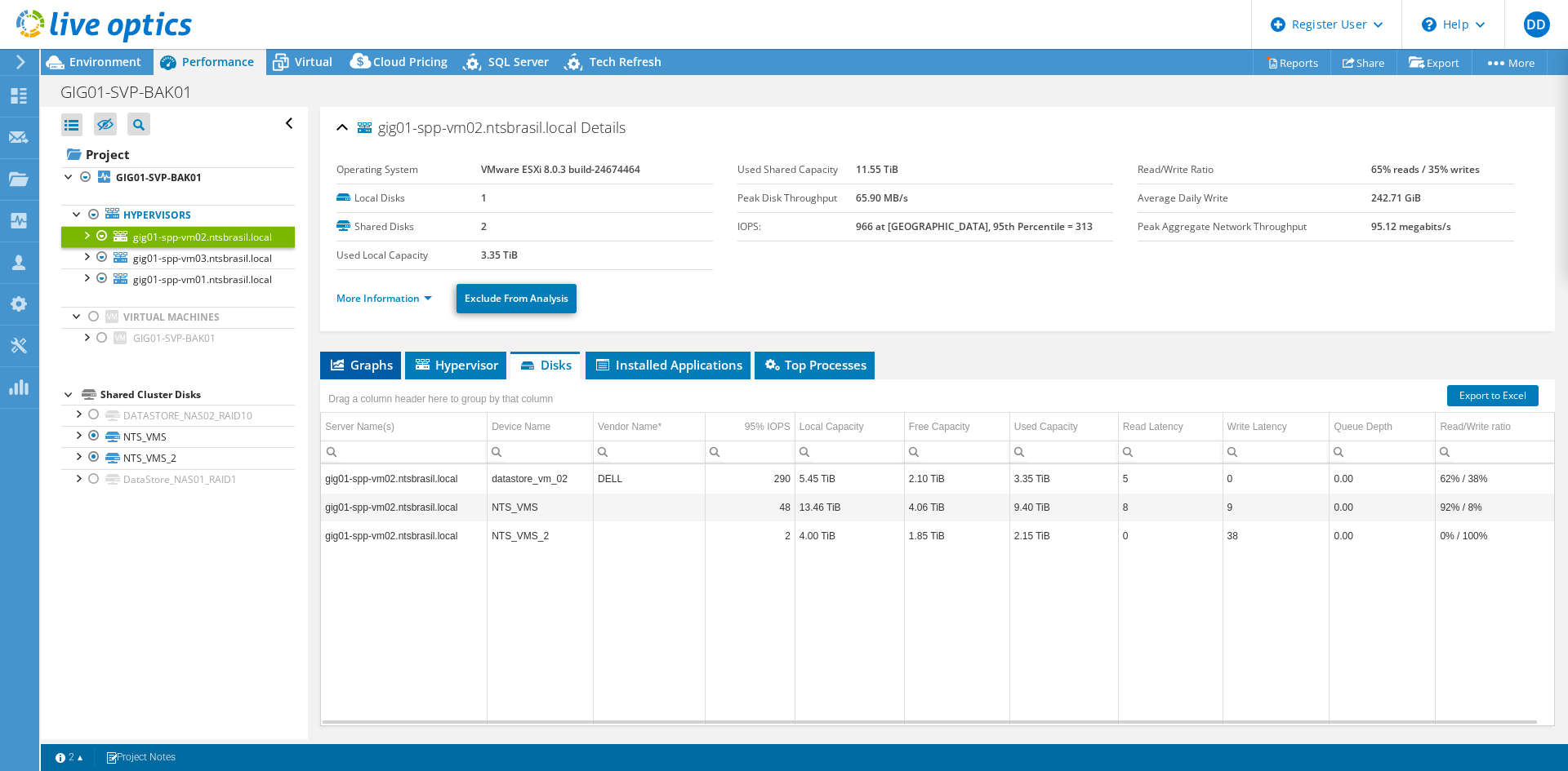
click at [360, 365] on span "Graphs" at bounding box center [360, 364] width 65 height 16
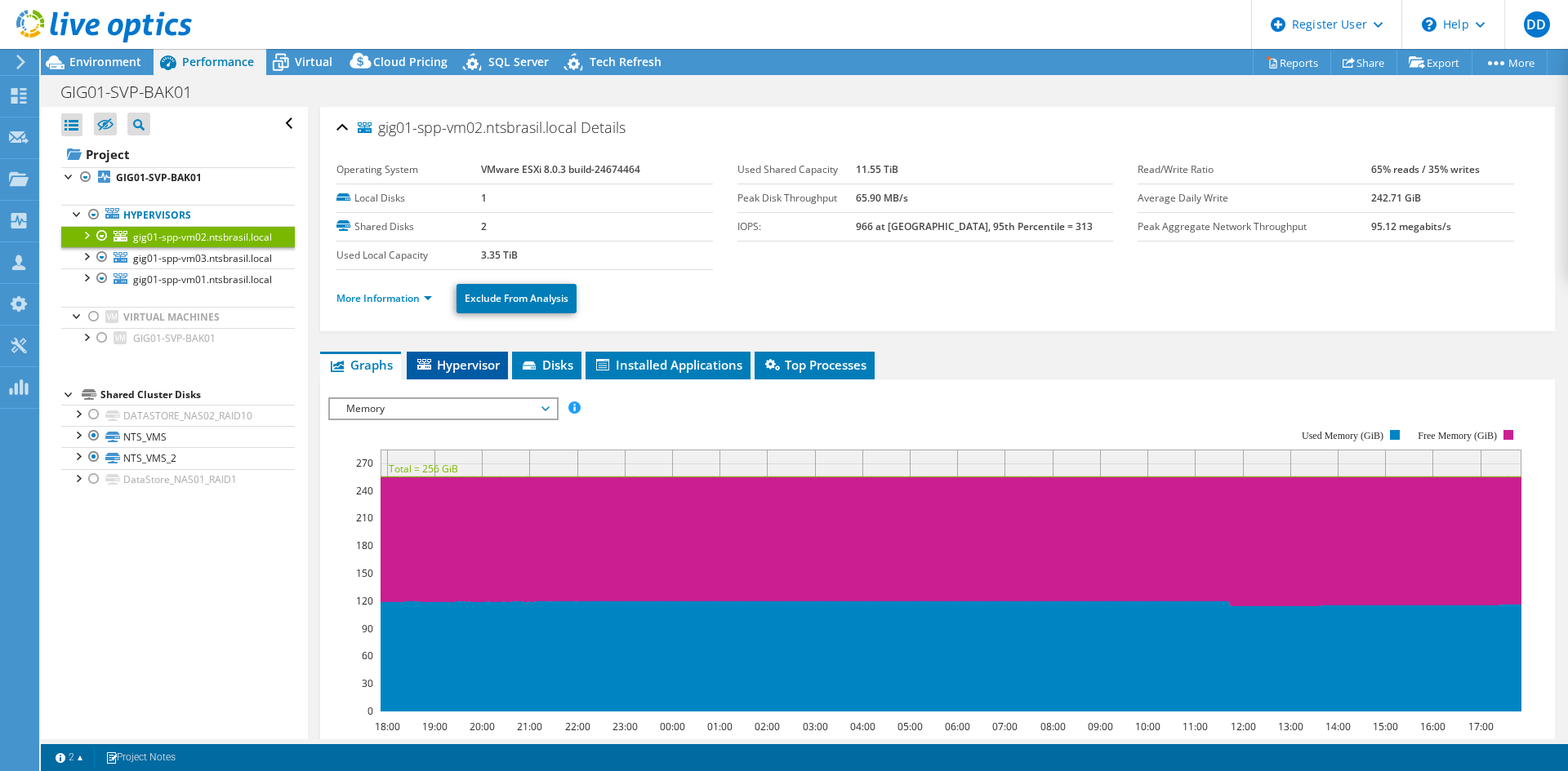
click at [478, 364] on span "Hypervisor" at bounding box center [457, 364] width 85 height 16
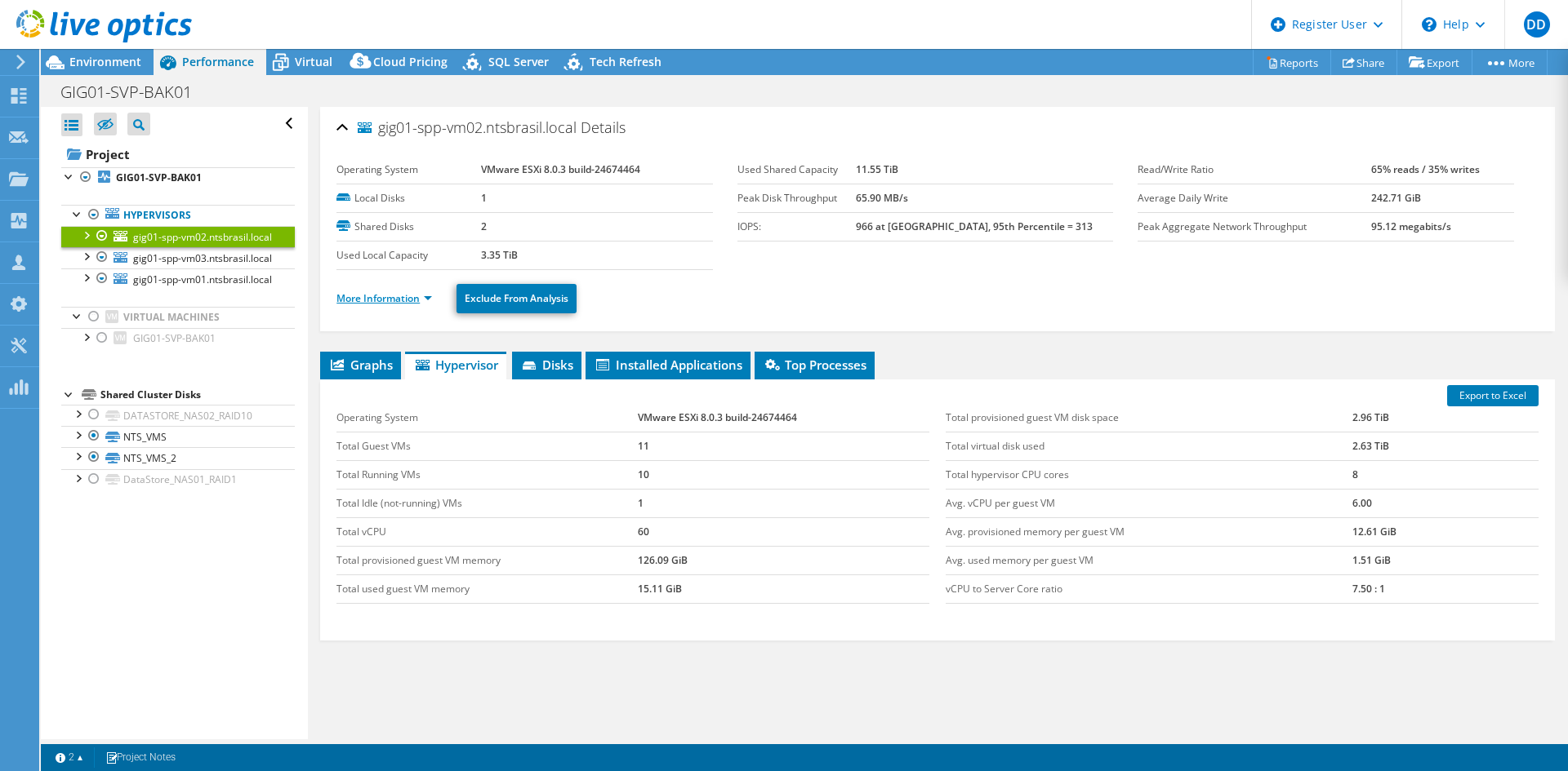
click at [416, 294] on link "More Information" at bounding box center [384, 298] width 96 height 14
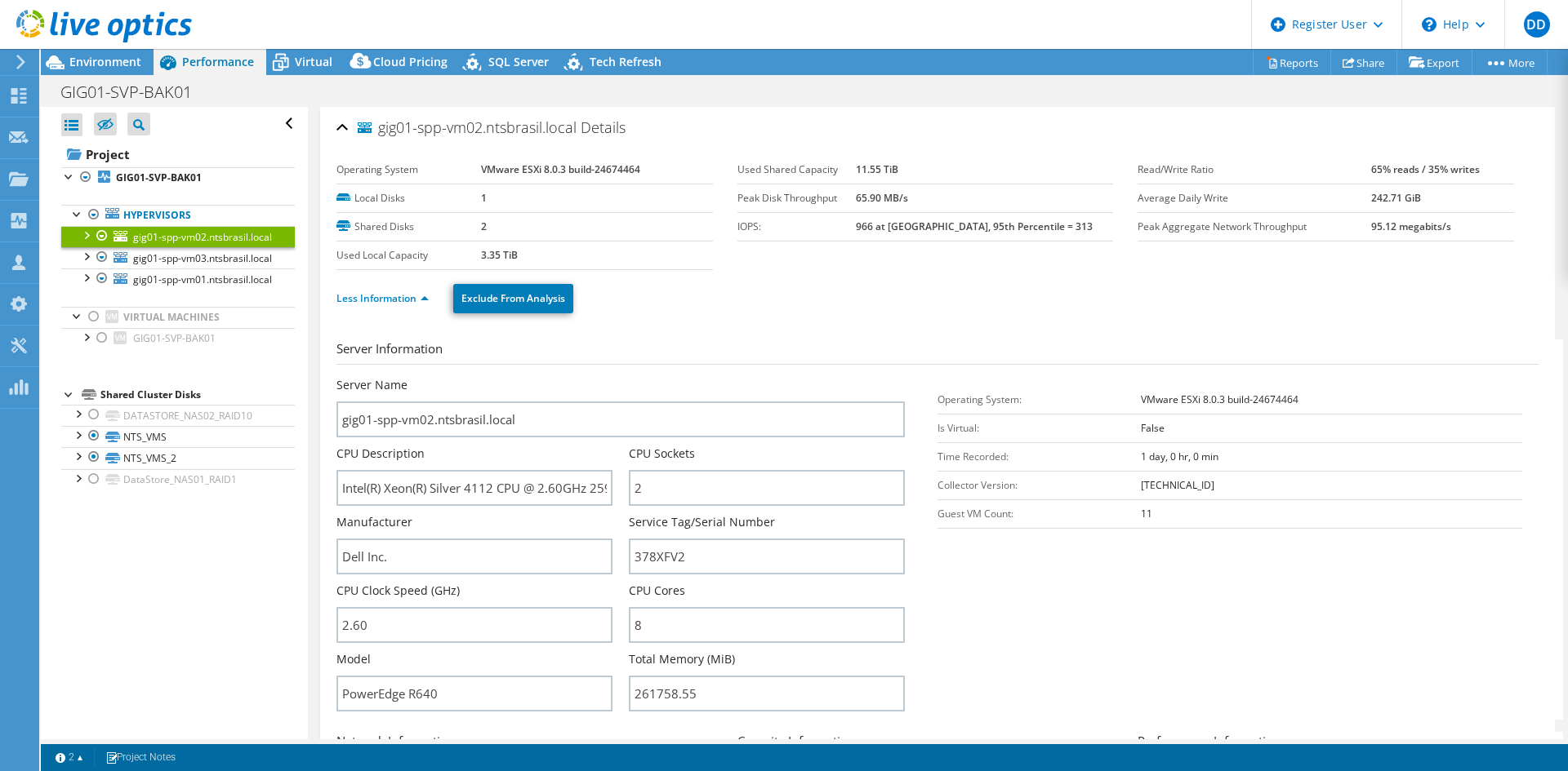
click at [726, 388] on div "Server Name gig01-spp-vm02.ntsbrasil.local" at bounding box center [620, 408] width 568 height 60
click at [202, 269] on link "gig01-spp-vm03.ntsbrasil.local" at bounding box center [177, 258] width 233 height 22
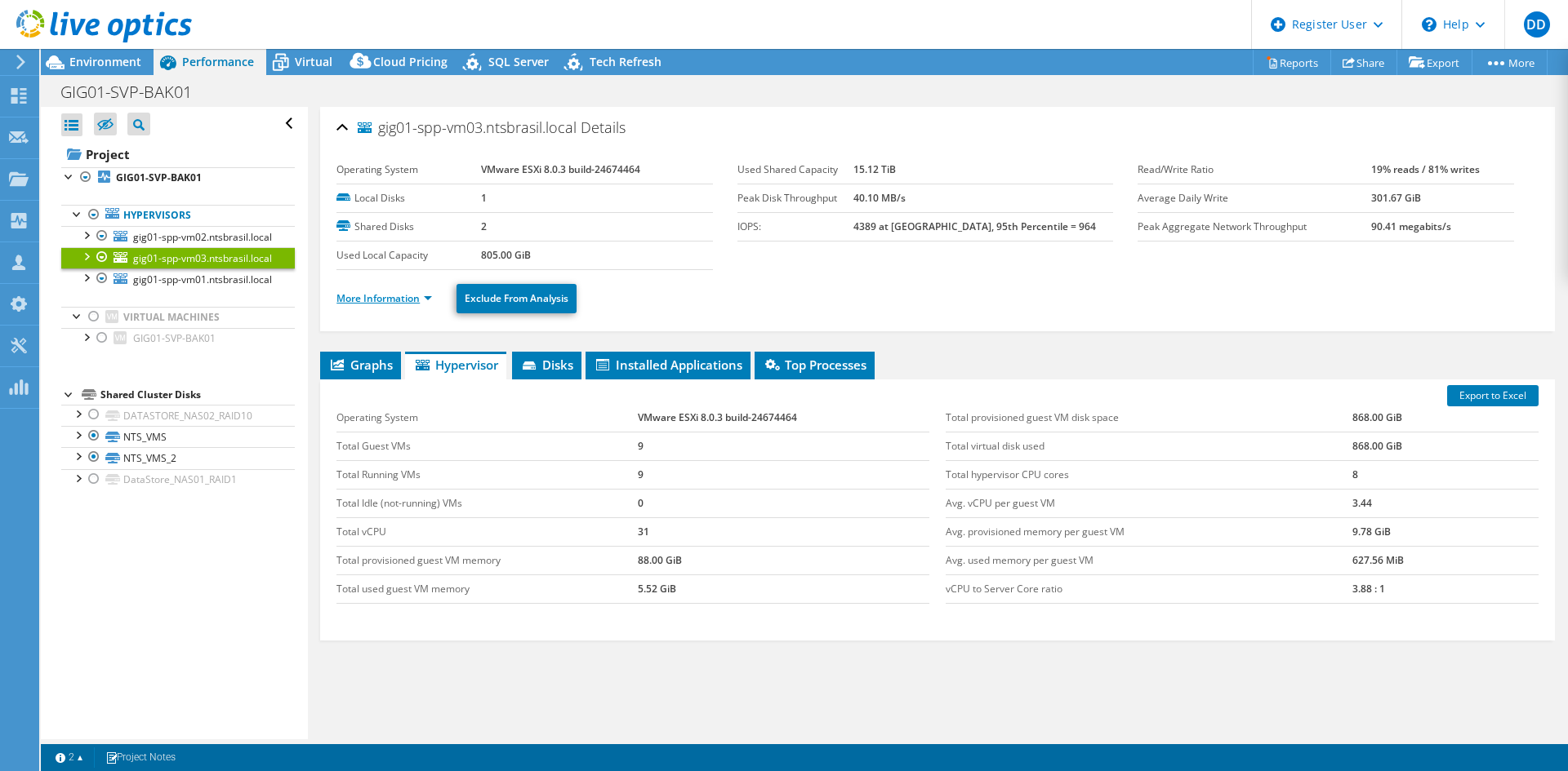
click at [422, 301] on link "More Information" at bounding box center [384, 298] width 96 height 14
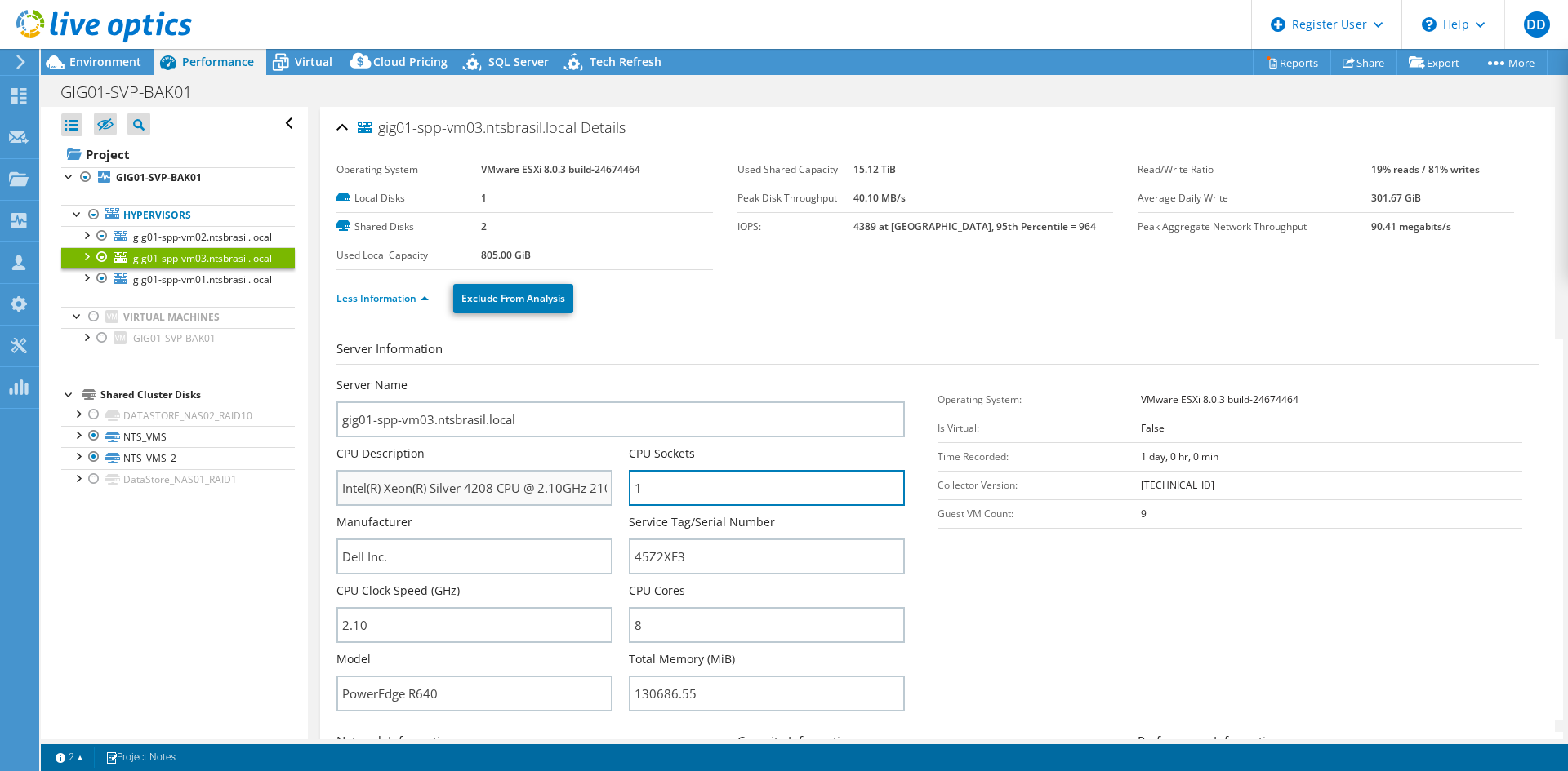
drag, startPoint x: 678, startPoint y: 492, endPoint x: 606, endPoint y: 484, distance: 72.4
click at [606, 378] on div "Server Name gig01-spp-vm03.ntsbrasil.local CPU Description Intel(R) Xeon(R) Sil…" at bounding box center [629, 378] width 585 height 0
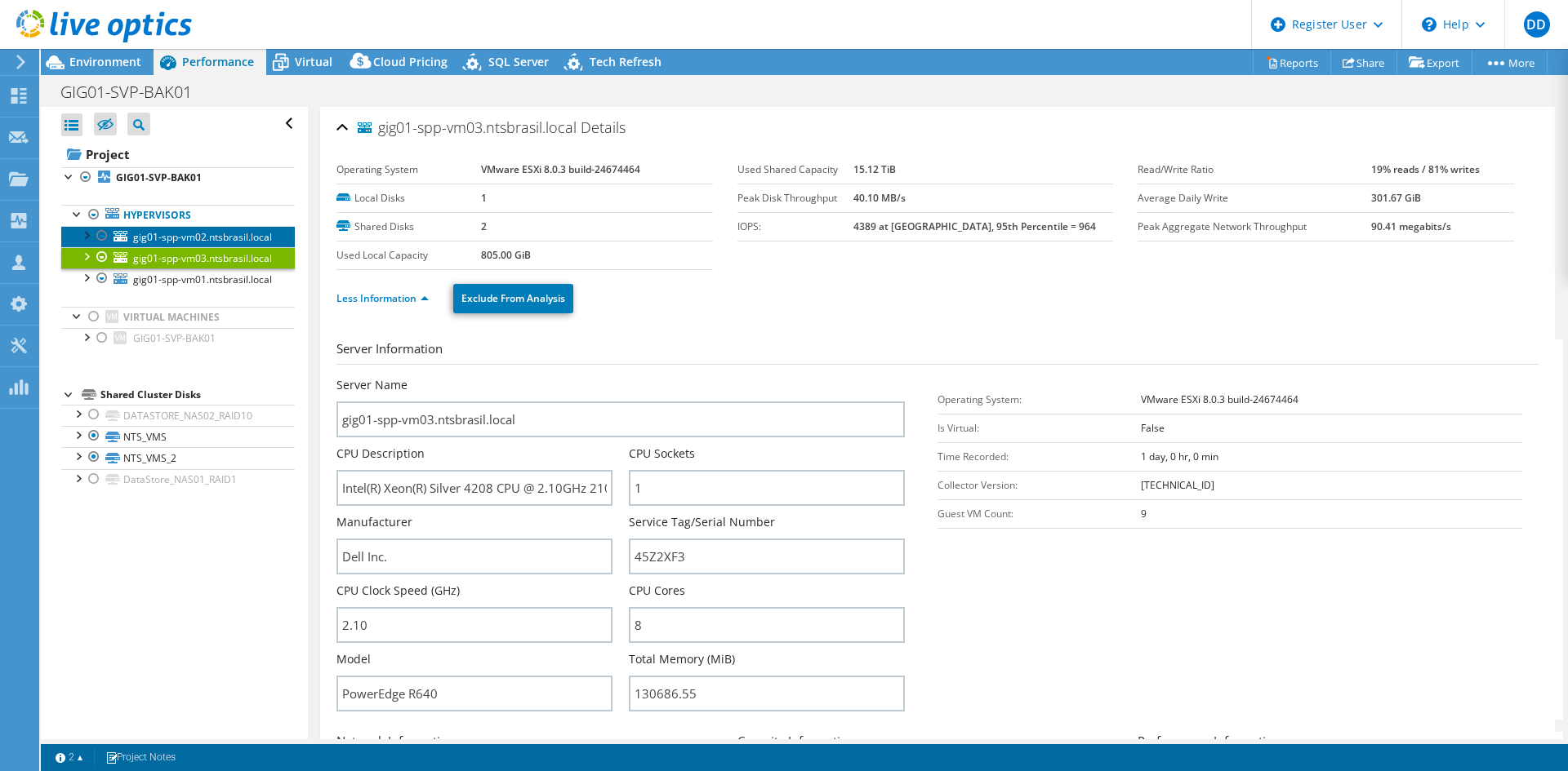
click at [193, 244] on link "gig01-spp-vm02.ntsbrasil.local" at bounding box center [177, 236] width 233 height 22
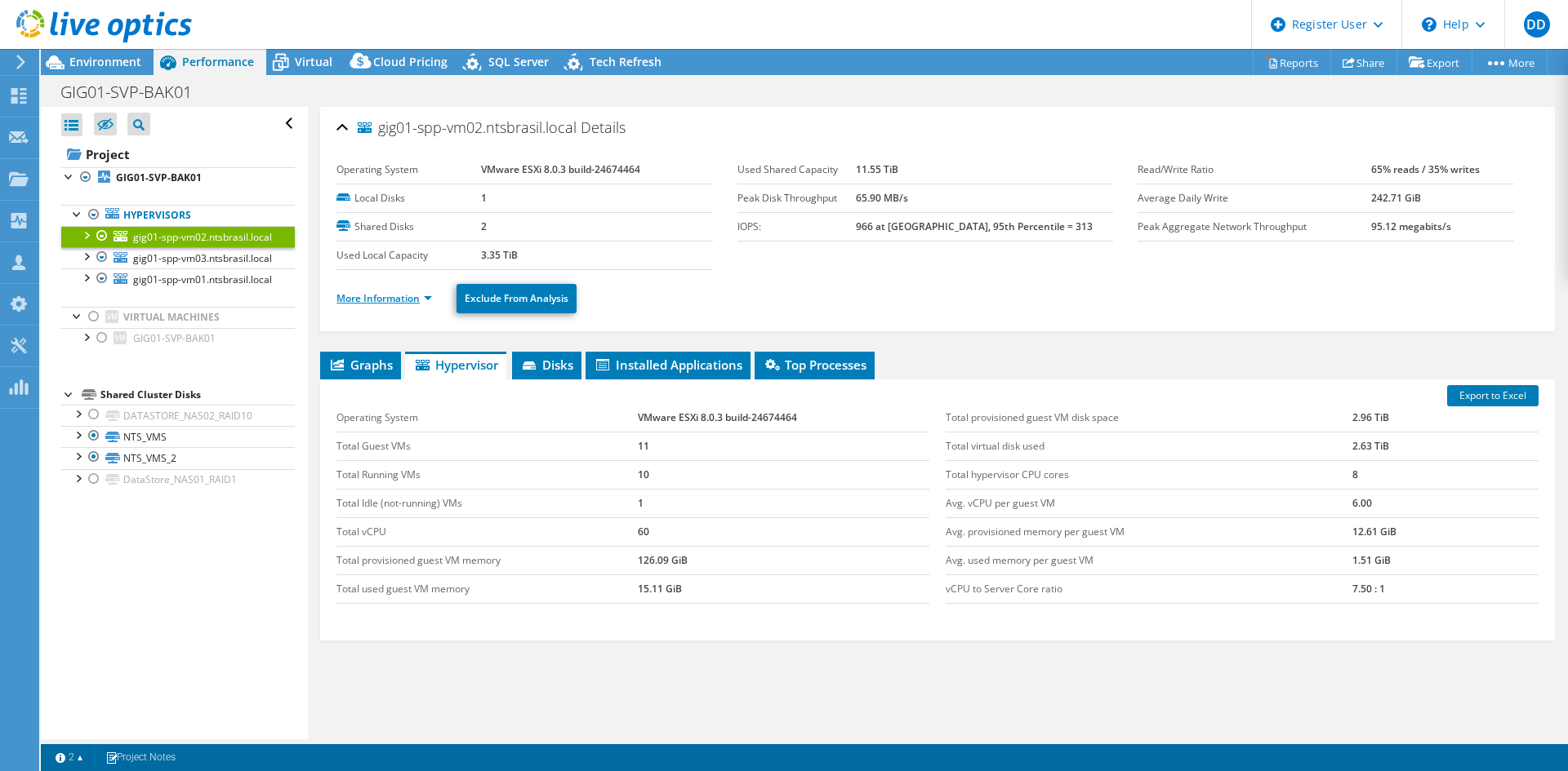
click at [422, 302] on link "More Information" at bounding box center [384, 298] width 96 height 14
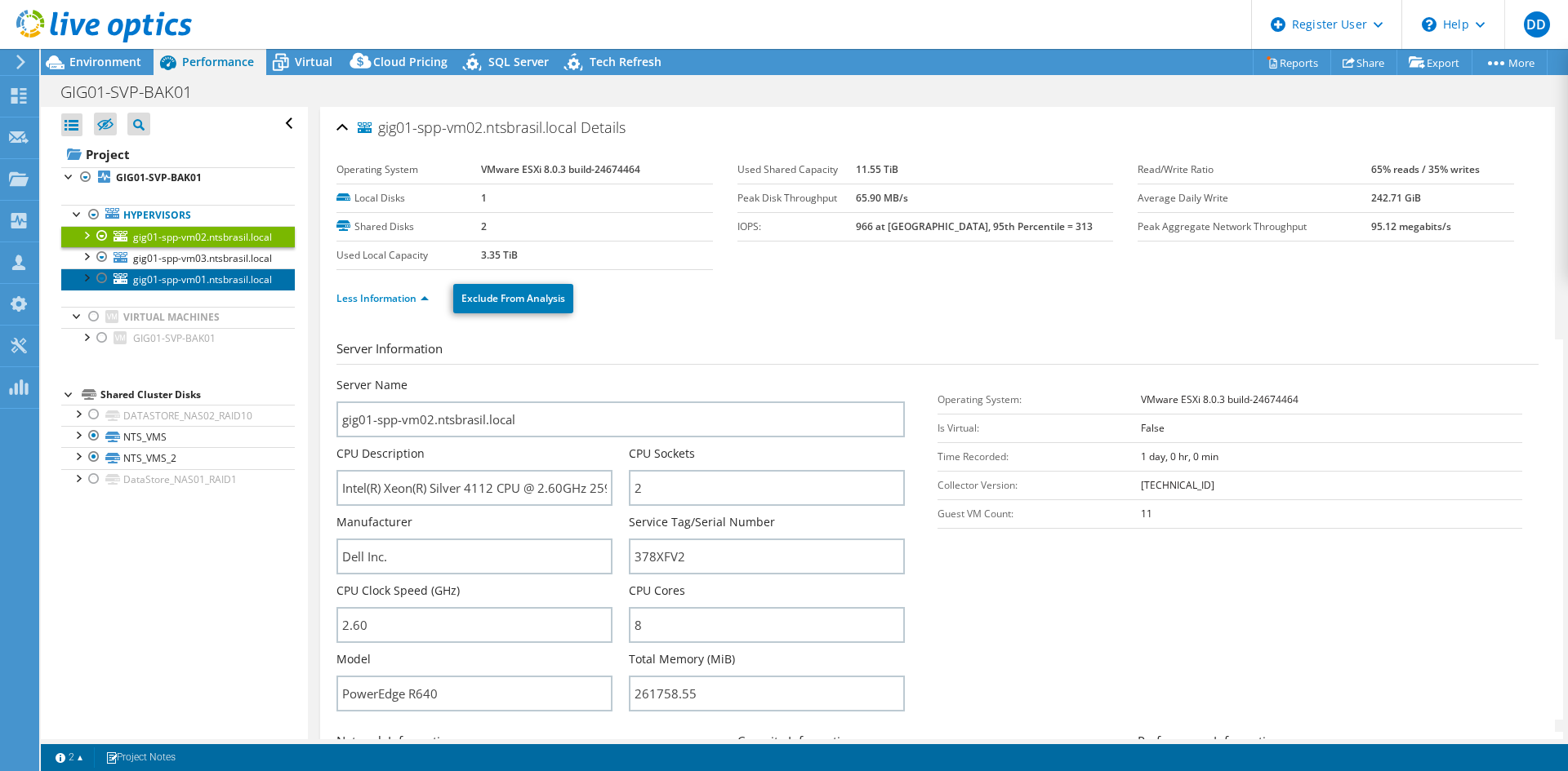
click at [182, 289] on link "gig01-spp-vm01.ntsbrasil.local" at bounding box center [177, 279] width 233 height 22
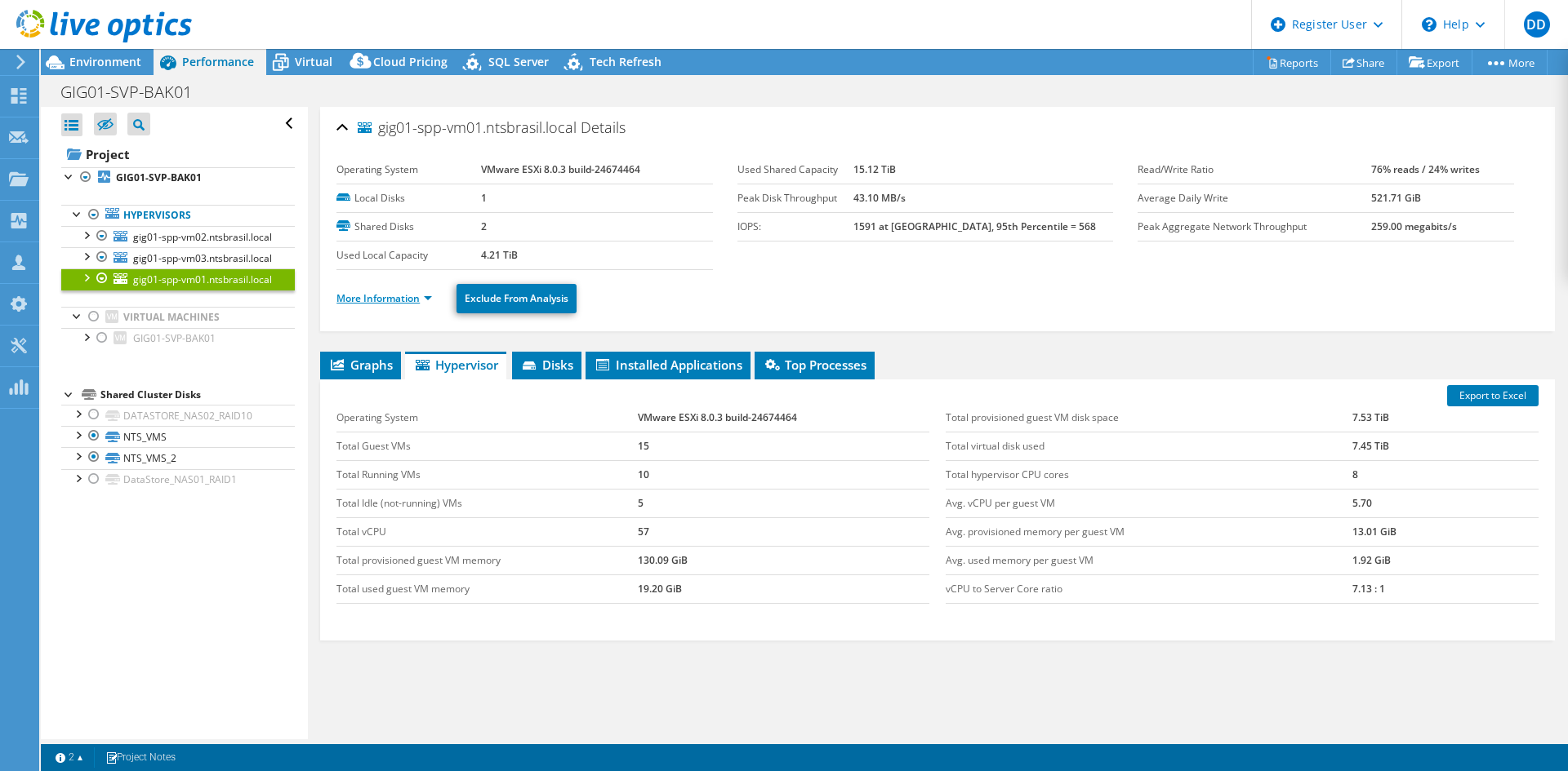
click at [428, 298] on link "More Information" at bounding box center [384, 298] width 96 height 14
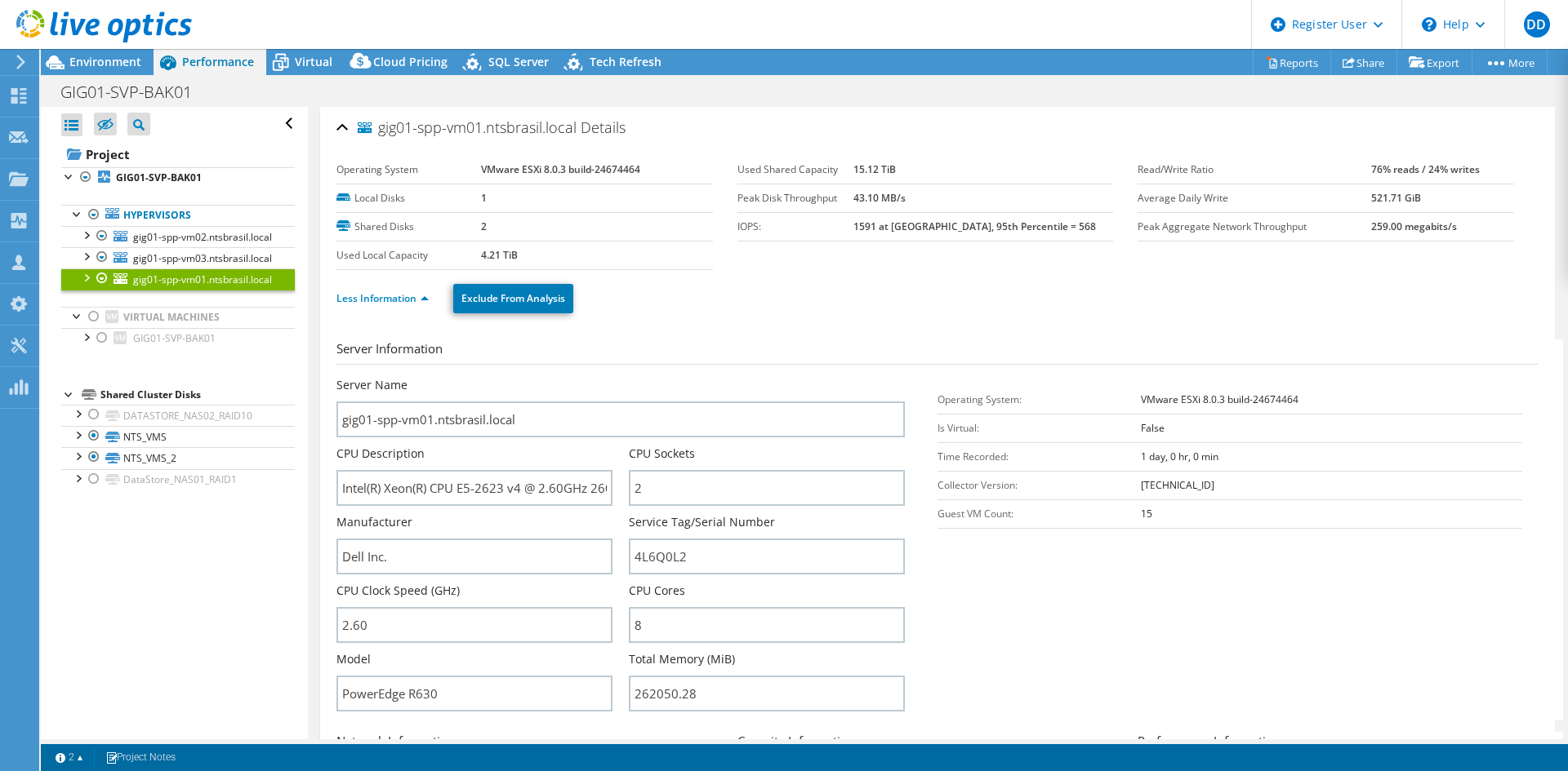
click at [782, 335] on div "Server Information Server Name gig01-spp-vm01.ntsbrasil.local CPU Description I…" at bounding box center [937, 697] width 1202 height 740
click at [699, 314] on div "Less Information Exclude From Analysis" at bounding box center [937, 298] width 1202 height 57
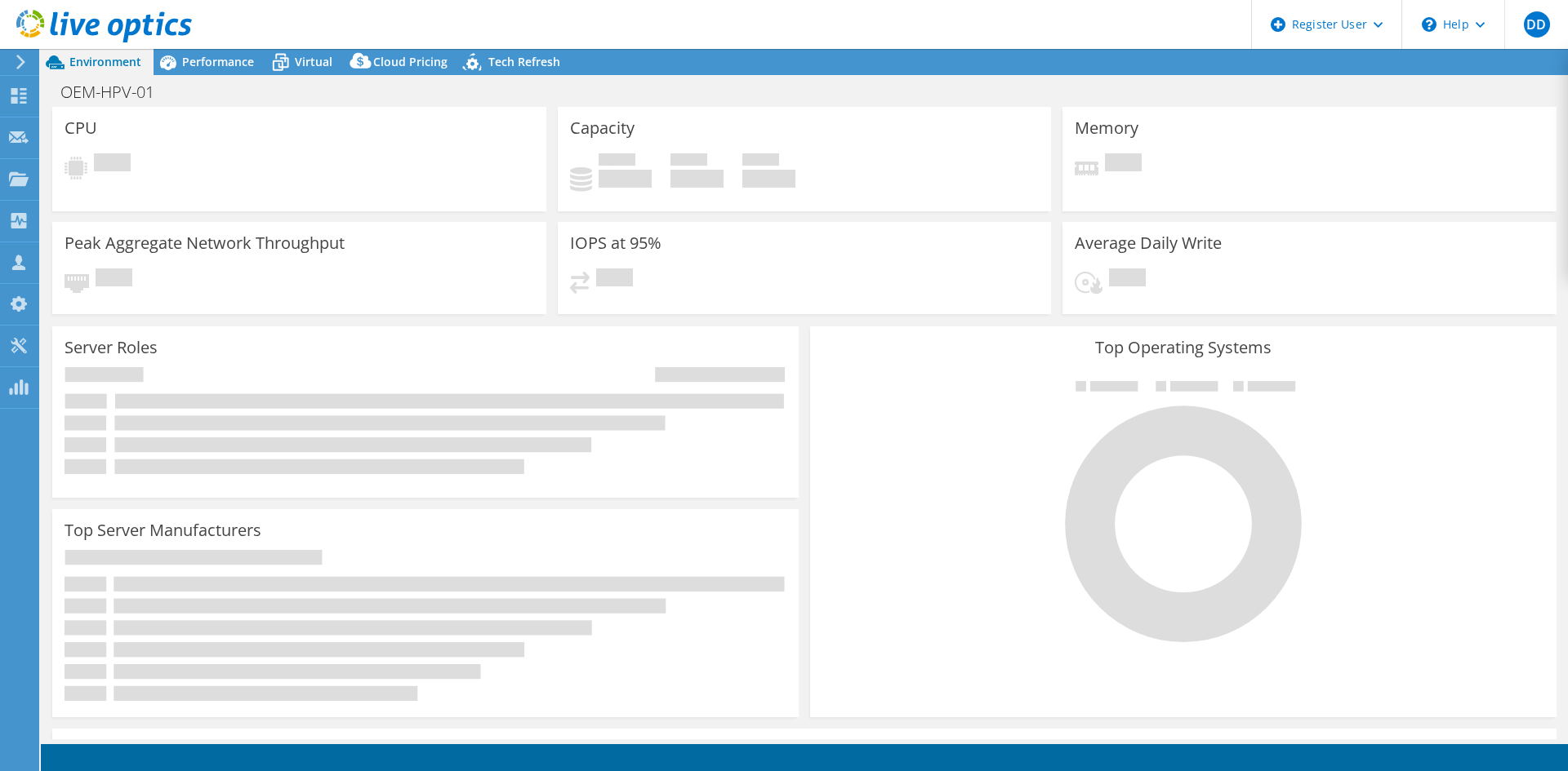
select select "USD"
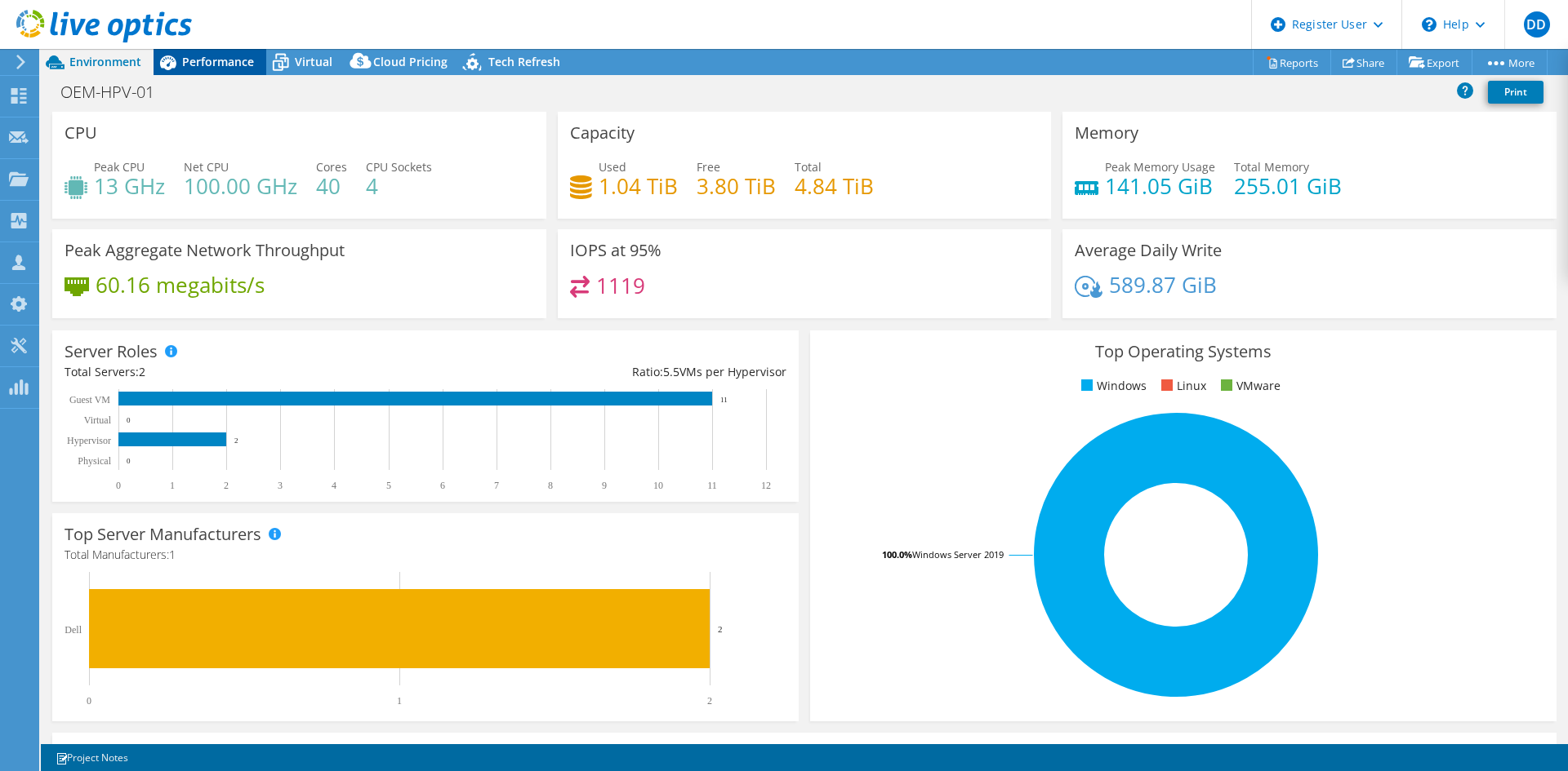
click at [231, 67] on span "Performance" at bounding box center [217, 62] width 72 height 16
